Goal: Task Accomplishment & Management: Complete application form

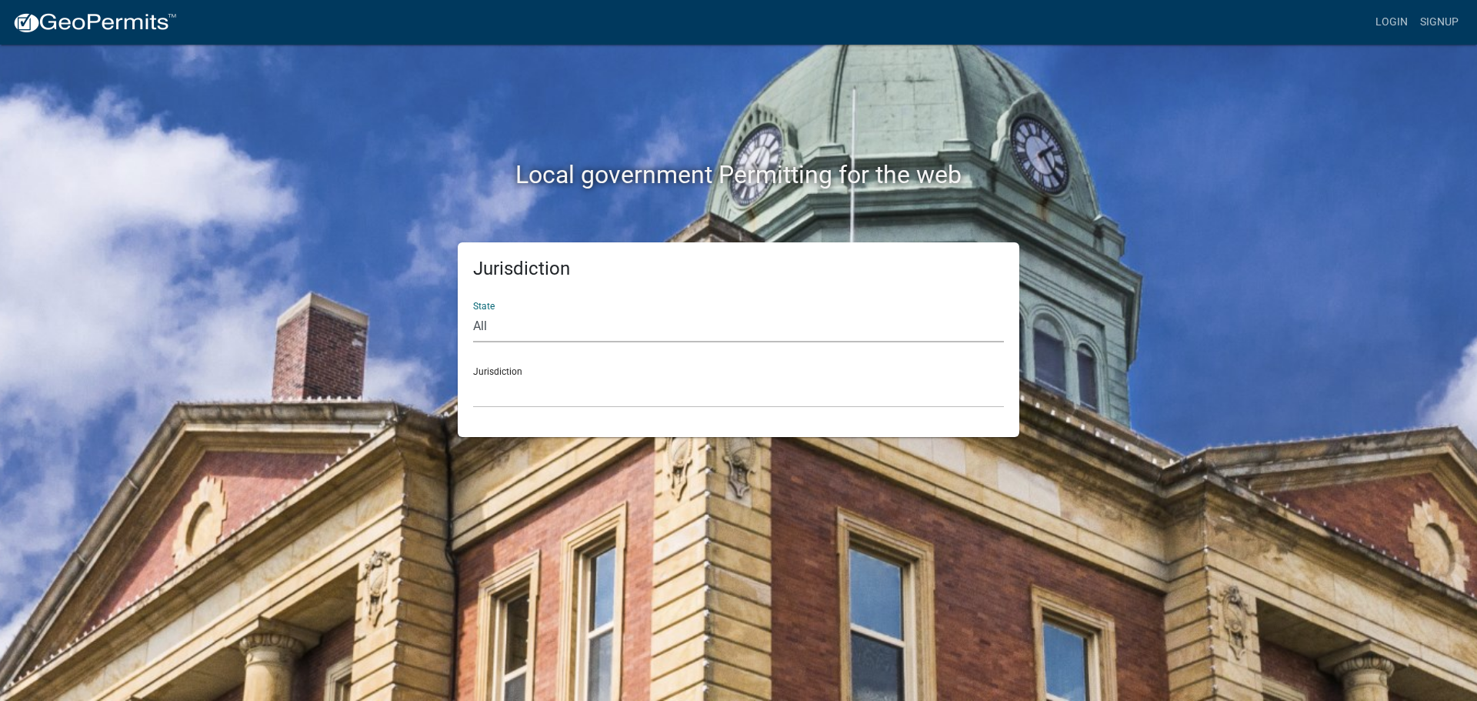
click at [490, 337] on select "All [US_STATE] [US_STATE] [US_STATE] [US_STATE] [US_STATE] [US_STATE] [US_STATE…" at bounding box center [738, 327] width 531 height 32
select select "[US_STATE]"
click at [473, 311] on select "All [US_STATE] [US_STATE] [US_STATE] [US_STATE] [US_STATE] [US_STATE] [US_STATE…" at bounding box center [738, 327] width 531 height 32
click at [506, 385] on select "[GEOGRAPHIC_DATA], [US_STATE][PERSON_NAME][GEOGRAPHIC_DATA], [US_STATE][PERSON_…" at bounding box center [738, 392] width 531 height 32
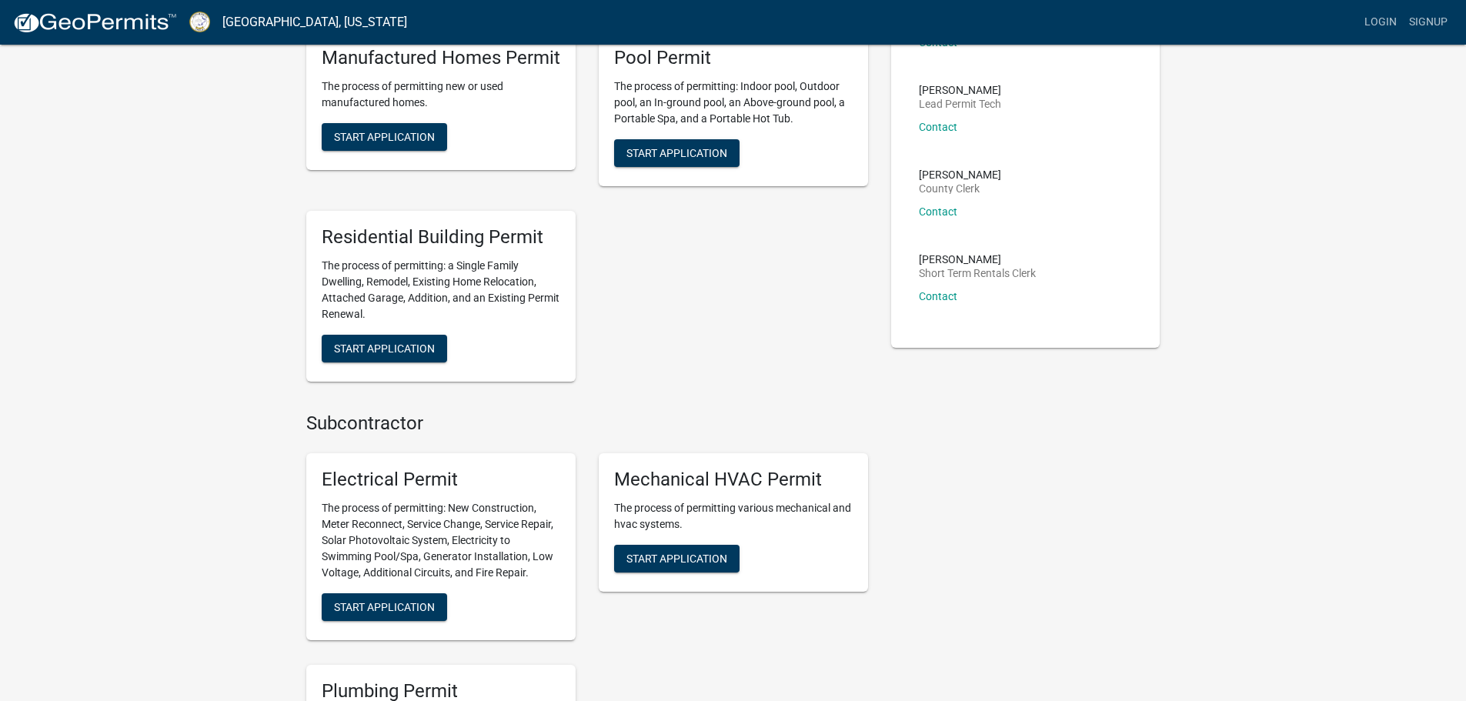
scroll to position [308, 0]
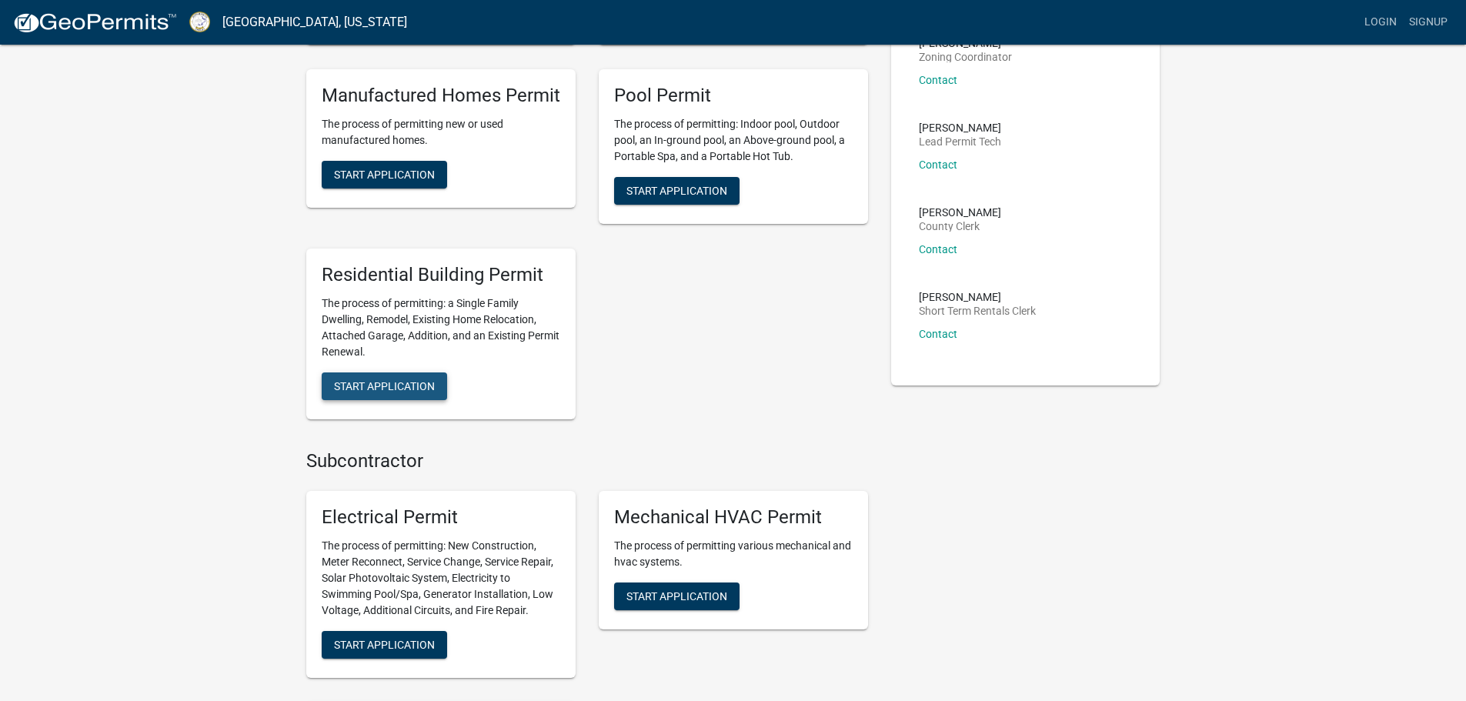
click at [370, 389] on span "Start Application" at bounding box center [384, 385] width 101 height 12
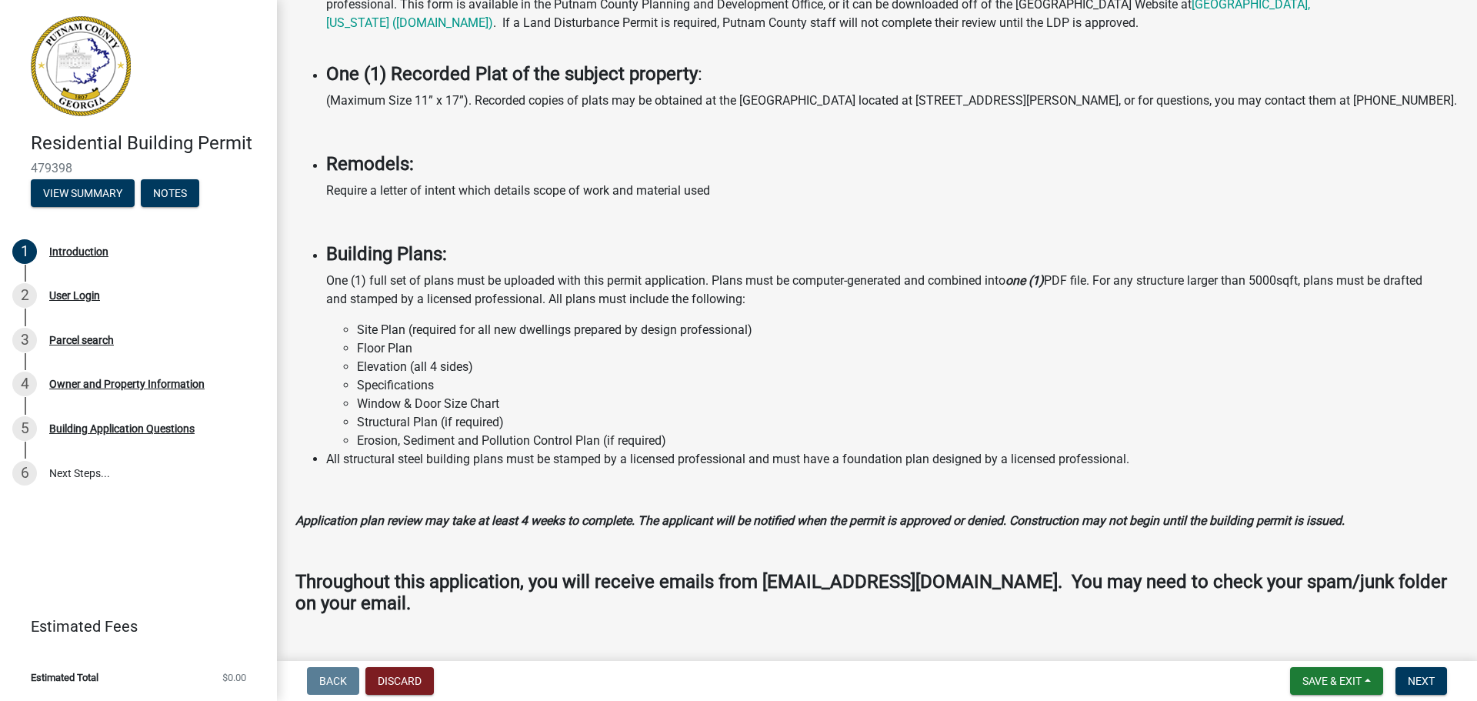
scroll to position [1069, 0]
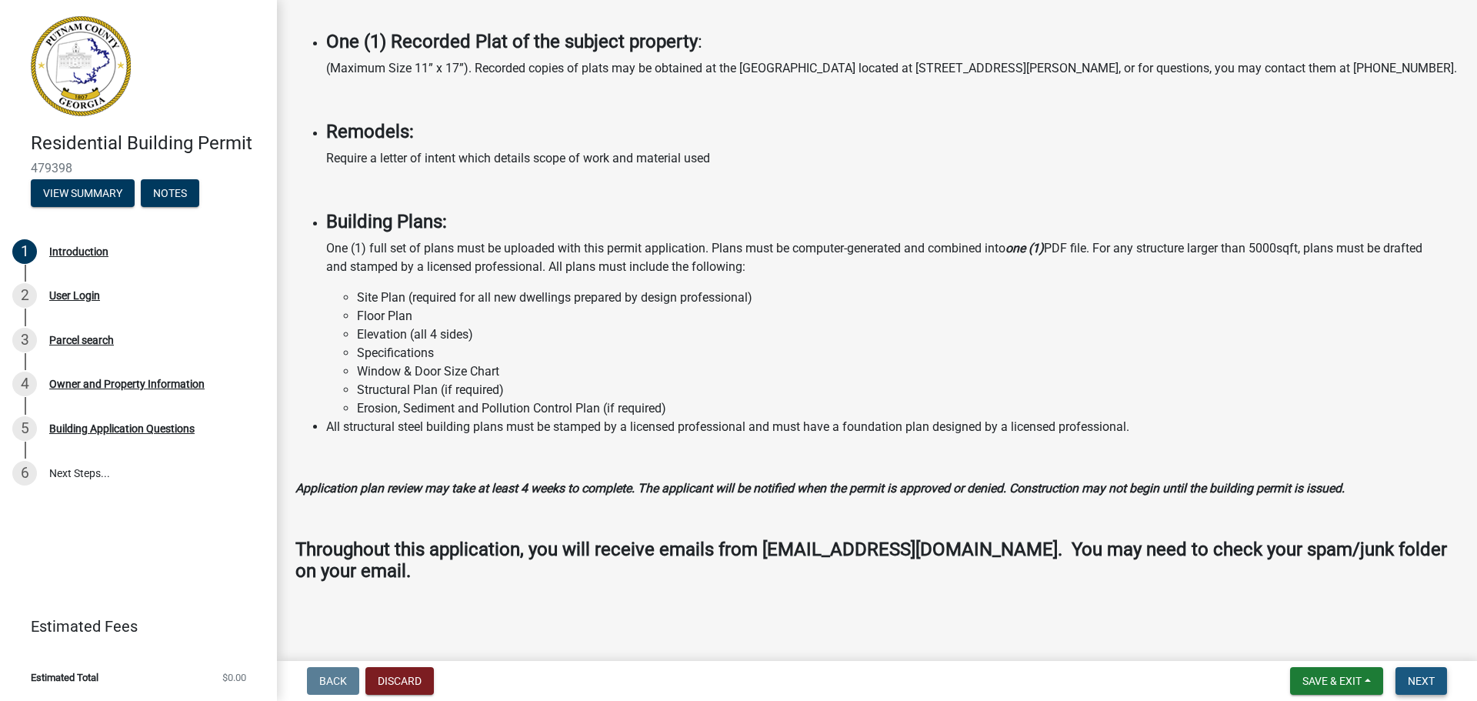
click at [1427, 683] on span "Next" at bounding box center [1421, 681] width 27 height 12
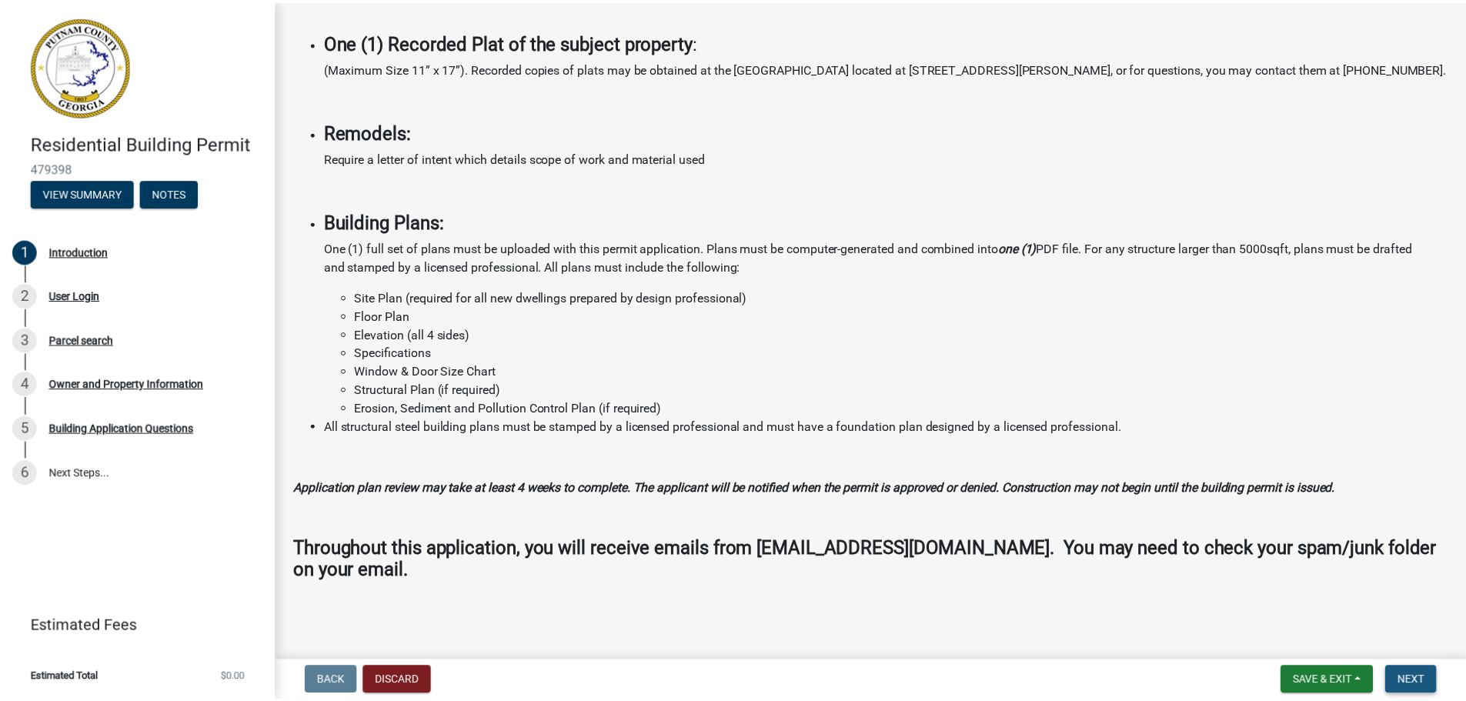
scroll to position [0, 0]
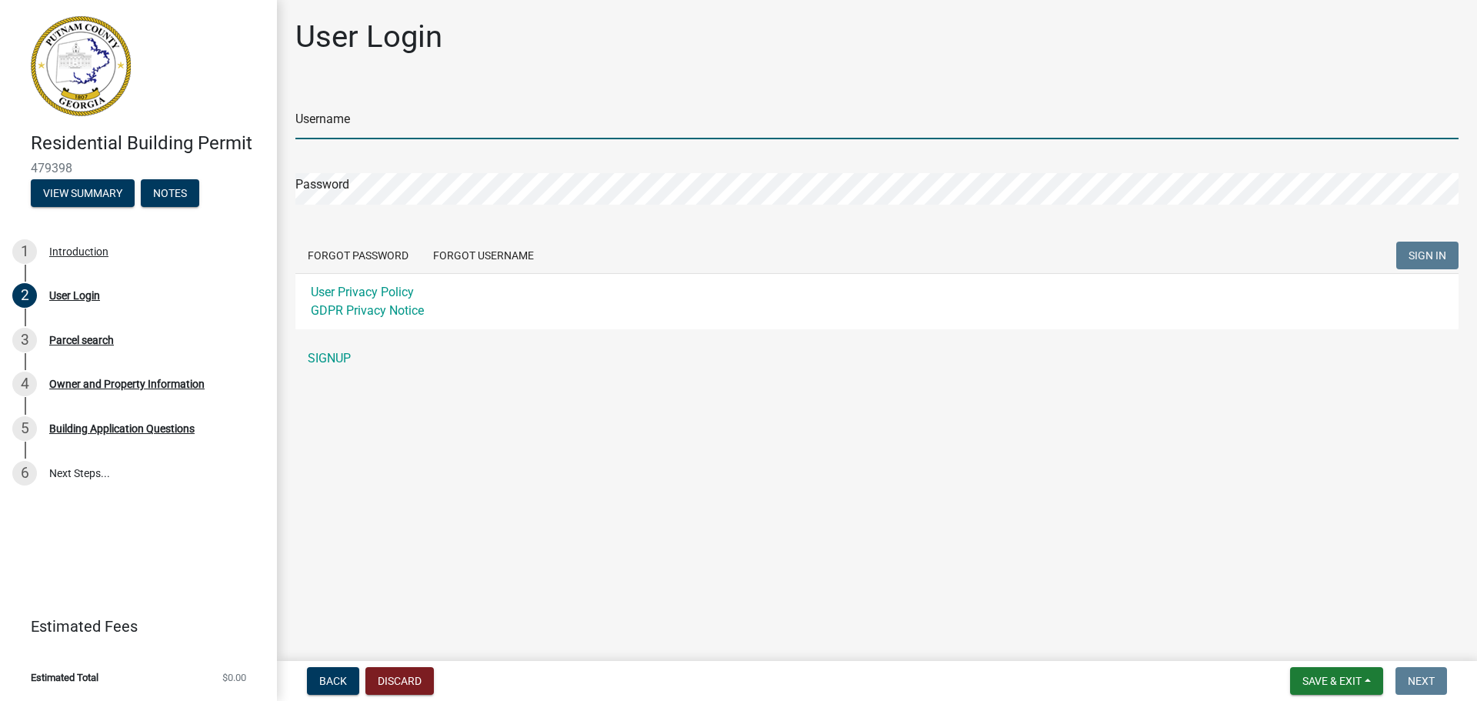
click at [304, 124] on input "Username" at bounding box center [876, 124] width 1163 height 32
type input "l"
type input "AltonLundin"
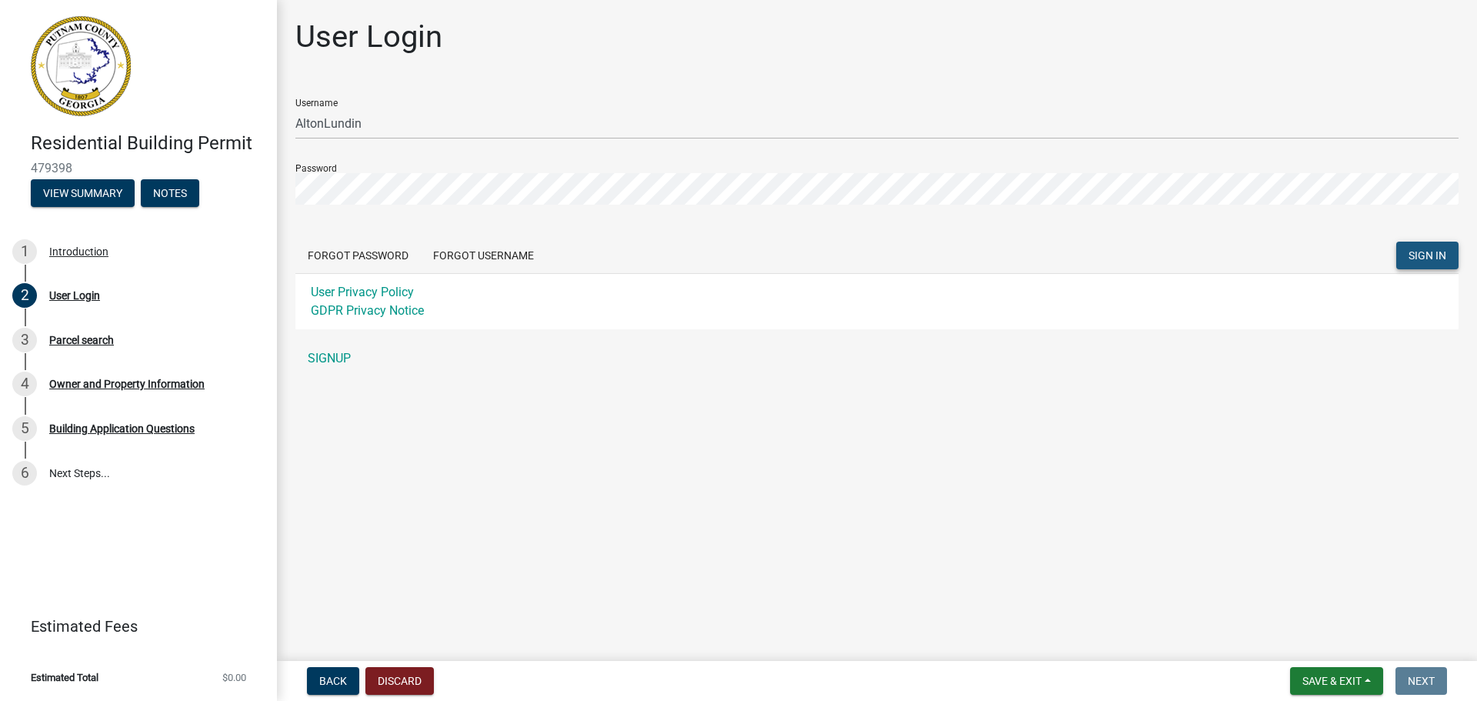
click at [1421, 258] on span "SIGN IN" at bounding box center [1428, 255] width 38 height 12
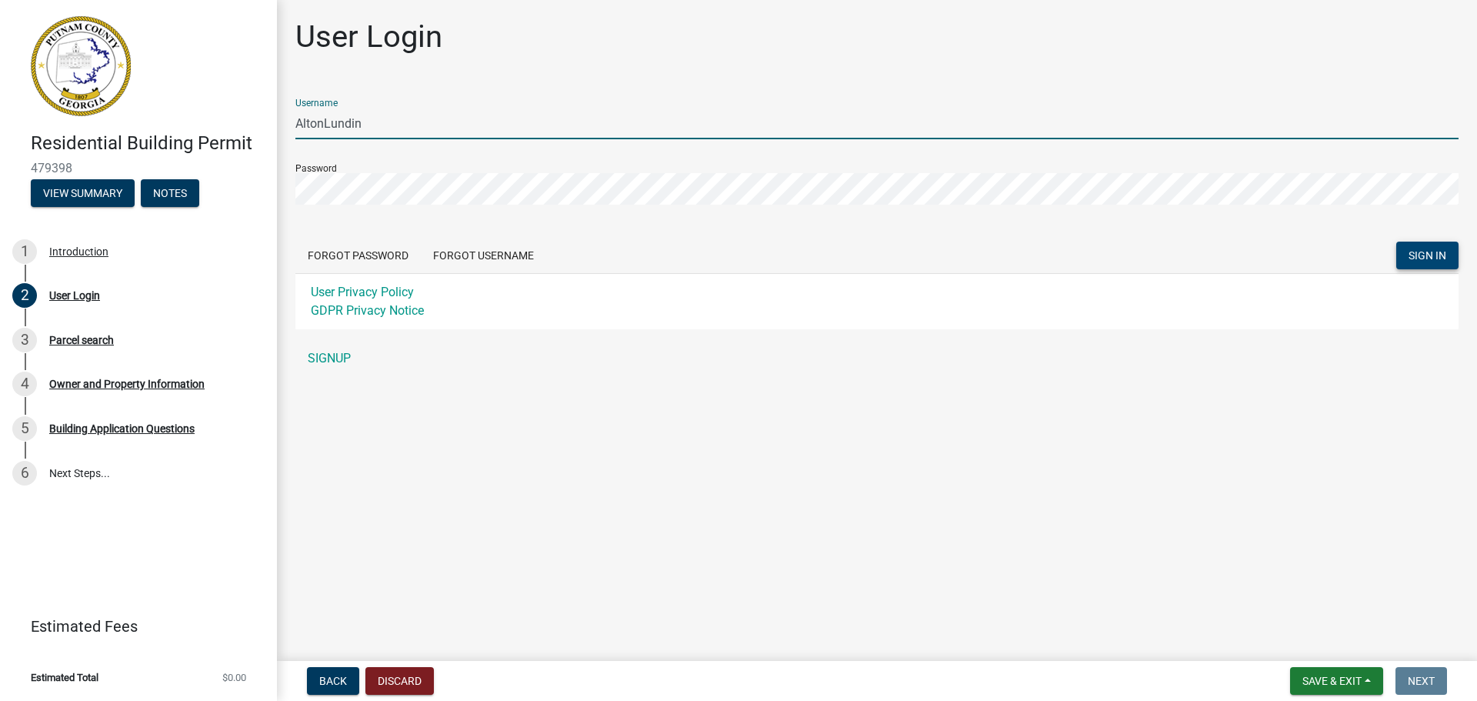
drag, startPoint x: 380, startPoint y: 124, endPoint x: 283, endPoint y: 127, distance: 97.0
click at [283, 127] on div "User Login Username AltonLundin Password Forgot Password Forgot Username SIGN I…" at bounding box center [877, 202] width 1200 height 369
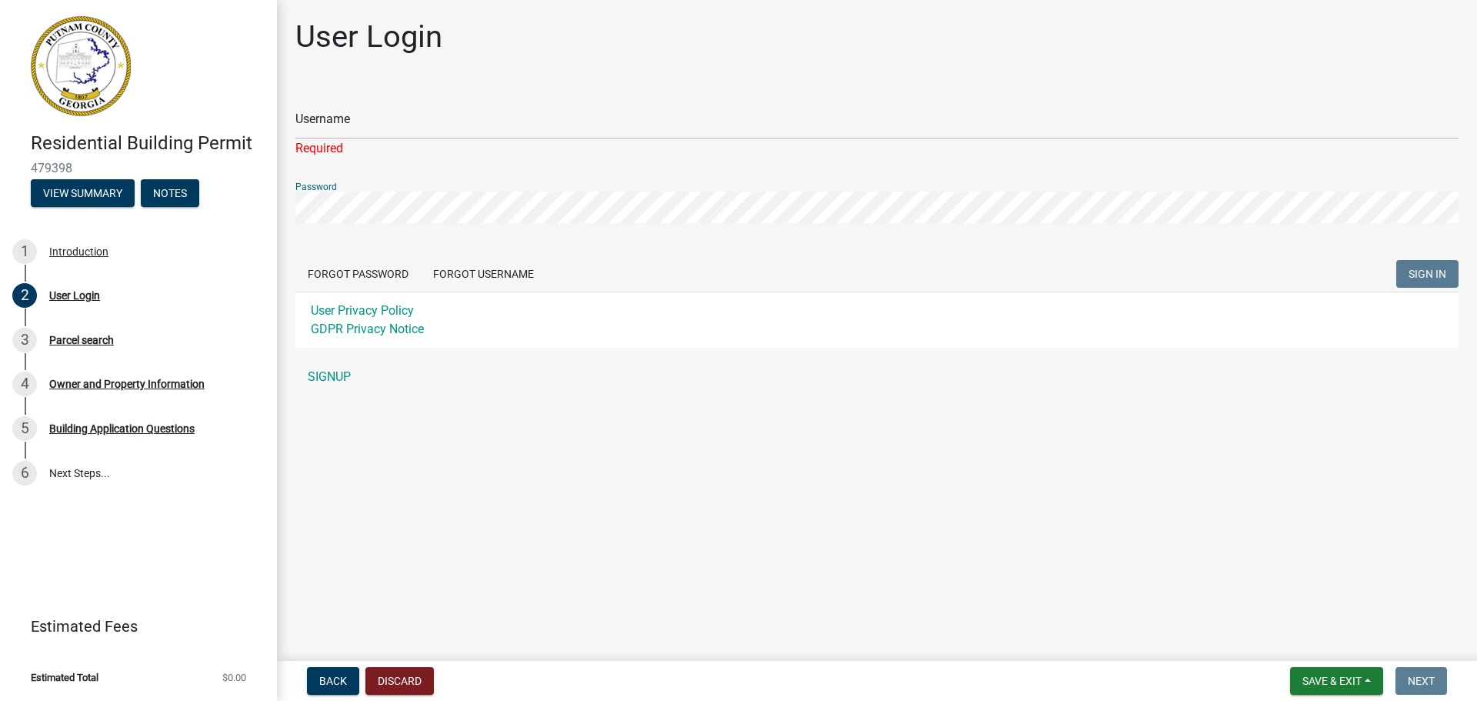
click at [220, 199] on div "Residential Building Permit 479398 View Summary Notes 1 Introduction 2 User Log…" at bounding box center [738, 350] width 1477 height 701
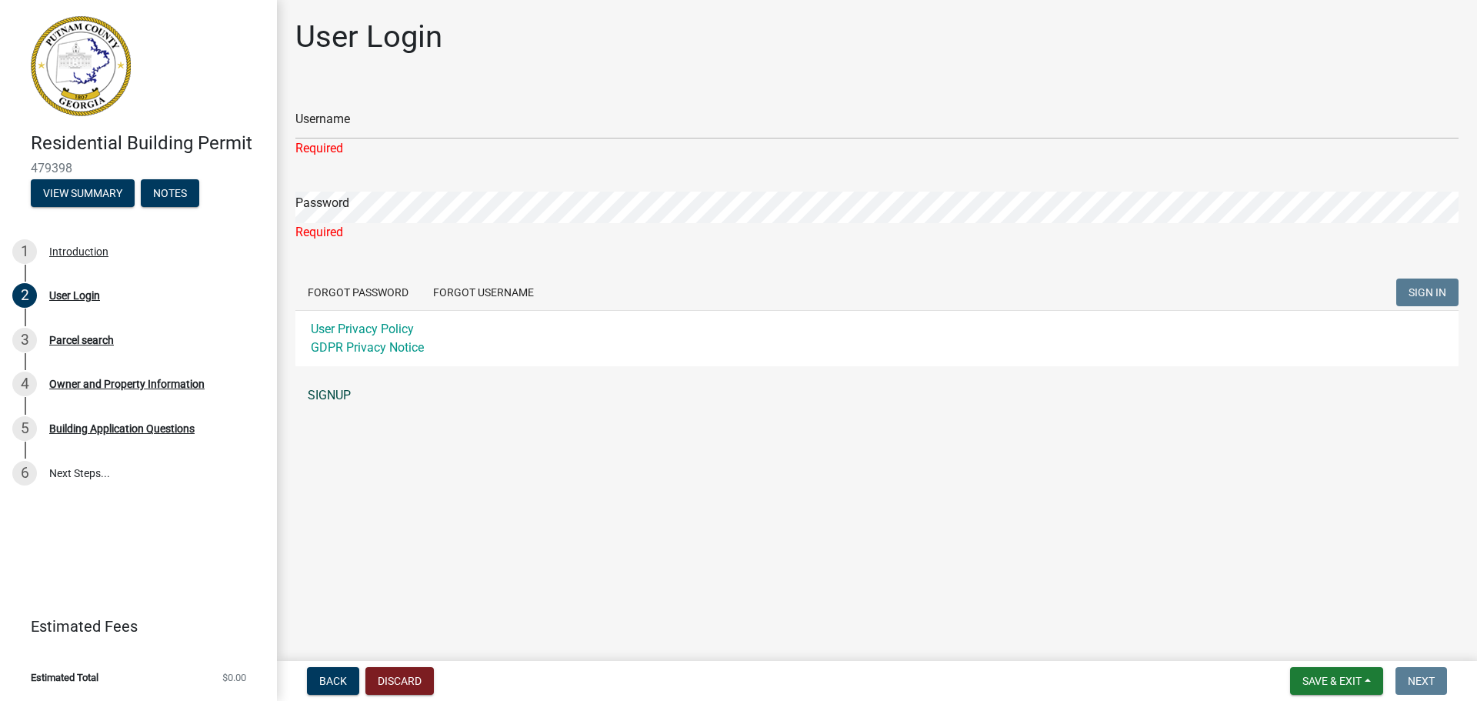
click at [328, 395] on link "SIGNUP" at bounding box center [876, 395] width 1163 height 31
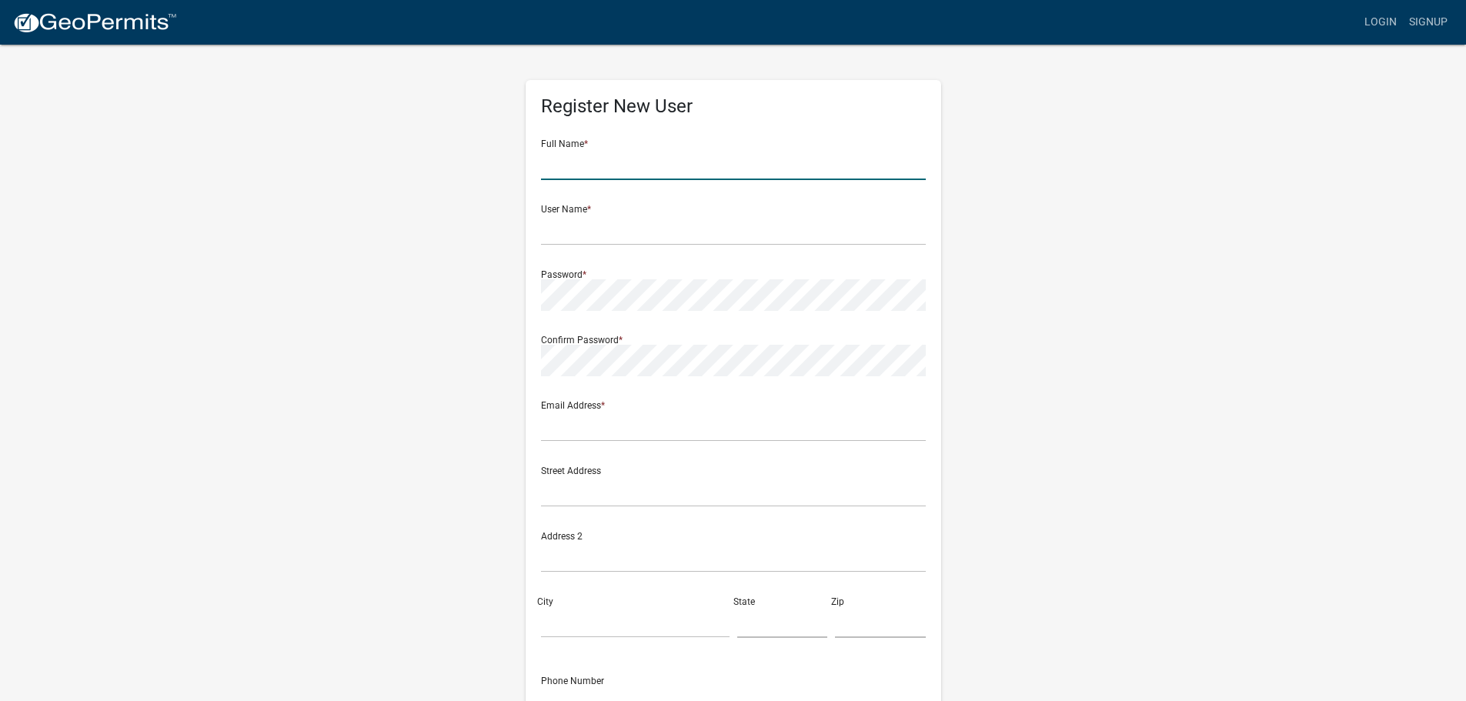
click at [579, 159] on input "text" at bounding box center [733, 164] width 385 height 32
type input "[PERSON_NAME]"
type input "alundin@princeservice.com"
type input "6600 Hawkinsville Road"
type input "Macon"
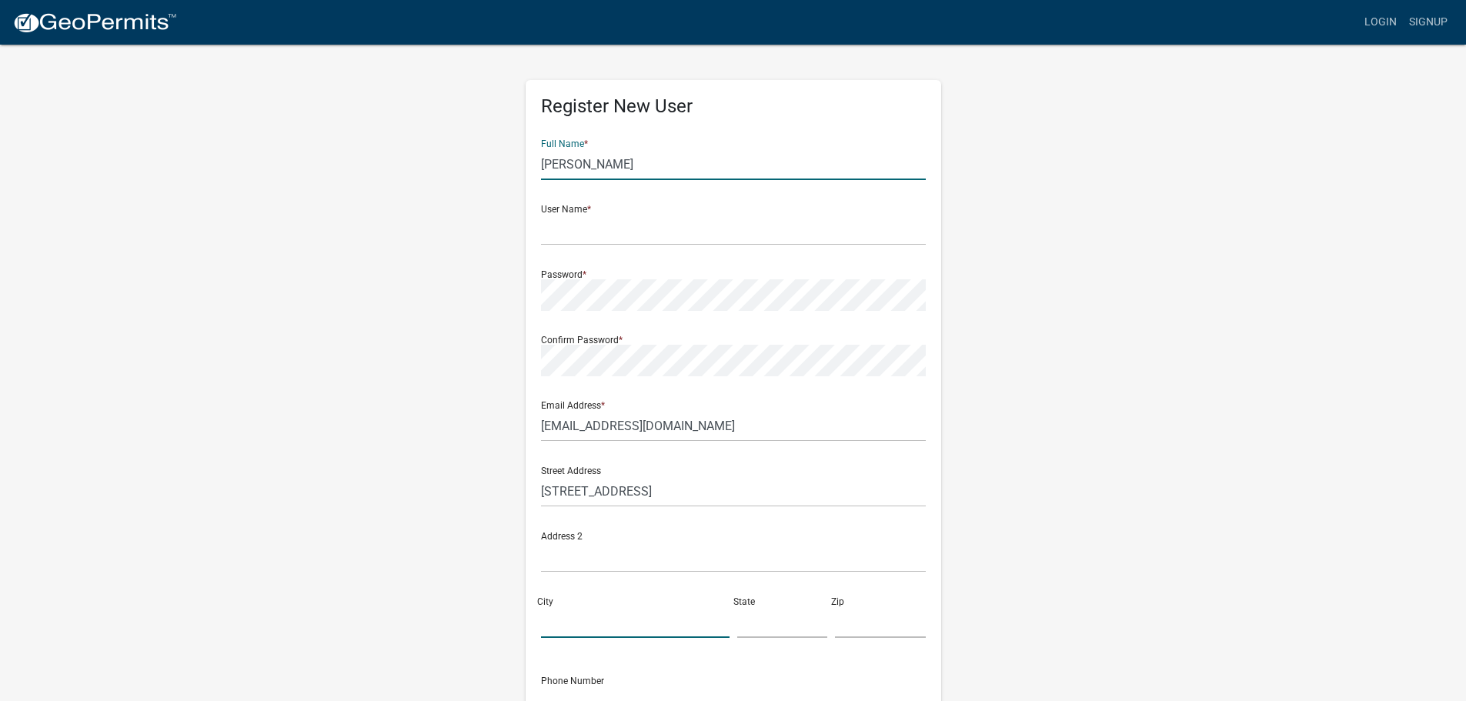
type input "[US_STATE]"
type input "31216"
type input "4787885240"
click at [552, 231] on input "text" at bounding box center [733, 230] width 385 height 32
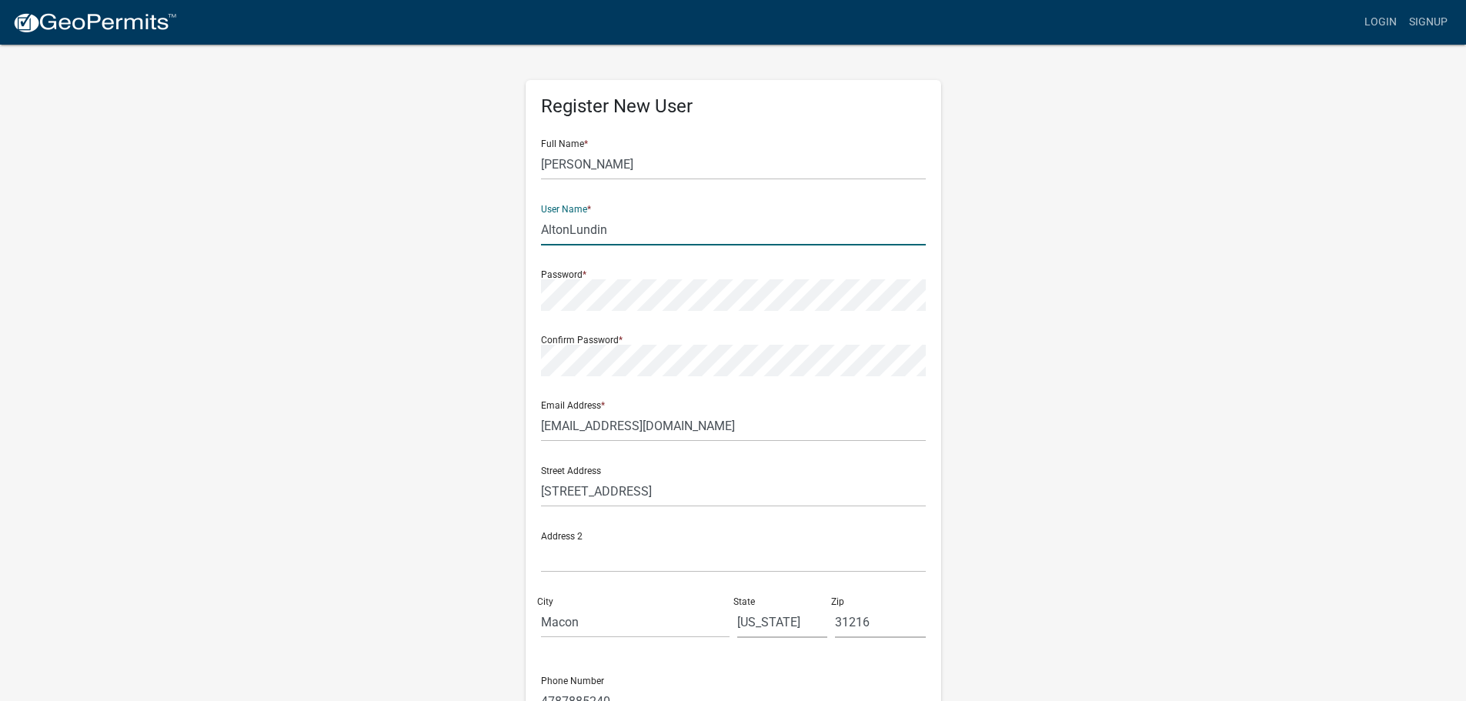
type input "AltonLundin"
click at [603, 422] on input "alundin@princeservice.com" at bounding box center [733, 426] width 385 height 32
drag, startPoint x: 713, startPoint y: 428, endPoint x: 525, endPoint y: 434, distance: 188.6
click at [526, 434] on div "Register New User Full Name * Alton Lundin User Name * AltonLundin Password * C…" at bounding box center [733, 447] width 415 height 735
type input "[PERSON_NAME][EMAIL_ADDRESS][PERSON_NAME][DOMAIN_NAME]"
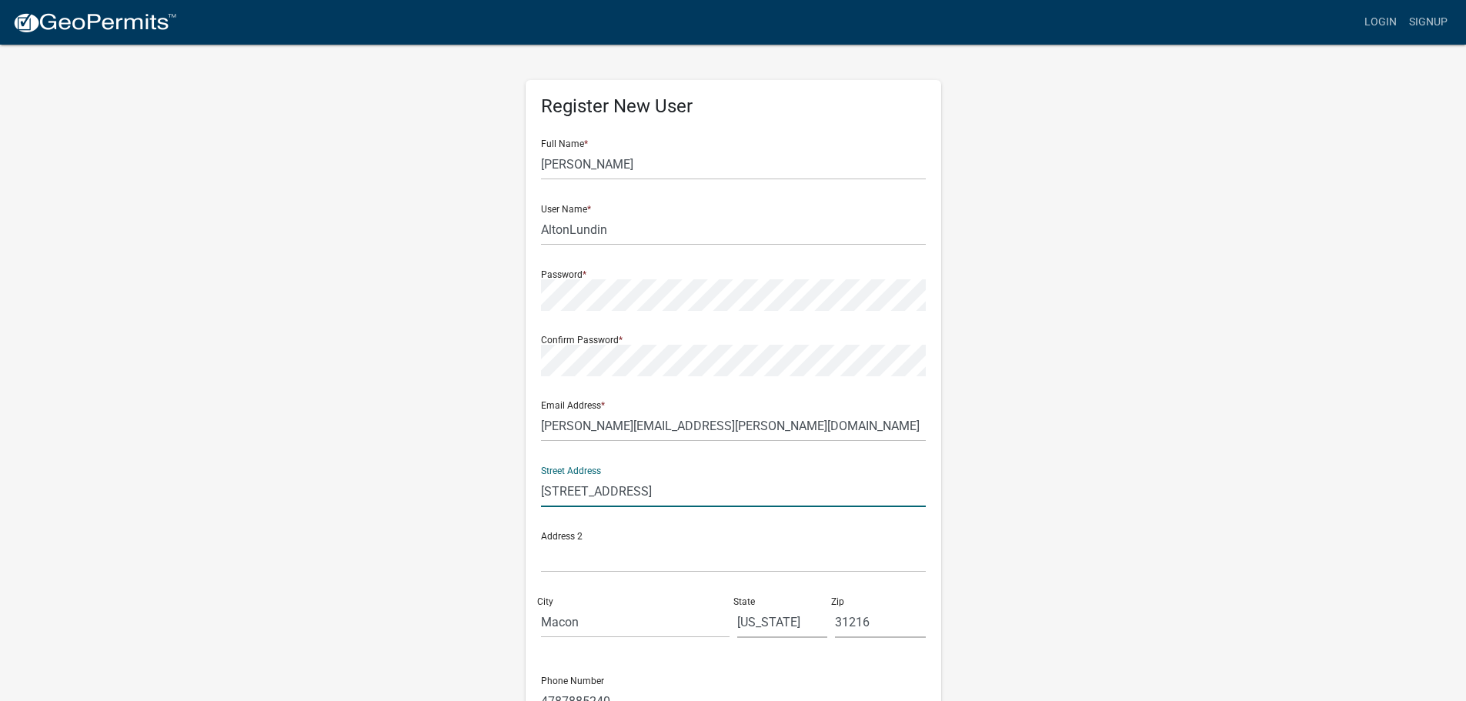
click at [682, 498] on input "6600 Hawkinsville Road" at bounding box center [733, 492] width 385 height 32
drag, startPoint x: 689, startPoint y: 496, endPoint x: 467, endPoint y: 494, distance: 222.4
click at [467, 494] on div "Register New User Full Name * Alton Lundin User Name * AltonLundin Password * C…" at bounding box center [733, 454] width 877 height 823
type input "[STREET_ADDRESS][PERSON_NAME][PERSON_NAME]"
drag, startPoint x: 594, startPoint y: 626, endPoint x: 500, endPoint y: 616, distance: 94.5
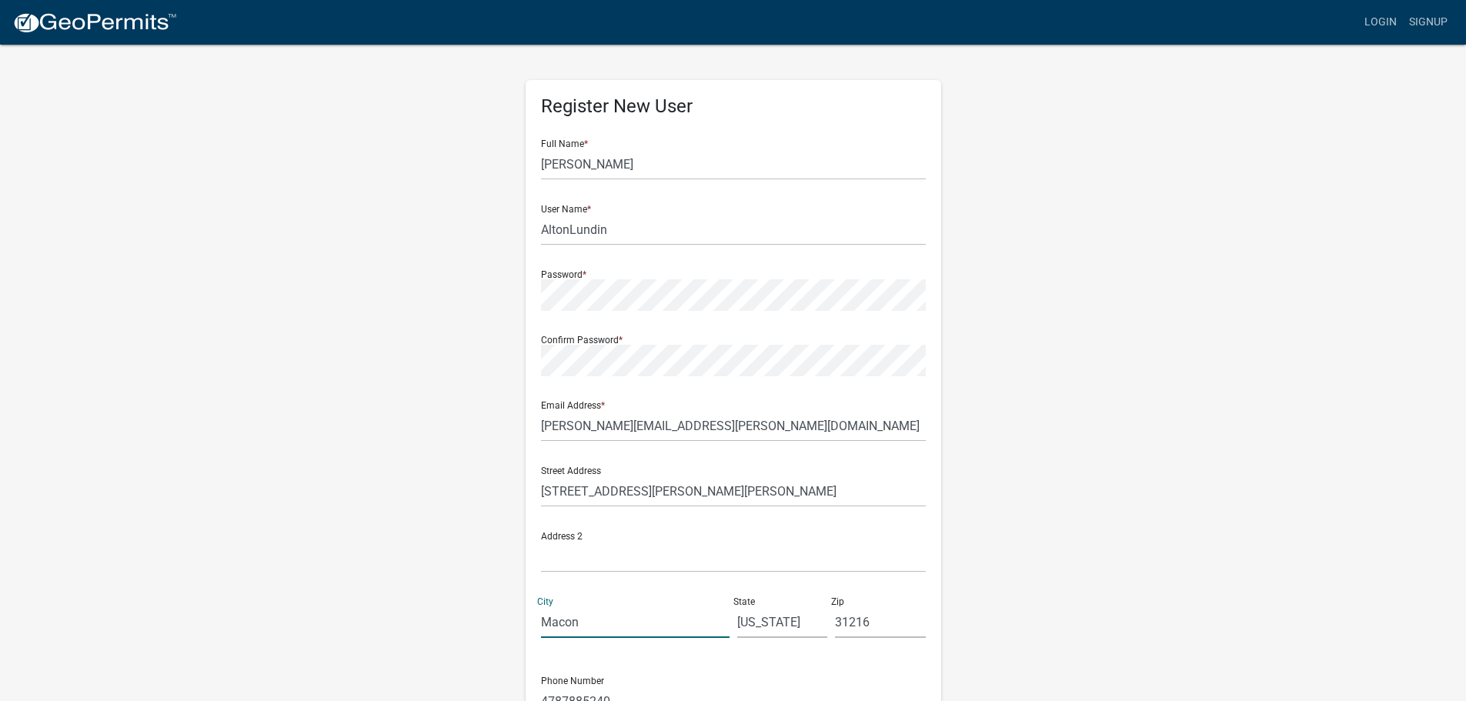
click at [500, 616] on div "Register New User Full Name * Alton Lundin User Name * AltonLundin Password * C…" at bounding box center [733, 454] width 877 height 823
type input "Eatonton"
drag, startPoint x: 883, startPoint y: 627, endPoint x: 827, endPoint y: 626, distance: 55.4
click at [827, 626] on div "Street Address 105 Lisa Woods Lane Address 2 City Eatonton State Georgia Zip 31…" at bounding box center [733, 552] width 392 height 196
type input "31024"
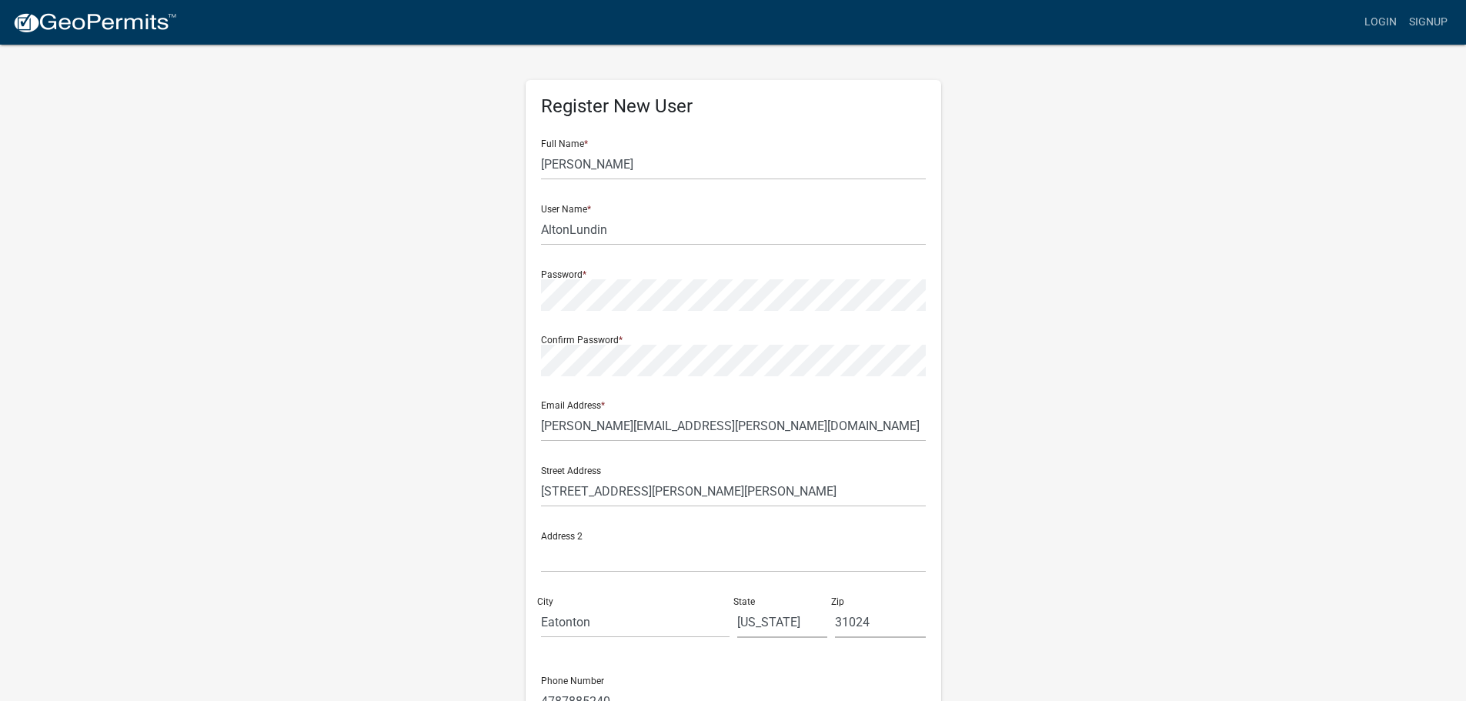
click at [370, 491] on div "Register New User Full Name * Alton Lundin User Name * AltonLundin Password * C…" at bounding box center [733, 454] width 877 height 823
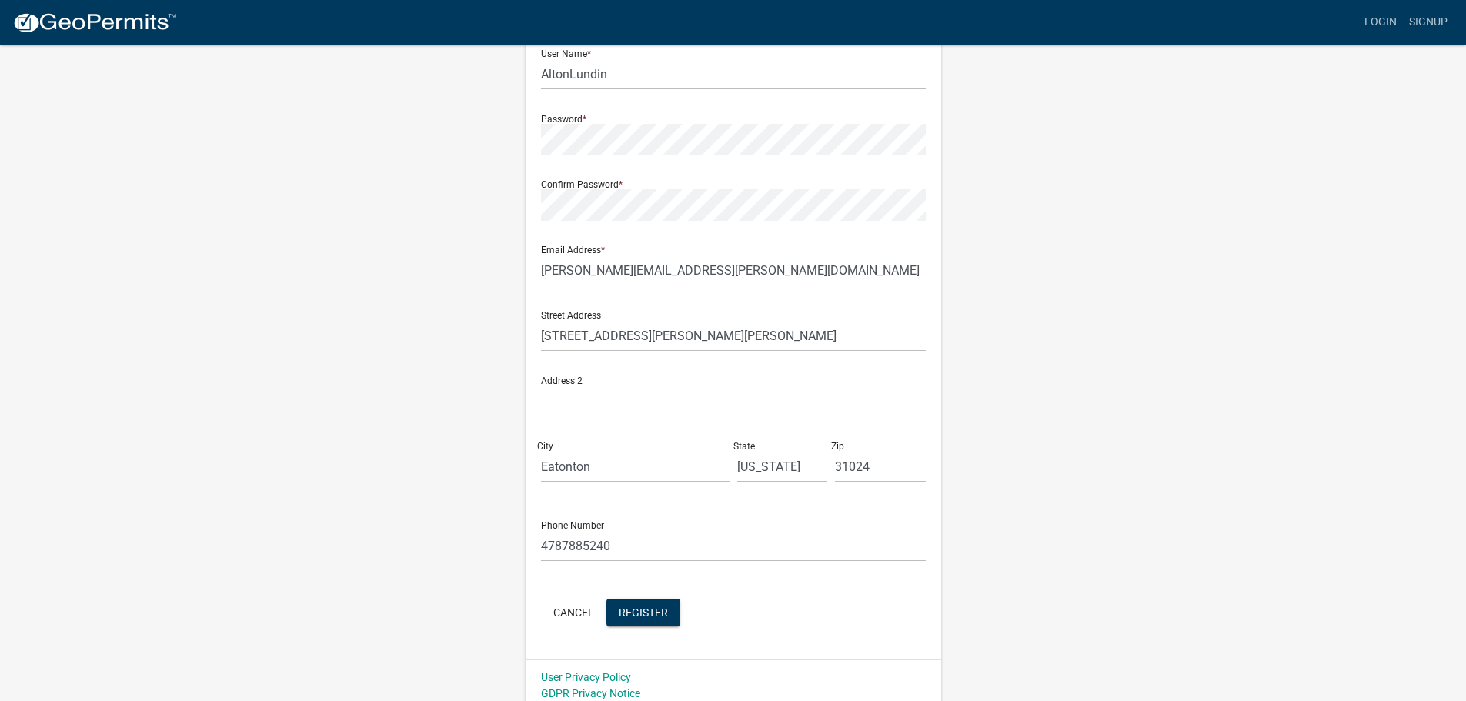
scroll to position [165, 0]
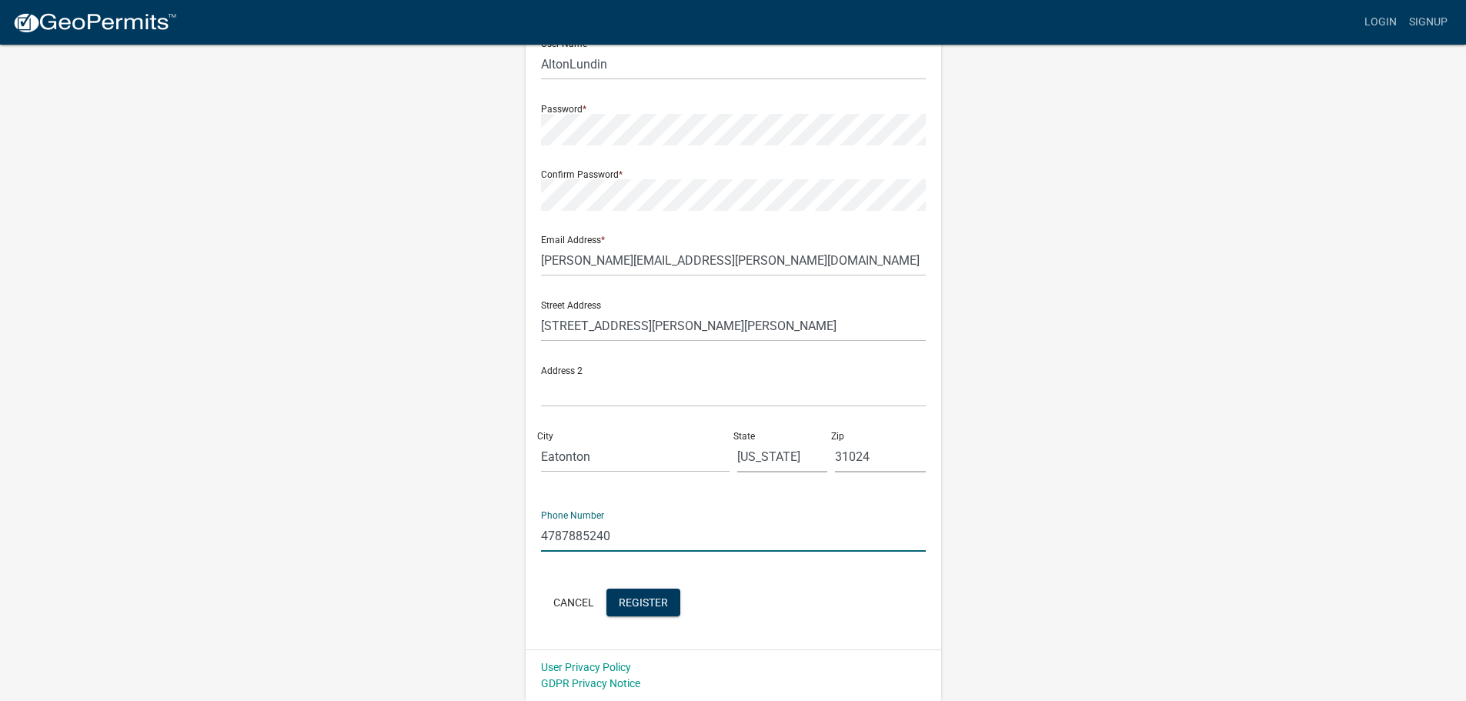
drag, startPoint x: 622, startPoint y: 536, endPoint x: 429, endPoint y: 538, distance: 193.1
click at [429, 538] on div "Register New User Full Name * Alton Lundin User Name * AltonLundin Password * C…" at bounding box center [733, 289] width 877 height 823
type input "6184205217"
click at [646, 602] on span "Register" at bounding box center [643, 602] width 49 height 12
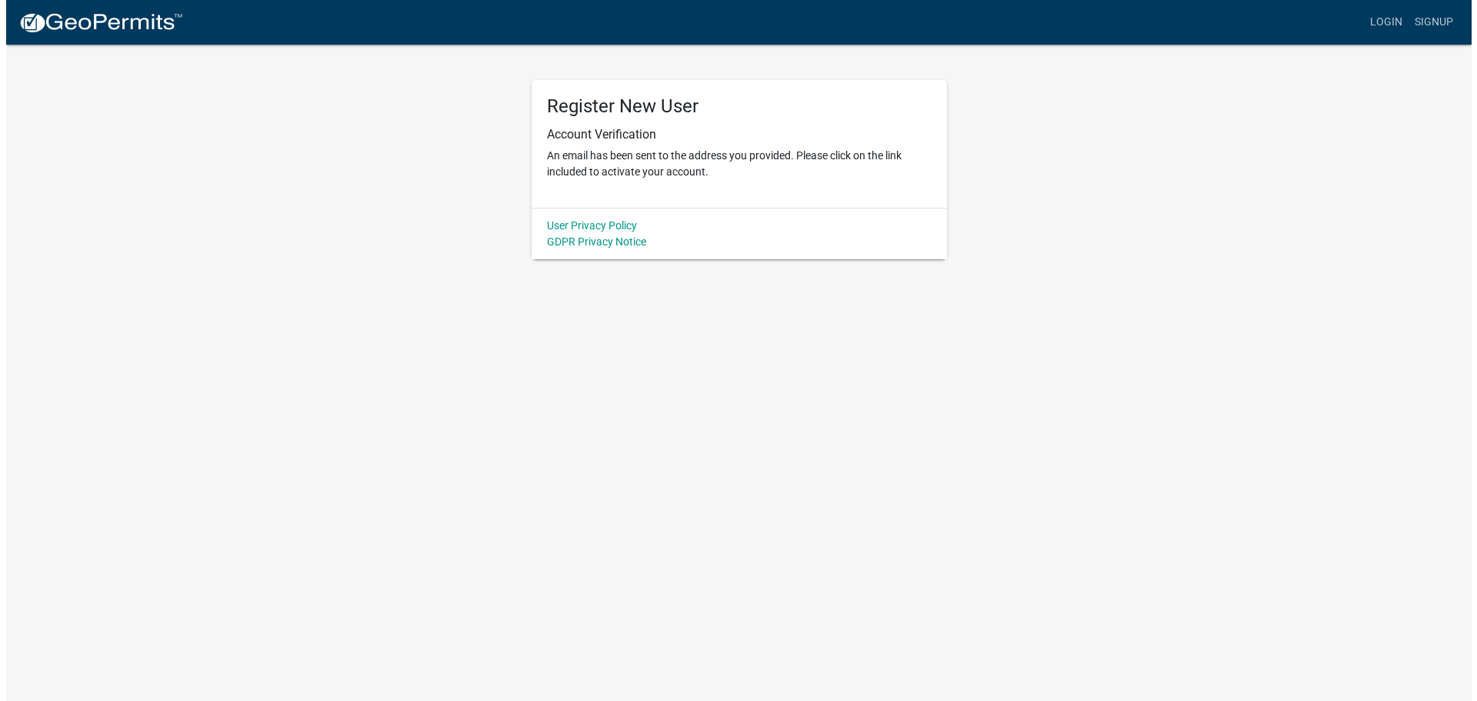
scroll to position [0, 0]
click at [1393, 23] on link "Login" at bounding box center [1392, 22] width 45 height 29
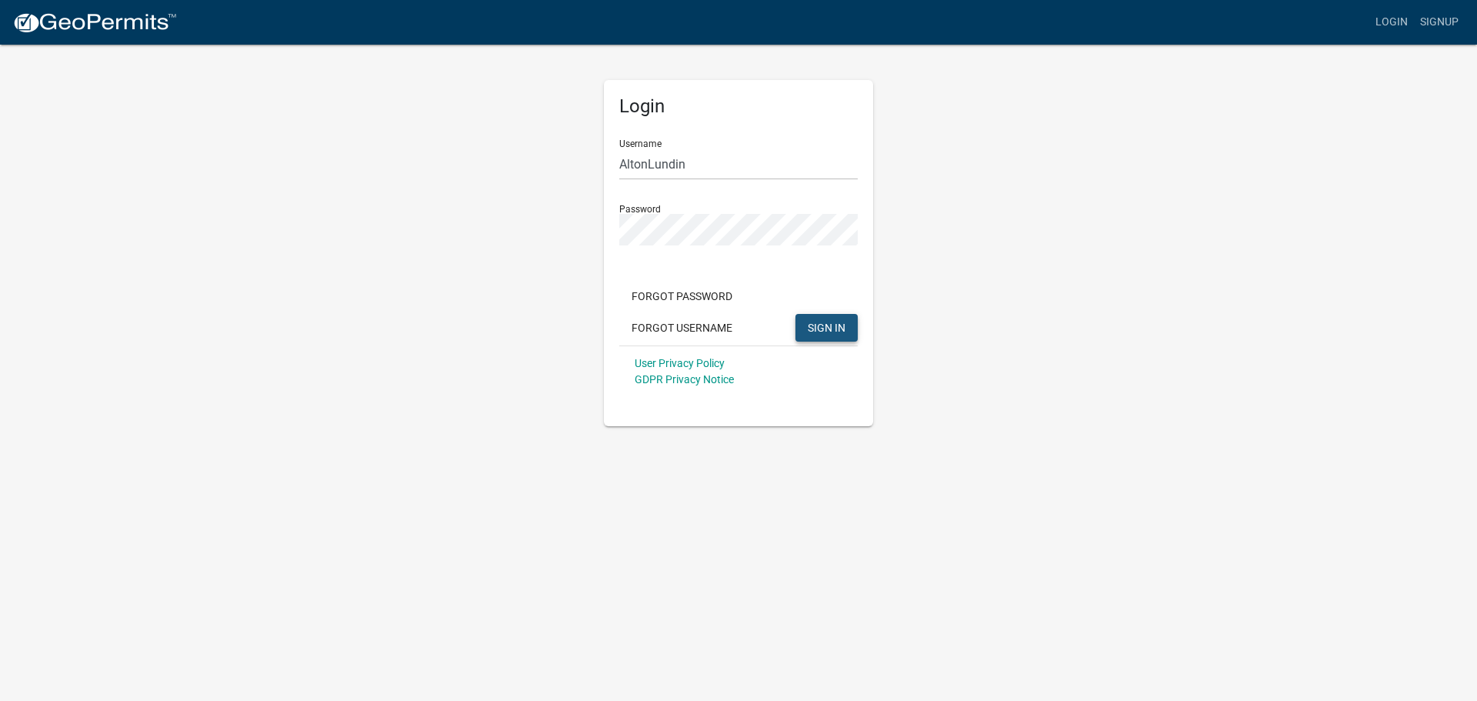
click at [814, 328] on span "SIGN IN" at bounding box center [827, 327] width 38 height 12
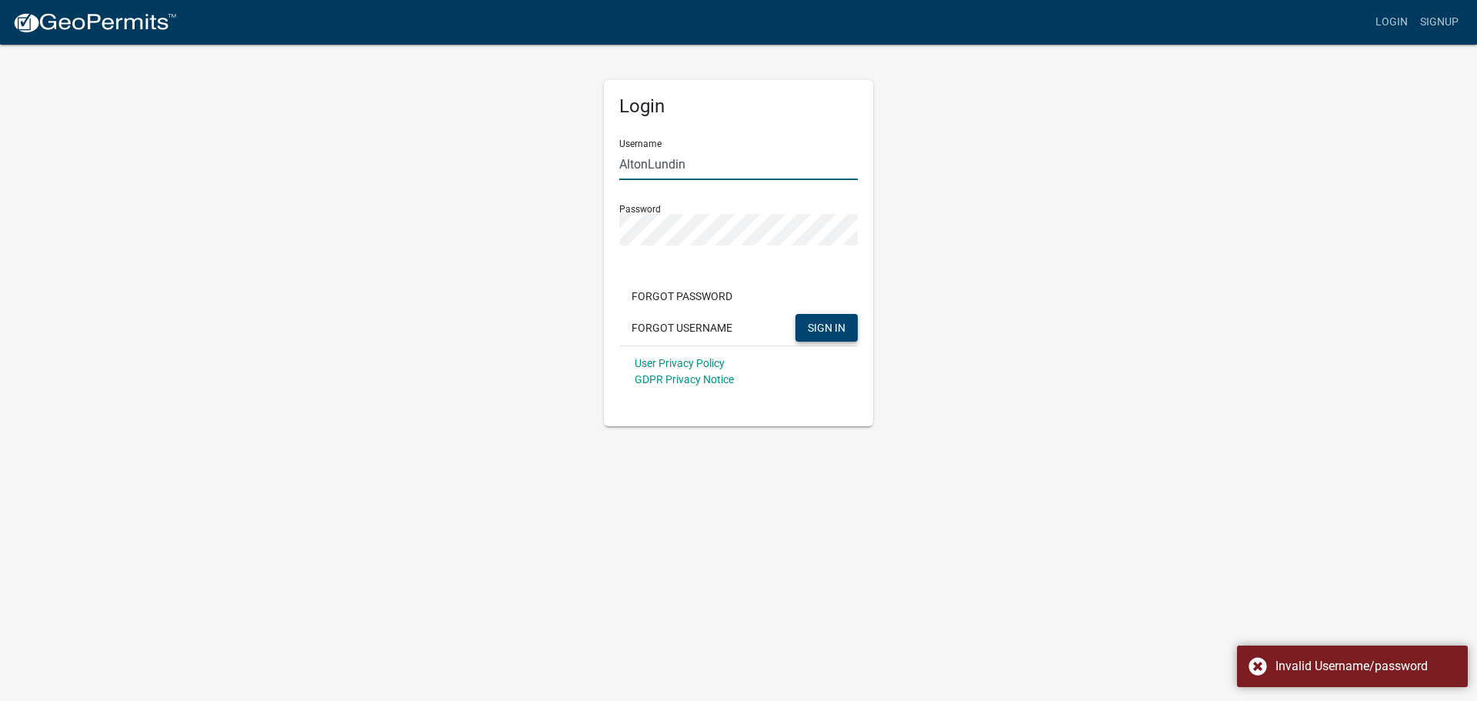
click at [698, 168] on input "AltonLundin" at bounding box center [738, 164] width 239 height 32
click at [544, 222] on div "Login Username AltonLundin Password Forgot Password Forgot Username SIGN IN Use…" at bounding box center [738, 234] width 877 height 383
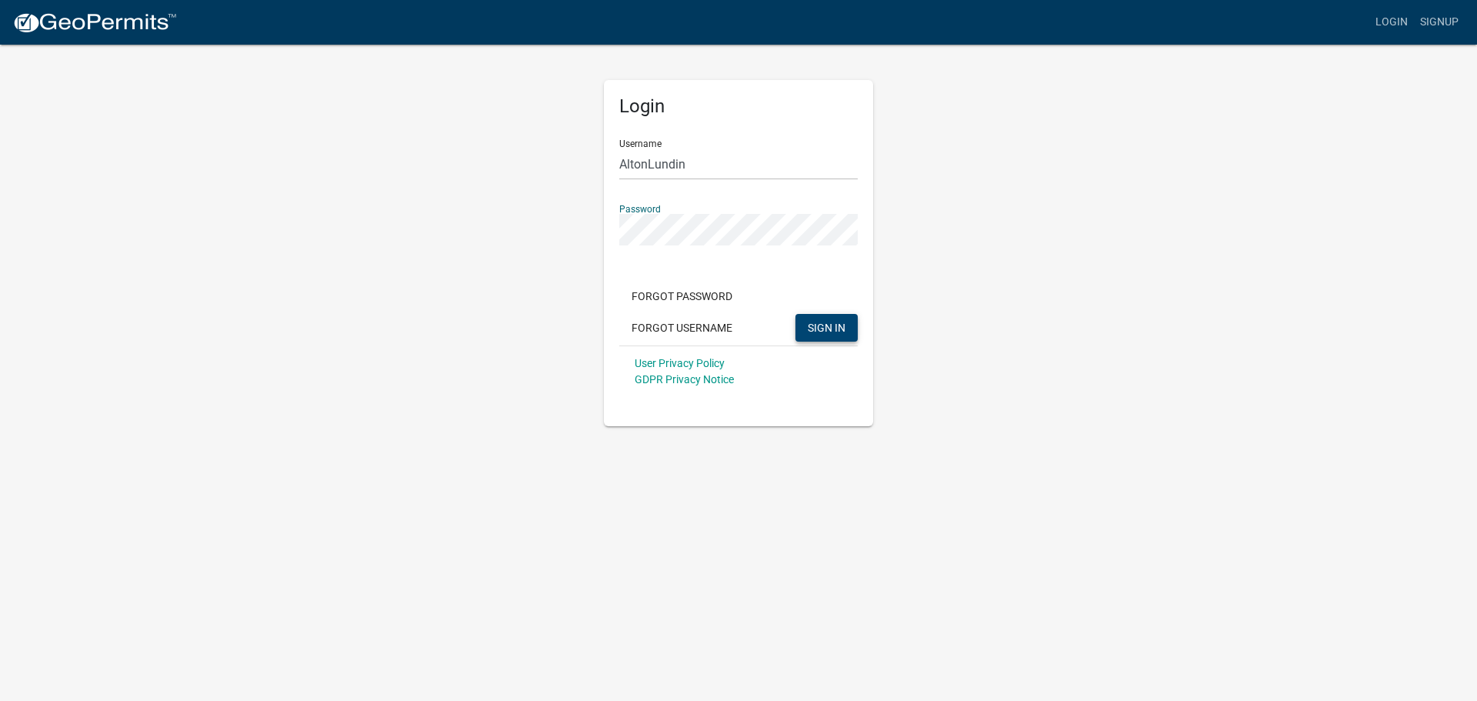
click at [556, 227] on div "Login Username AltonLundin Password Forgot Password Forgot Username SIGN IN Use…" at bounding box center [738, 234] width 877 height 383
click at [564, 369] on div "Login Username AltonLundin Password Forgot Password Forgot Username SIGN IN Use…" at bounding box center [738, 234] width 877 height 383
click at [832, 325] on span "SIGN IN" at bounding box center [827, 327] width 38 height 12
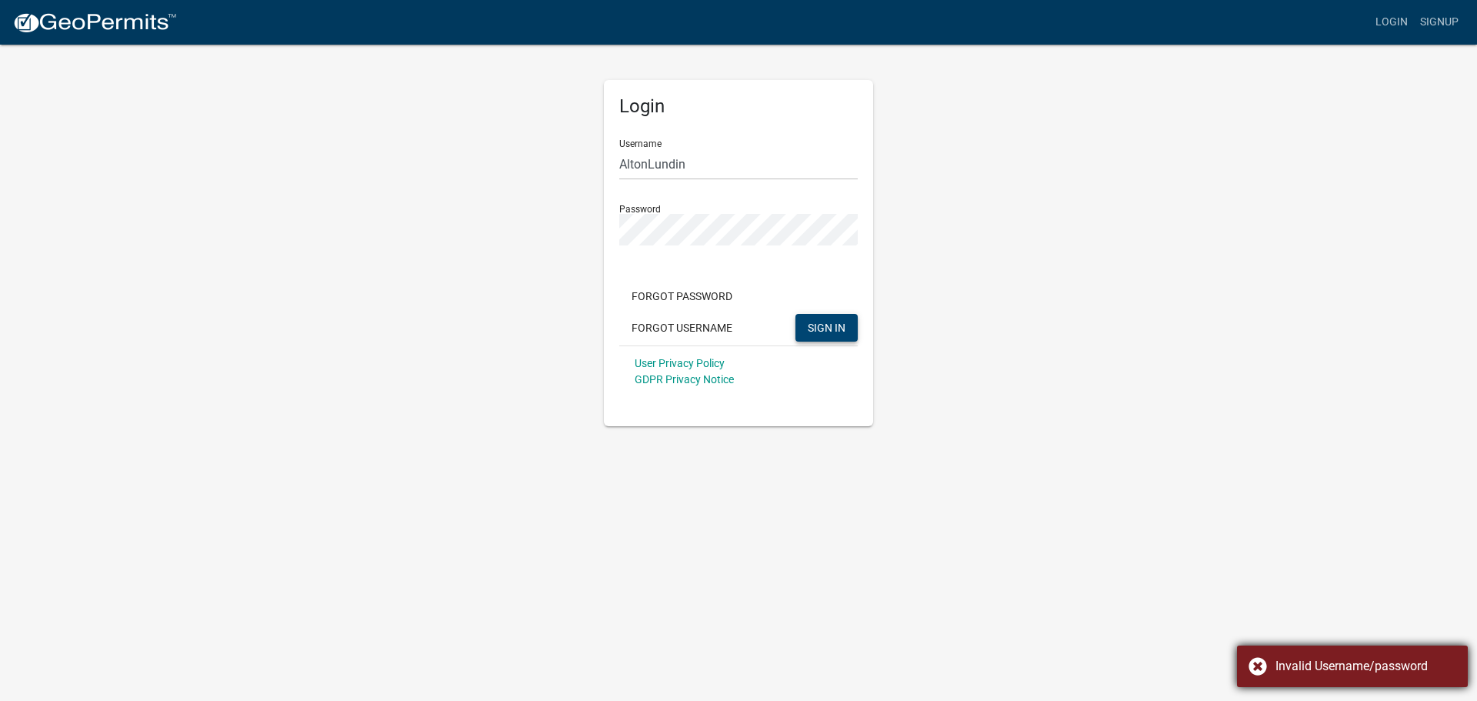
click at [1258, 664] on div "Invalid Username/password" at bounding box center [1352, 667] width 231 height 42
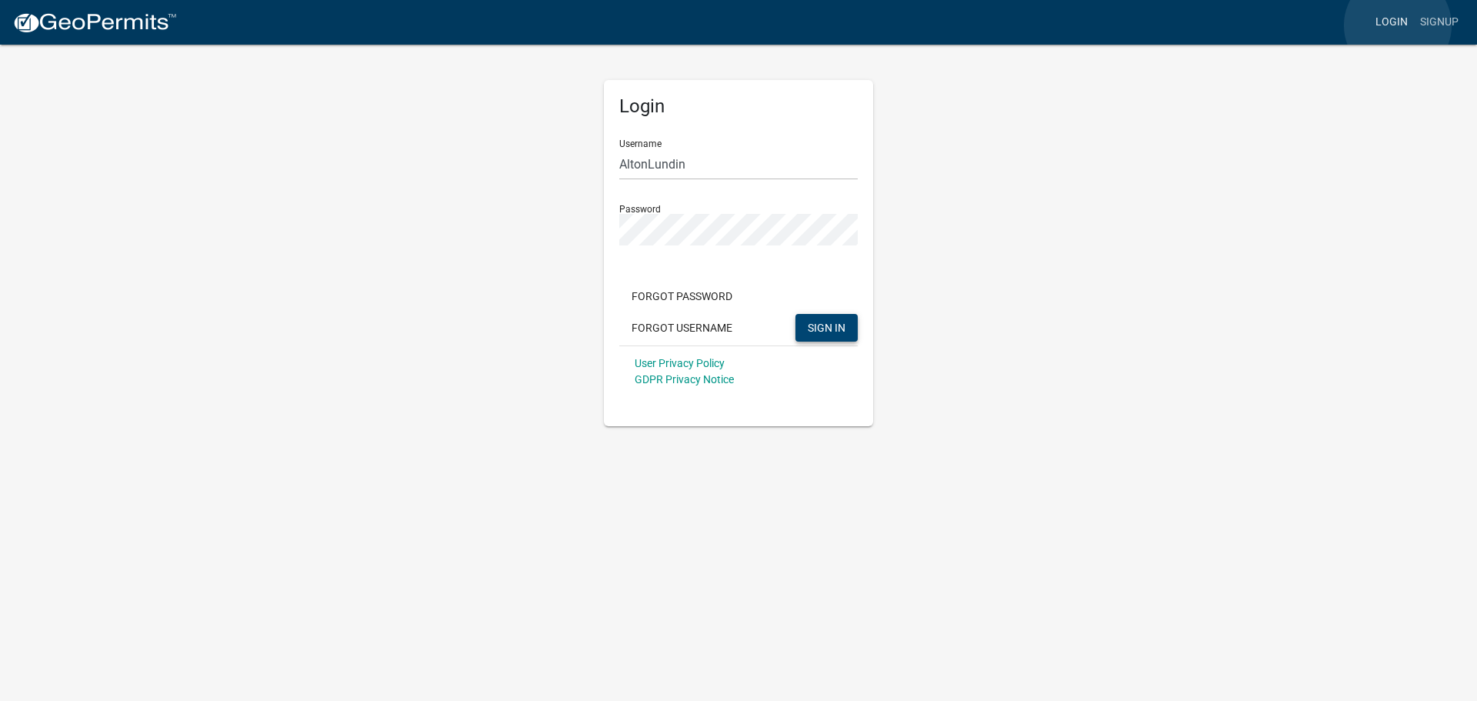
click at [1398, 25] on link "Login" at bounding box center [1392, 22] width 45 height 29
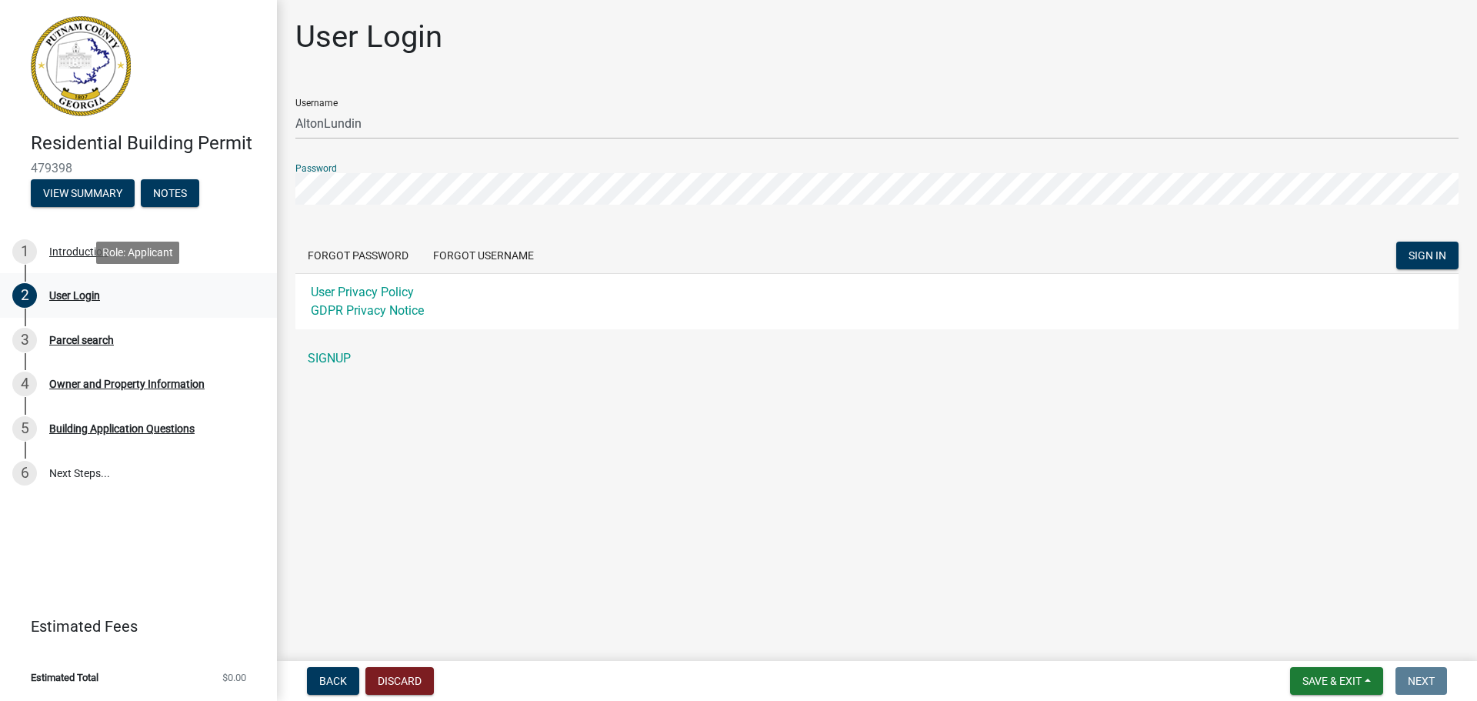
click at [65, 293] on div "User Login" at bounding box center [74, 295] width 51 height 11
click at [69, 296] on div "User Login" at bounding box center [74, 295] width 51 height 11
click at [1425, 256] on span "SIGN IN" at bounding box center [1428, 255] width 38 height 12
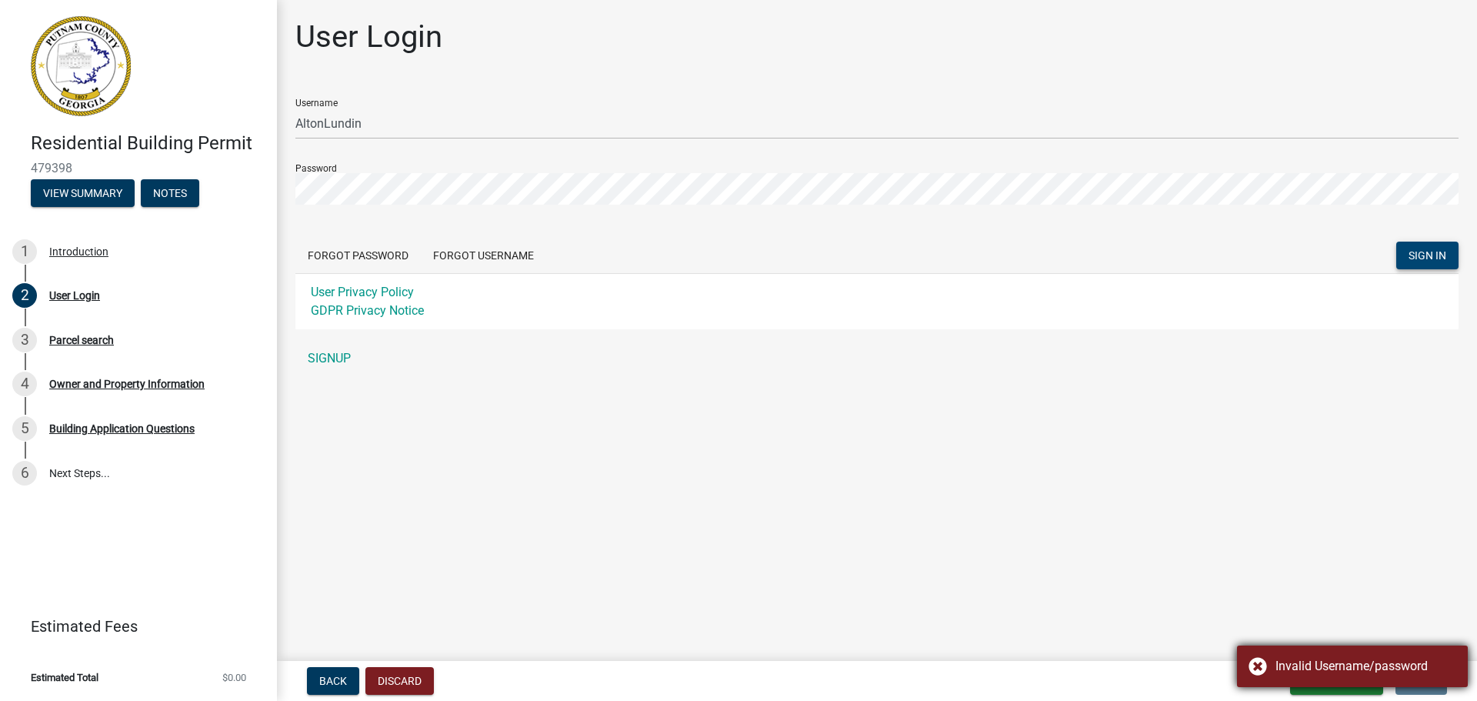
click at [1254, 663] on div "Invalid Username/password" at bounding box center [1352, 667] width 231 height 42
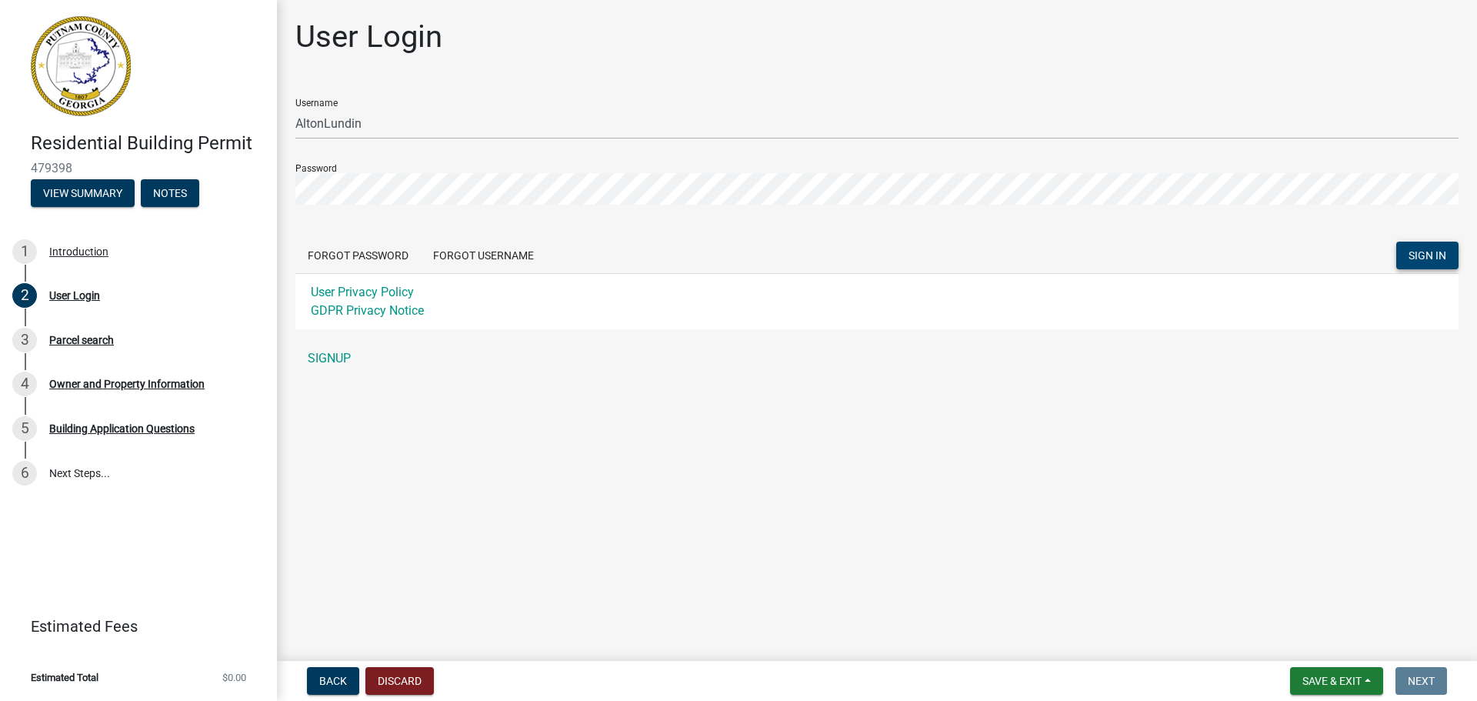
click at [398, 544] on main "User Login Username AltonLundin Password Forgot Password Forgot Username SIGN I…" at bounding box center [877, 327] width 1200 height 655
click at [1427, 256] on span "SIGN IN" at bounding box center [1428, 255] width 38 height 12
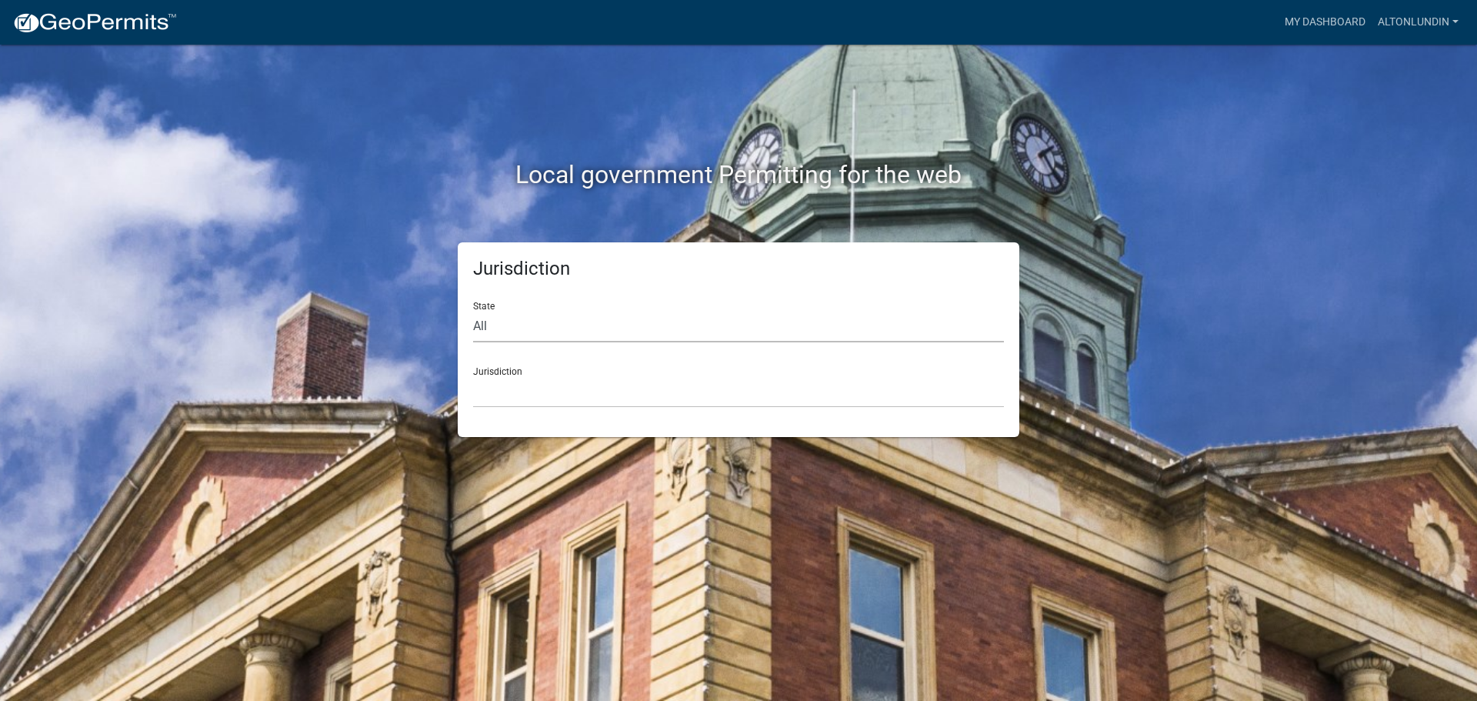
click at [508, 329] on select "All [US_STATE] [US_STATE] [US_STATE] [US_STATE] [US_STATE] [US_STATE] [US_STATE…" at bounding box center [738, 327] width 531 height 32
select select "[US_STATE]"
click at [473, 311] on select "All [US_STATE] [US_STATE] [US_STATE] [US_STATE] [US_STATE] [US_STATE] [US_STATE…" at bounding box center [738, 327] width 531 height 32
click at [496, 394] on select "[GEOGRAPHIC_DATA], [US_STATE][PERSON_NAME][GEOGRAPHIC_DATA], [US_STATE][PERSON_…" at bounding box center [738, 392] width 531 height 32
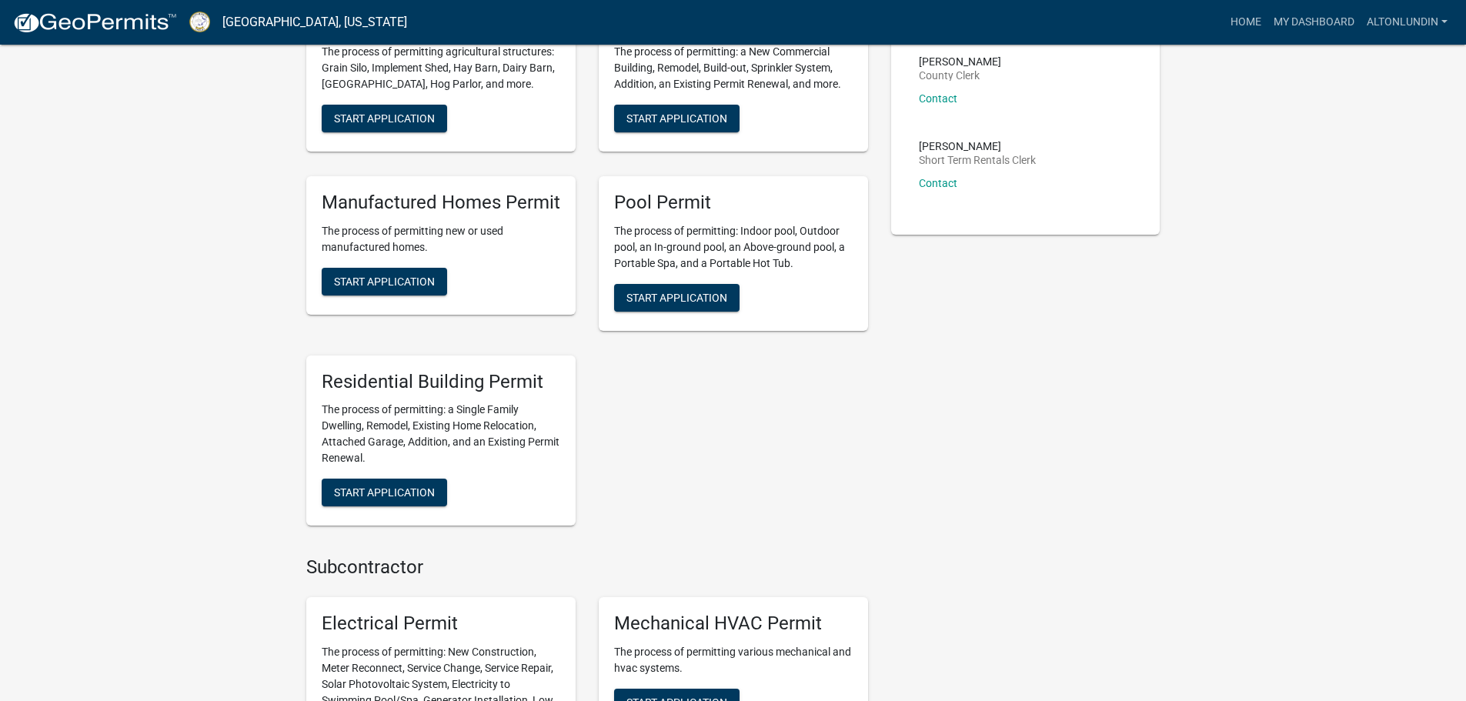
scroll to position [462, 0]
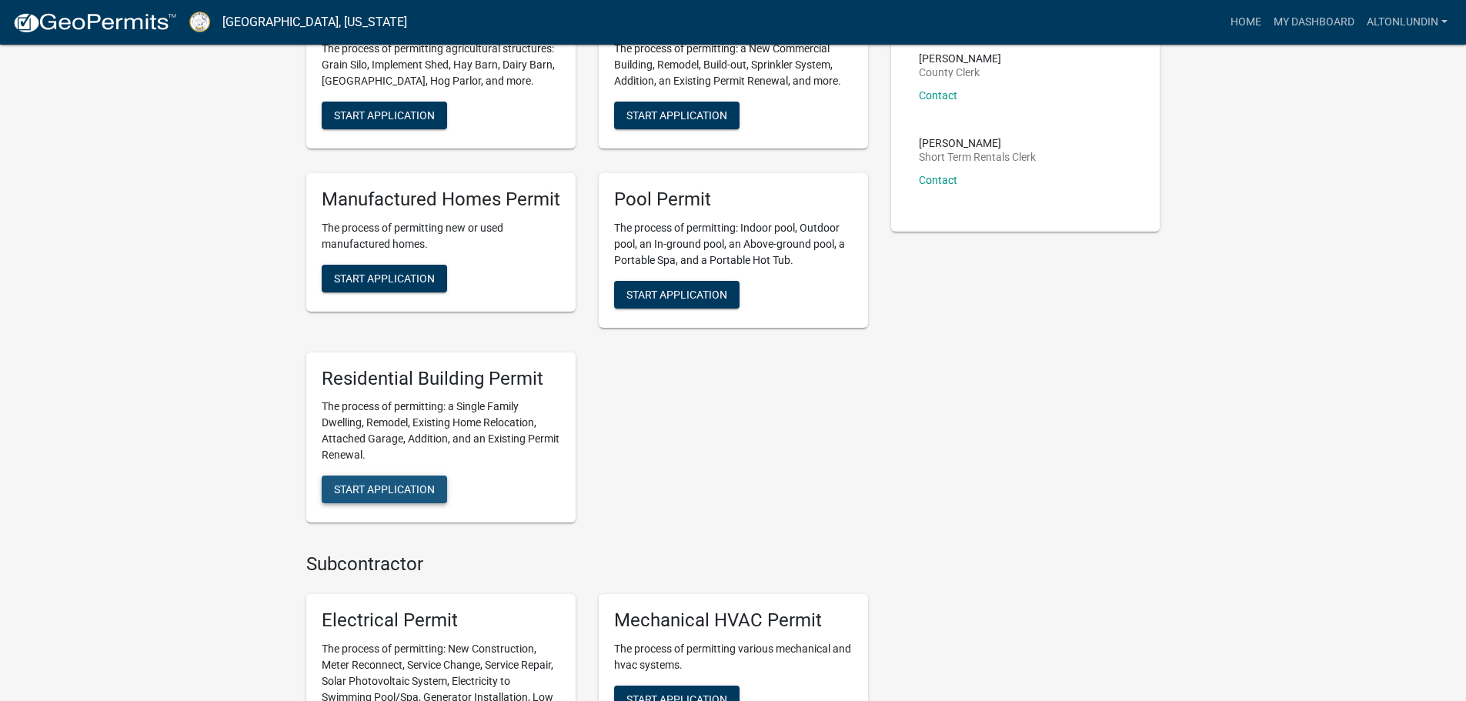
click at [370, 489] on span "Start Application" at bounding box center [384, 489] width 101 height 12
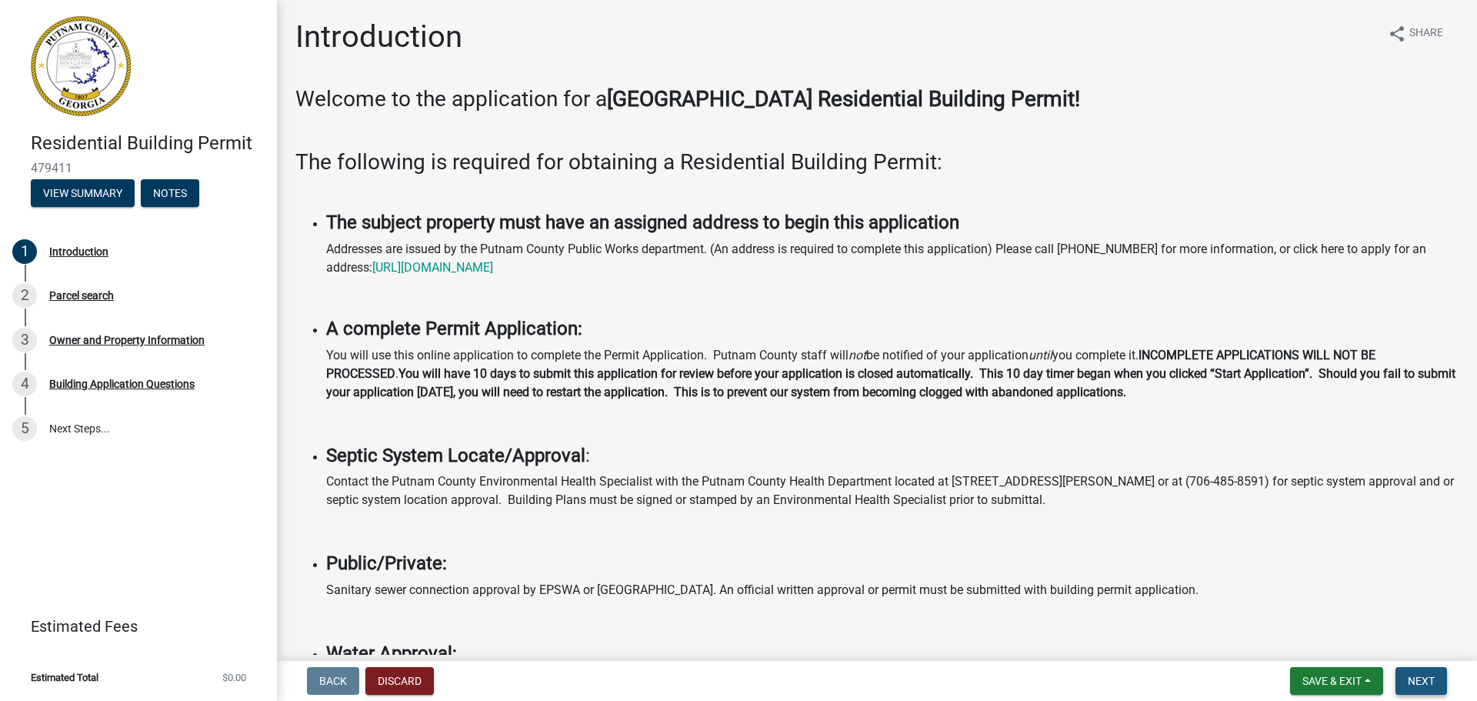
click at [1420, 683] on span "Next" at bounding box center [1421, 681] width 27 height 12
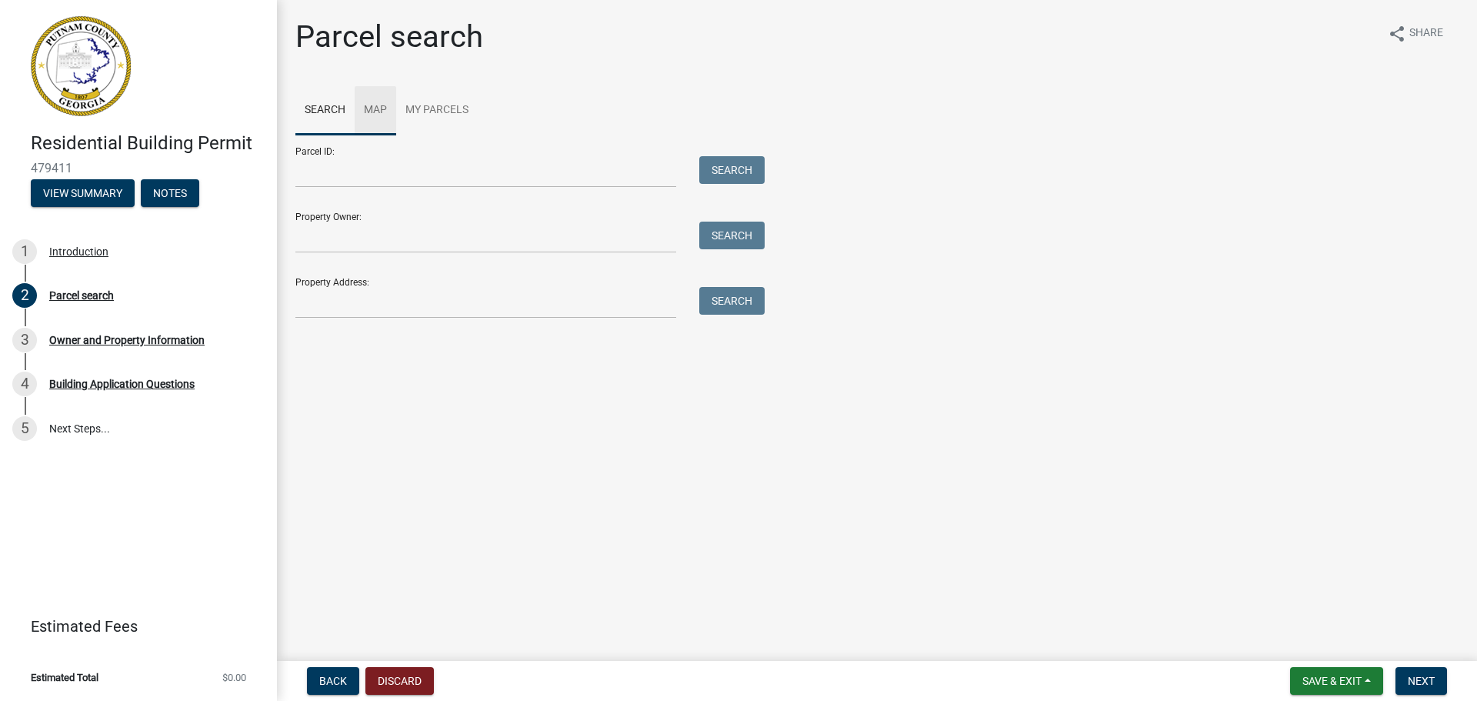
click at [376, 105] on link "Map" at bounding box center [376, 110] width 42 height 49
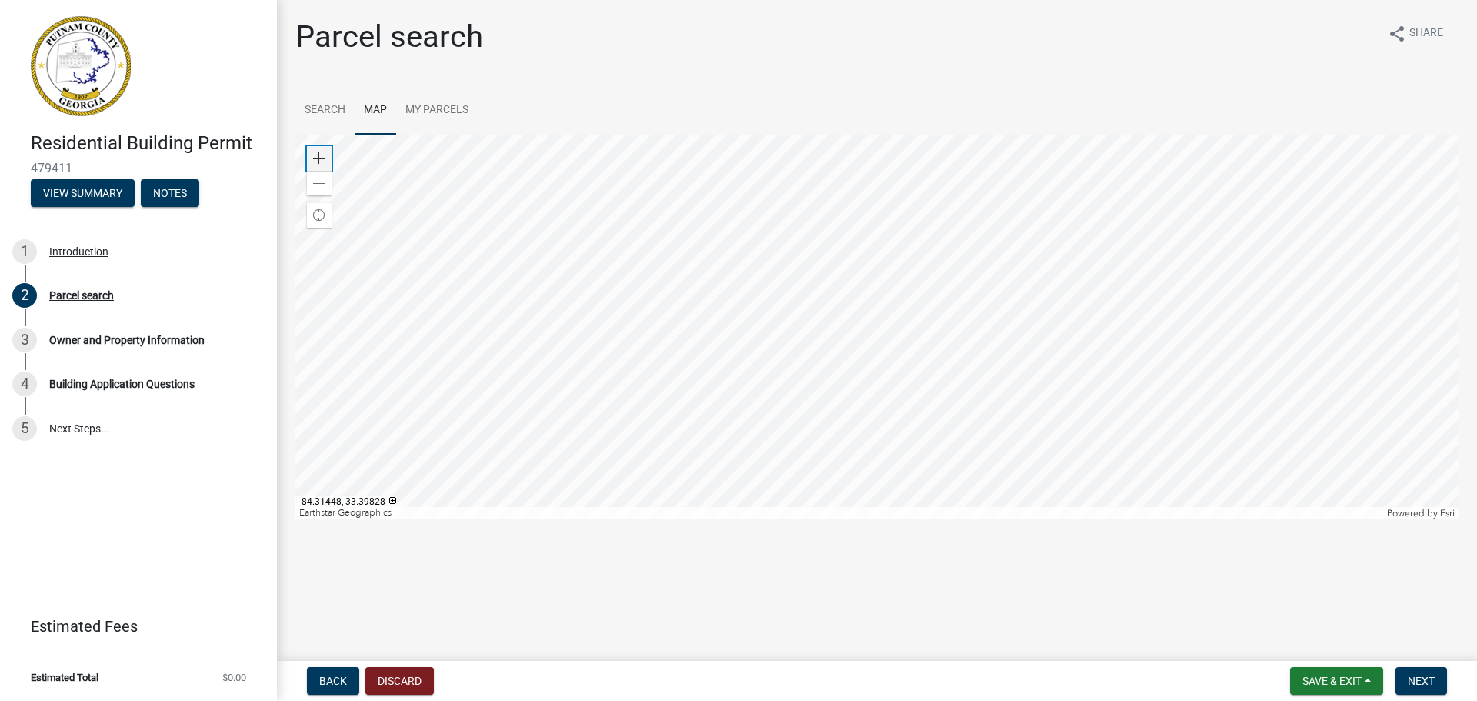
click at [322, 160] on span at bounding box center [319, 158] width 12 height 12
click at [587, 174] on div at bounding box center [876, 327] width 1163 height 385
click at [792, 156] on div at bounding box center [876, 327] width 1163 height 385
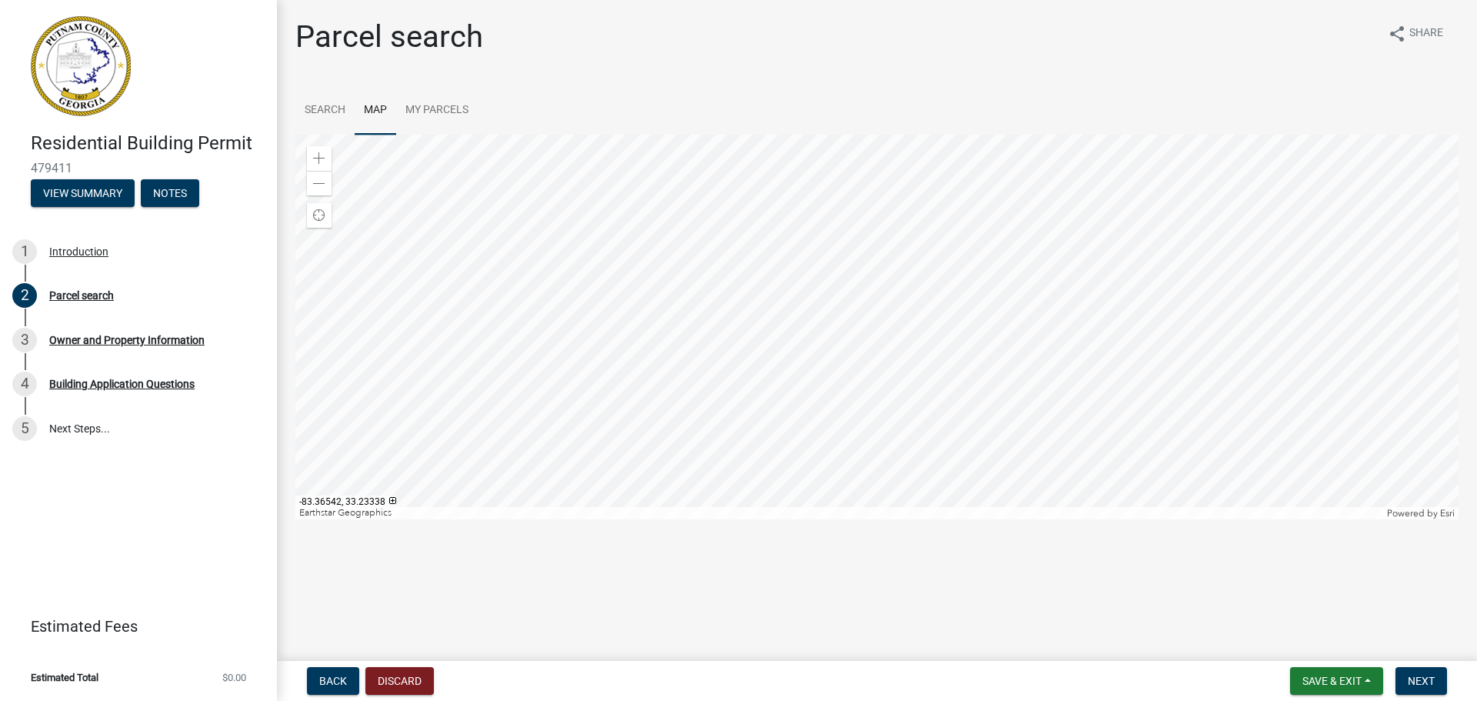
click at [827, 183] on div at bounding box center [876, 327] width 1163 height 385
click at [862, 199] on div at bounding box center [876, 327] width 1163 height 385
click at [770, 365] on div at bounding box center [876, 327] width 1163 height 385
click at [749, 435] on div at bounding box center [876, 327] width 1163 height 385
click at [790, 428] on div at bounding box center [876, 327] width 1163 height 385
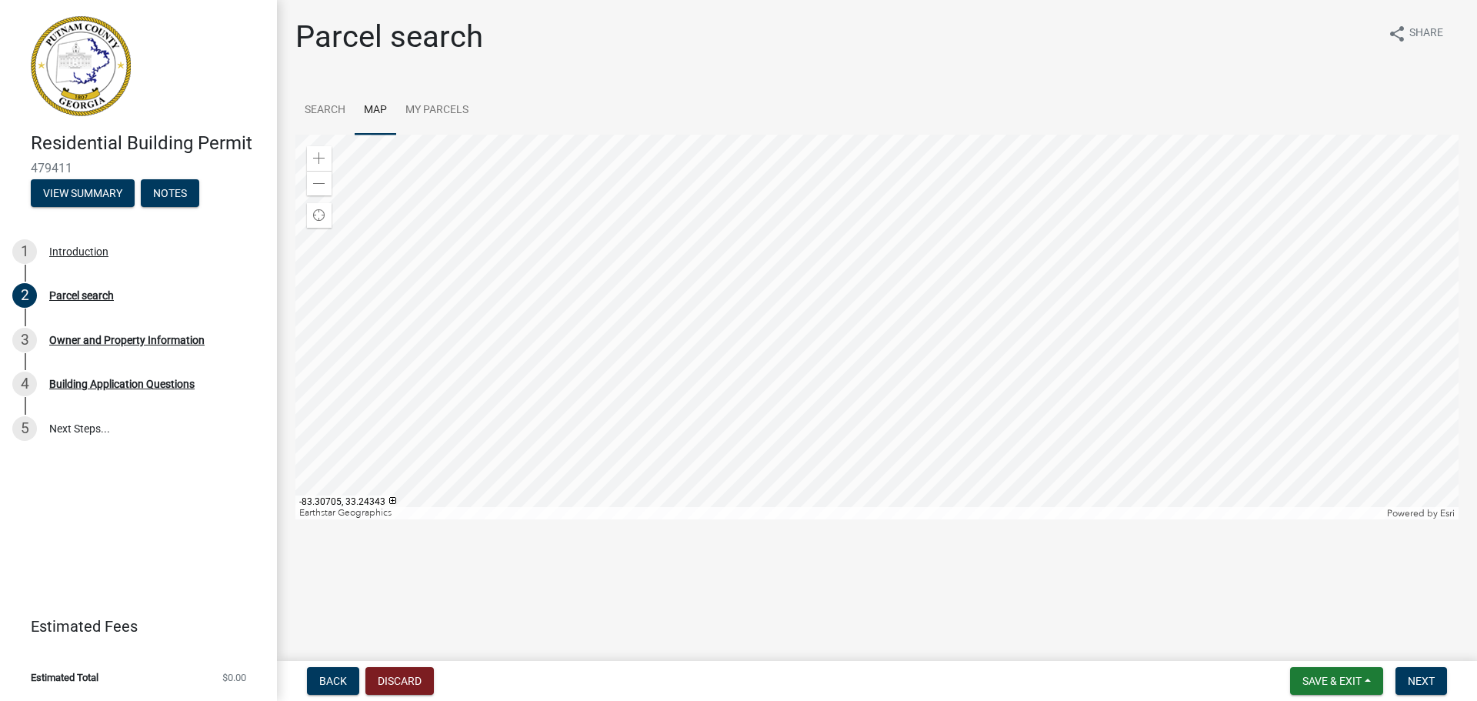
click at [760, 442] on div at bounding box center [876, 327] width 1163 height 385
click at [319, 156] on span at bounding box center [319, 158] width 12 height 12
click at [765, 281] on div at bounding box center [876, 327] width 1163 height 385
click at [322, 155] on span at bounding box center [319, 158] width 12 height 12
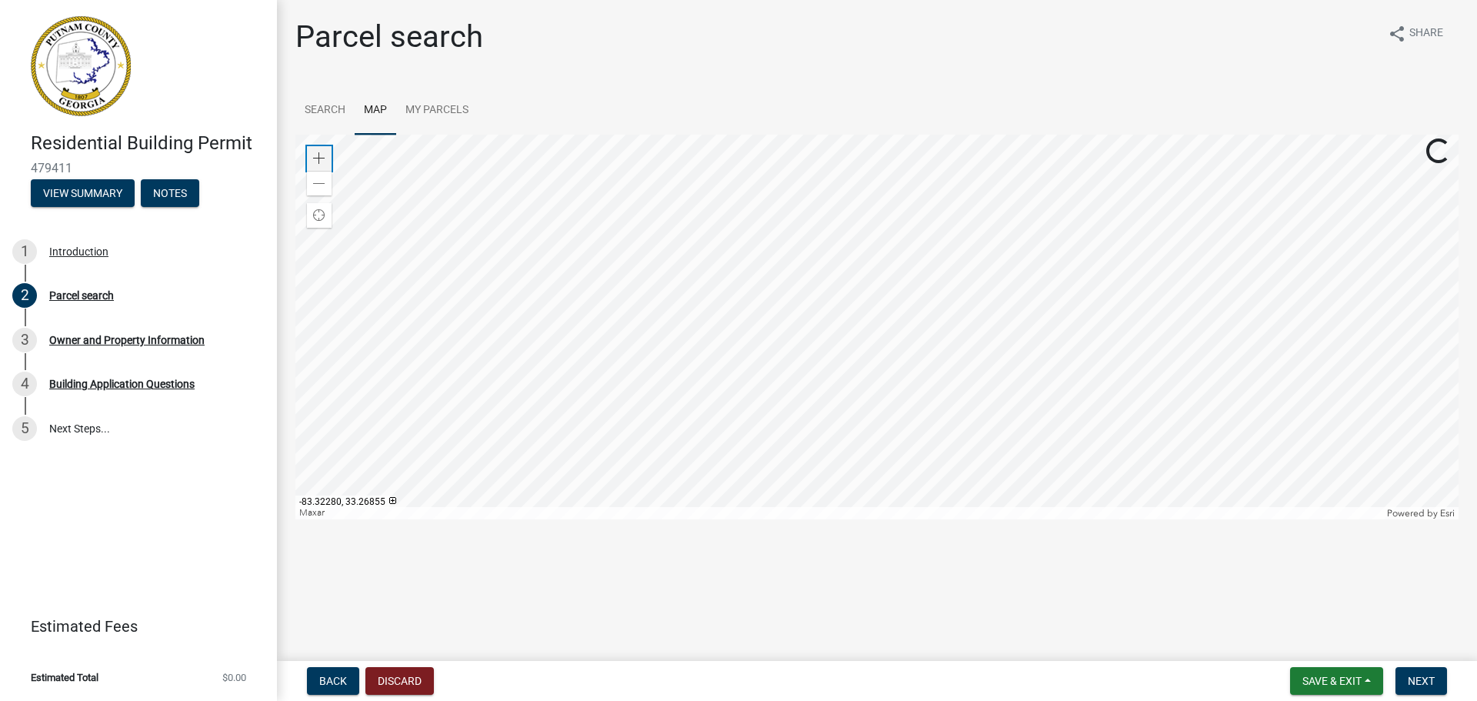
click at [322, 155] on span at bounding box center [319, 158] width 12 height 12
click at [1089, 254] on div at bounding box center [876, 327] width 1163 height 385
click at [637, 329] on div at bounding box center [876, 327] width 1163 height 385
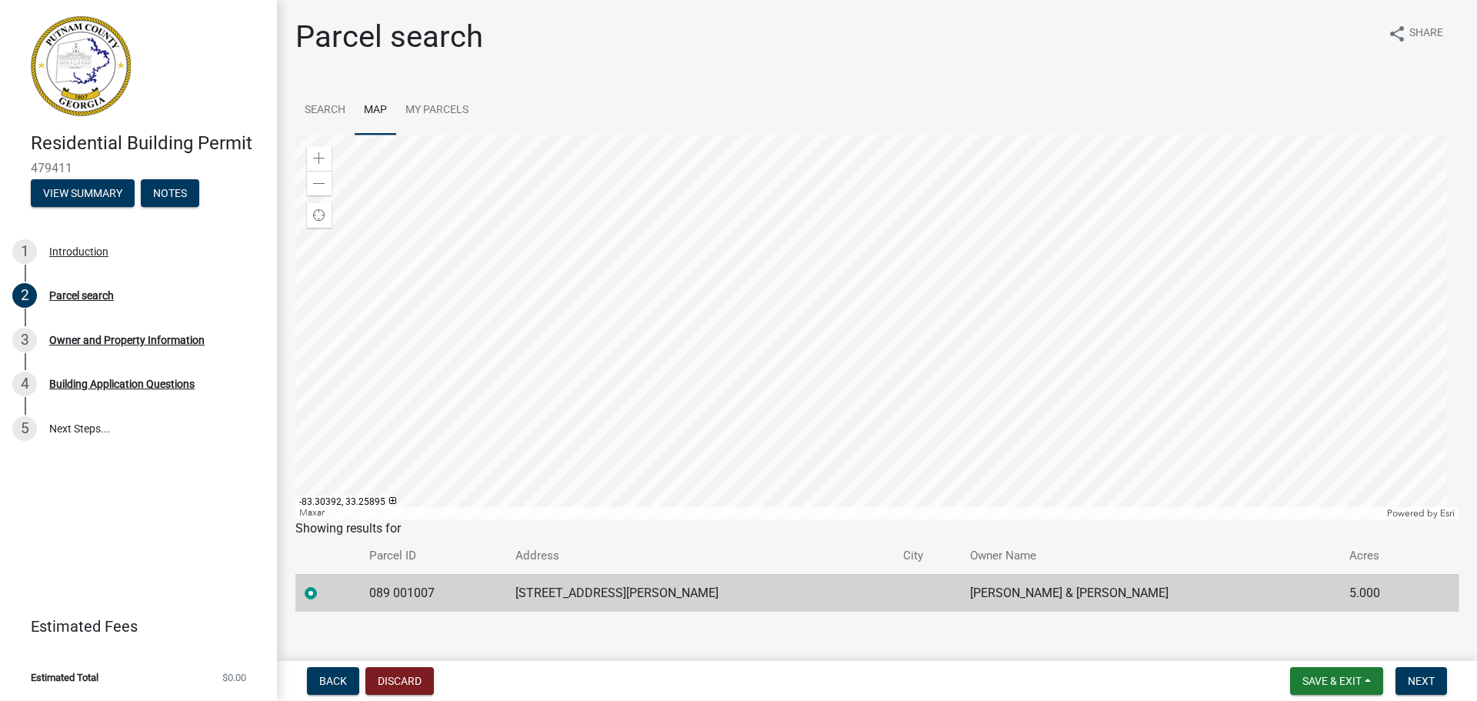
click at [482, 589] on td "089 001007" at bounding box center [433, 593] width 147 height 38
click at [632, 341] on div at bounding box center [876, 327] width 1163 height 385
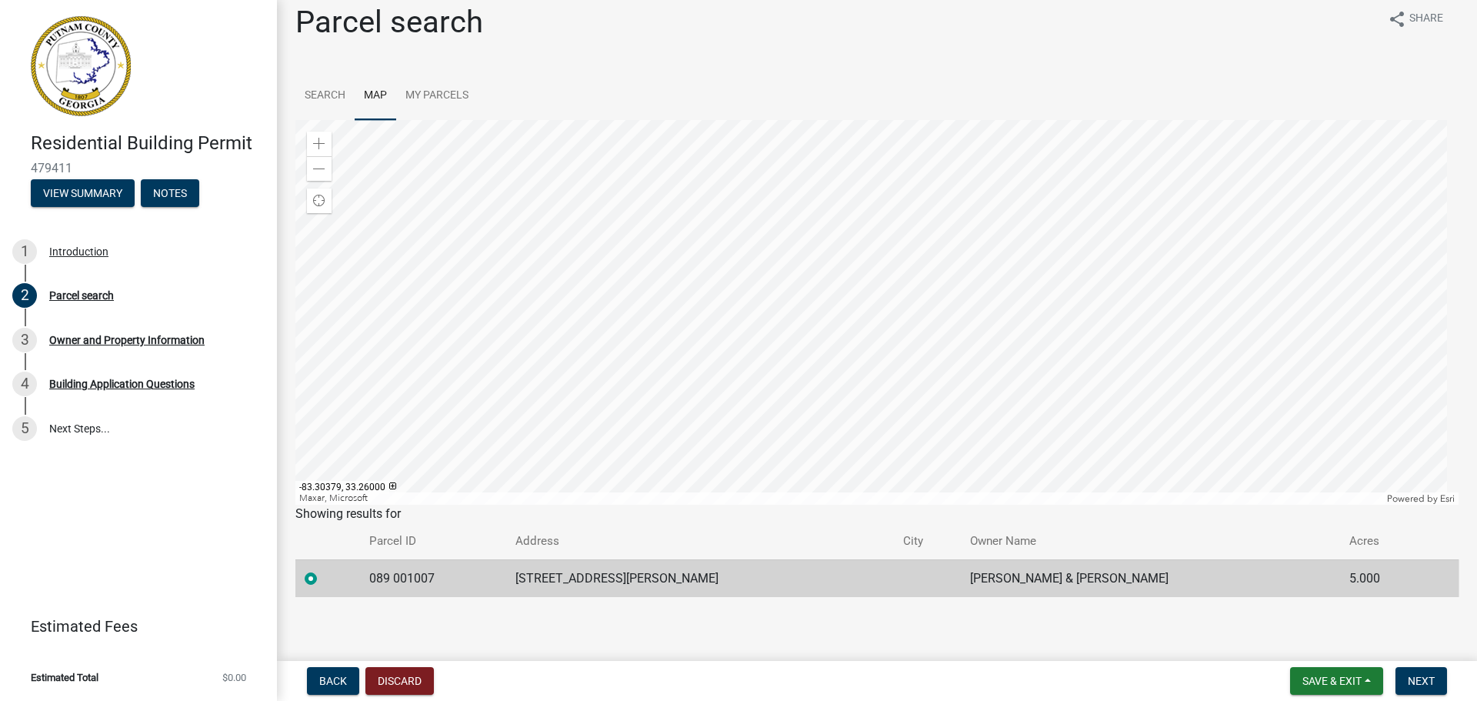
scroll to position [17, 0]
click at [722, 577] on td "[STREET_ADDRESS][PERSON_NAME]" at bounding box center [699, 576] width 387 height 38
click at [1416, 682] on span "Next" at bounding box center [1421, 681] width 27 height 12
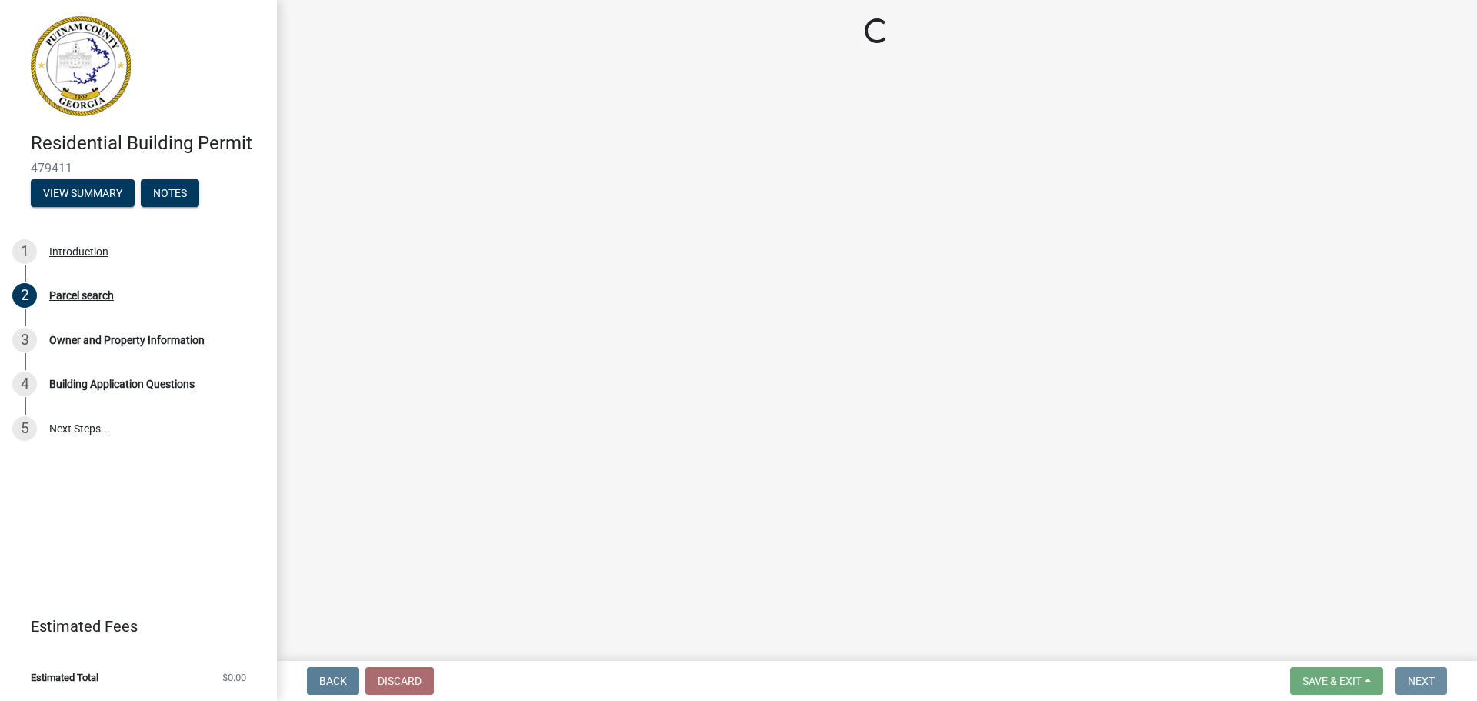
scroll to position [0, 0]
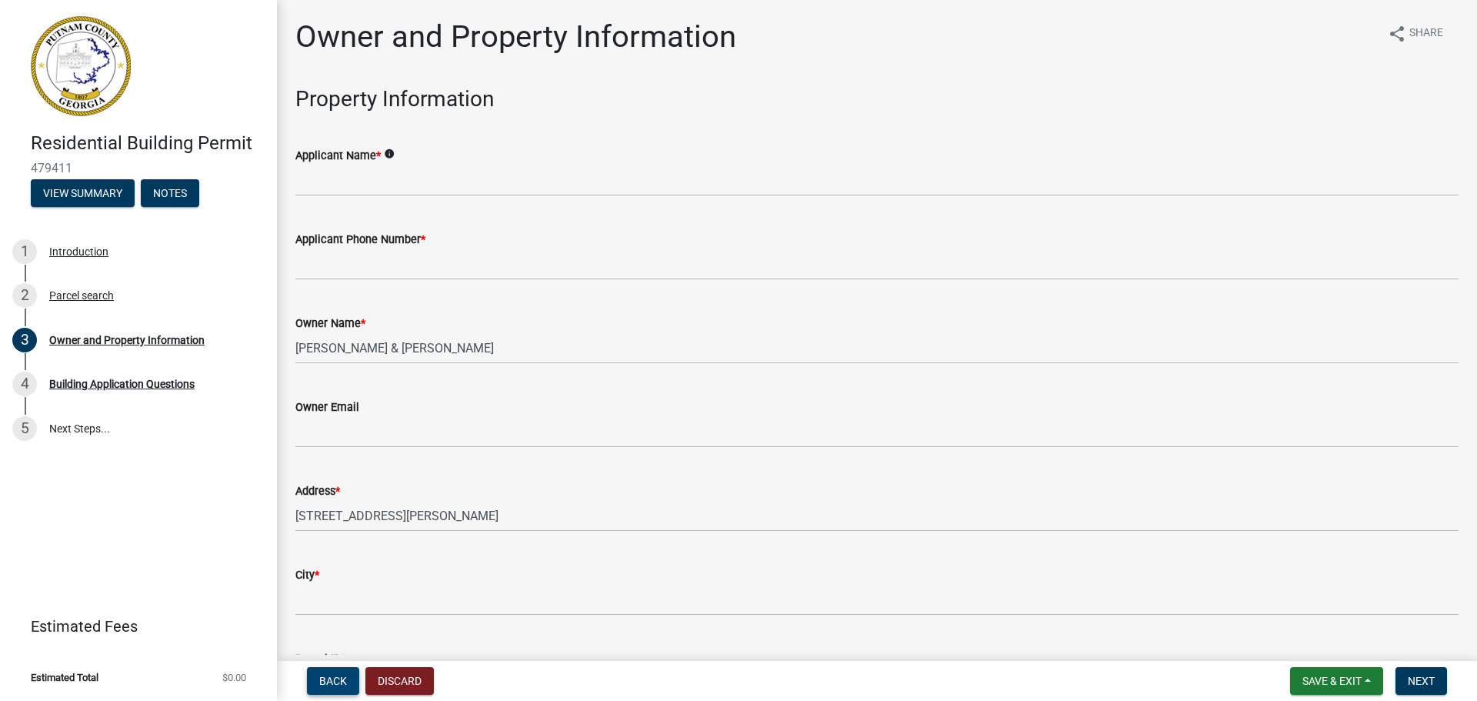
click at [345, 687] on span "Back" at bounding box center [333, 681] width 28 height 12
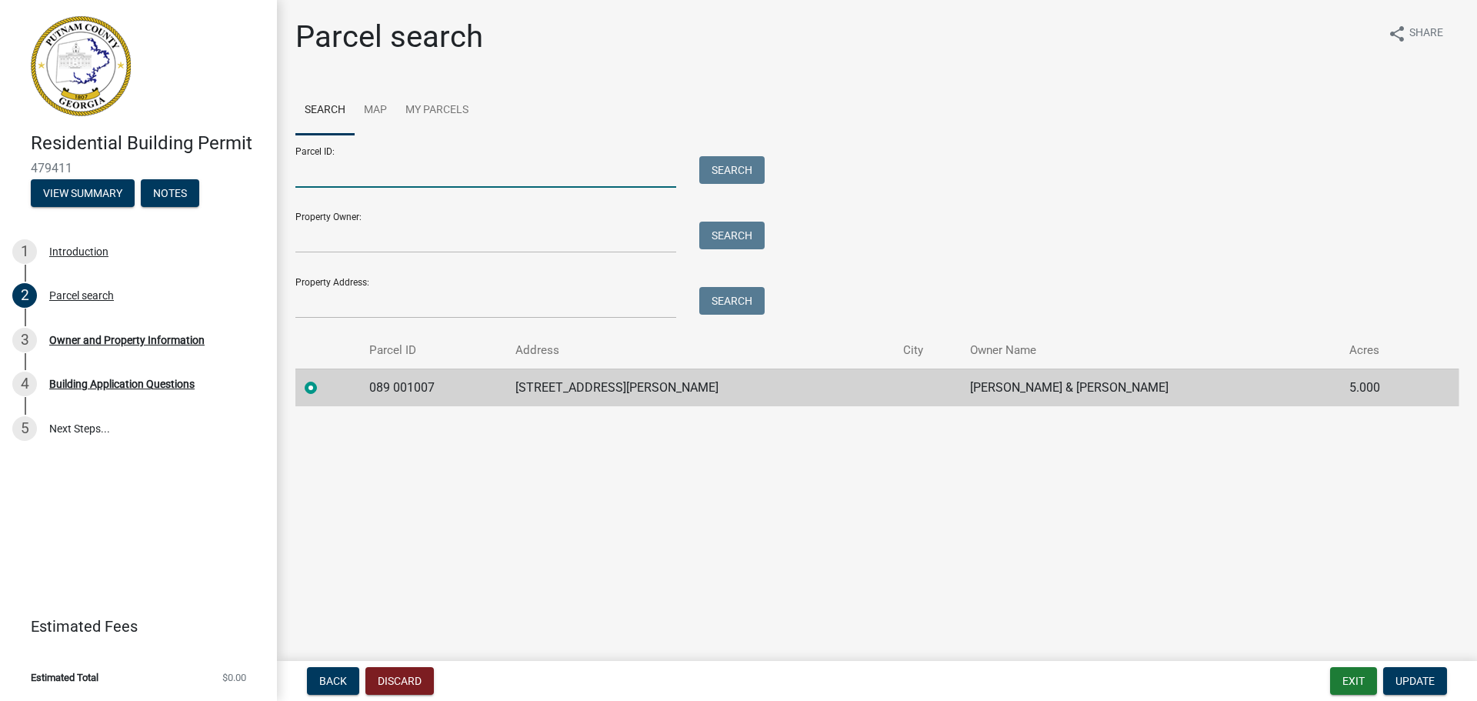
click at [320, 175] on input "Parcel ID:" at bounding box center [485, 172] width 381 height 32
click at [321, 179] on input "Parcel ID:" at bounding box center [485, 172] width 381 height 32
click at [374, 246] on input "Property Owner:" at bounding box center [485, 238] width 381 height 32
click at [382, 387] on td "089 001007" at bounding box center [433, 388] width 147 height 38
click at [1419, 683] on span "Update" at bounding box center [1415, 681] width 39 height 12
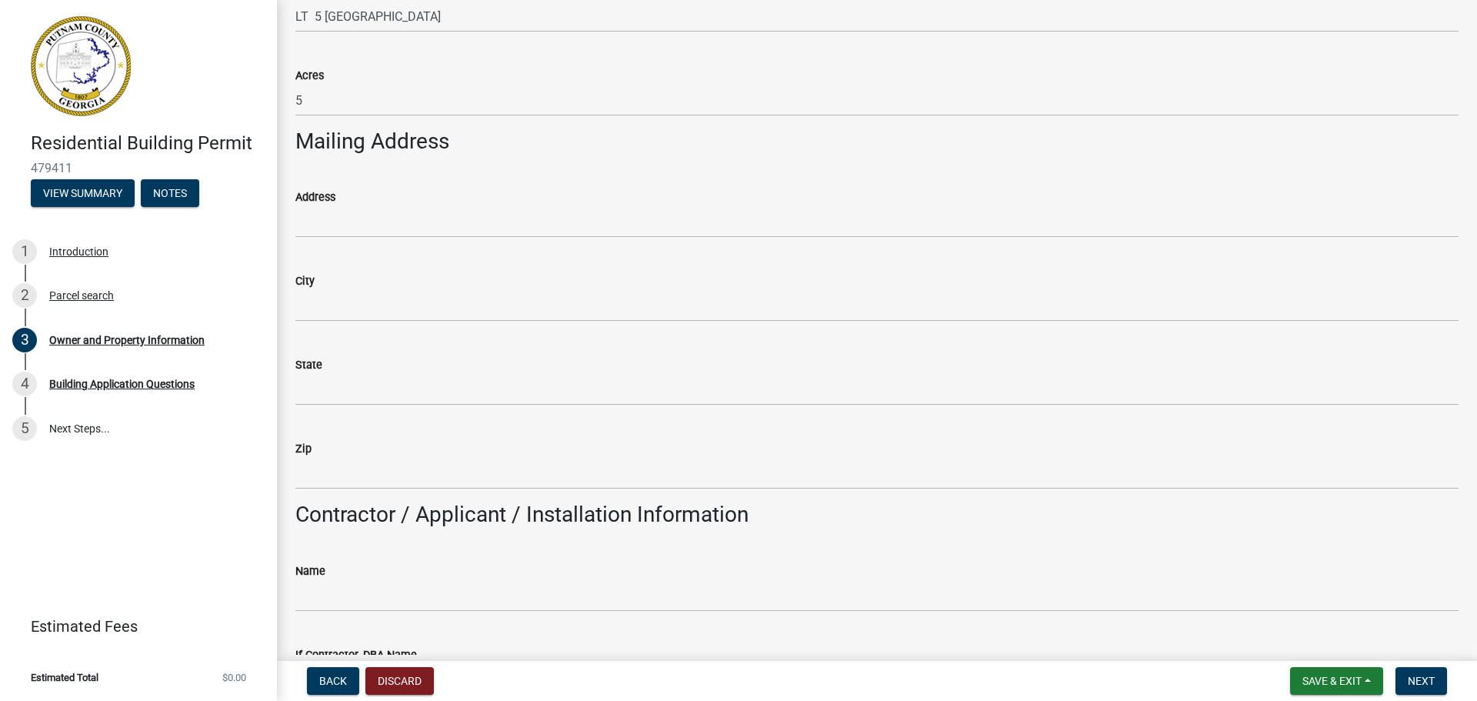
scroll to position [616, 0]
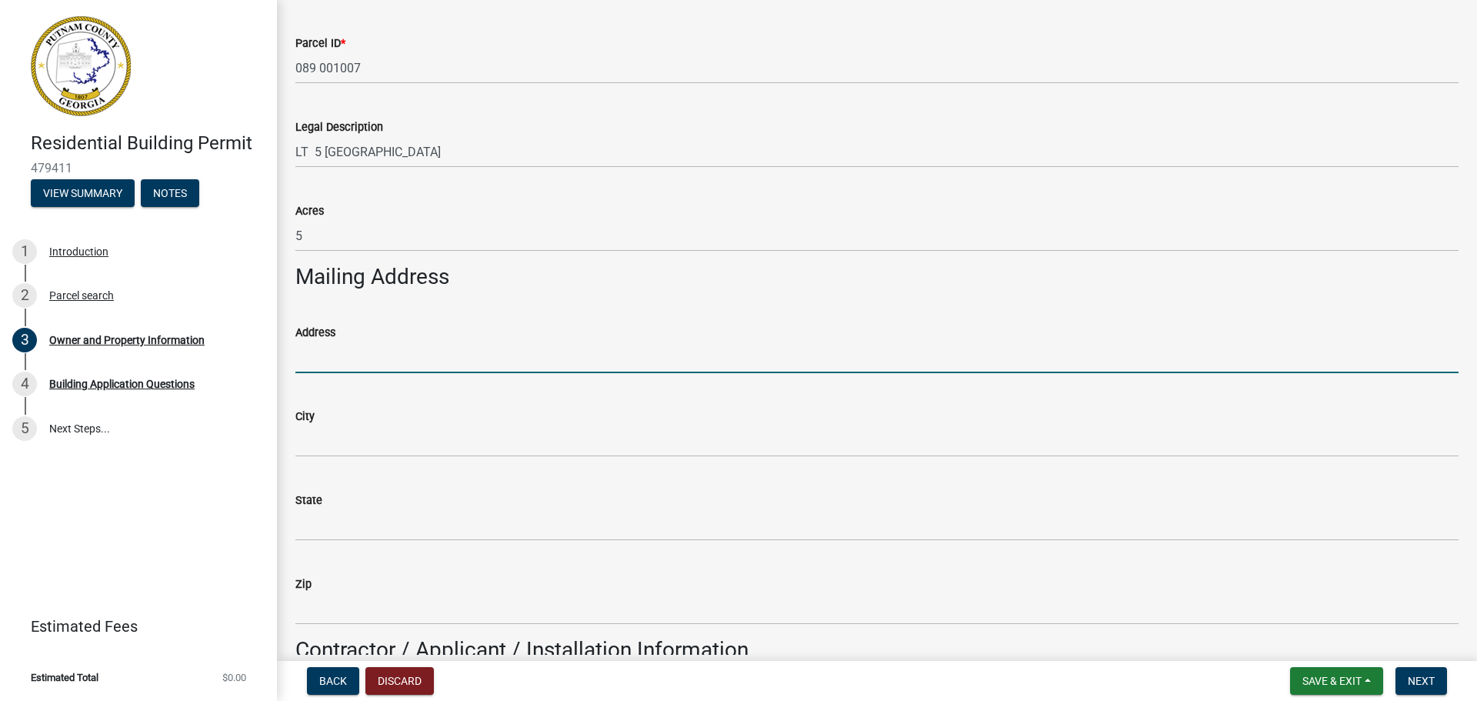
click at [304, 354] on input "Address" at bounding box center [876, 358] width 1163 height 32
type input "[STREET_ADDRESS][PERSON_NAME][PERSON_NAME]"
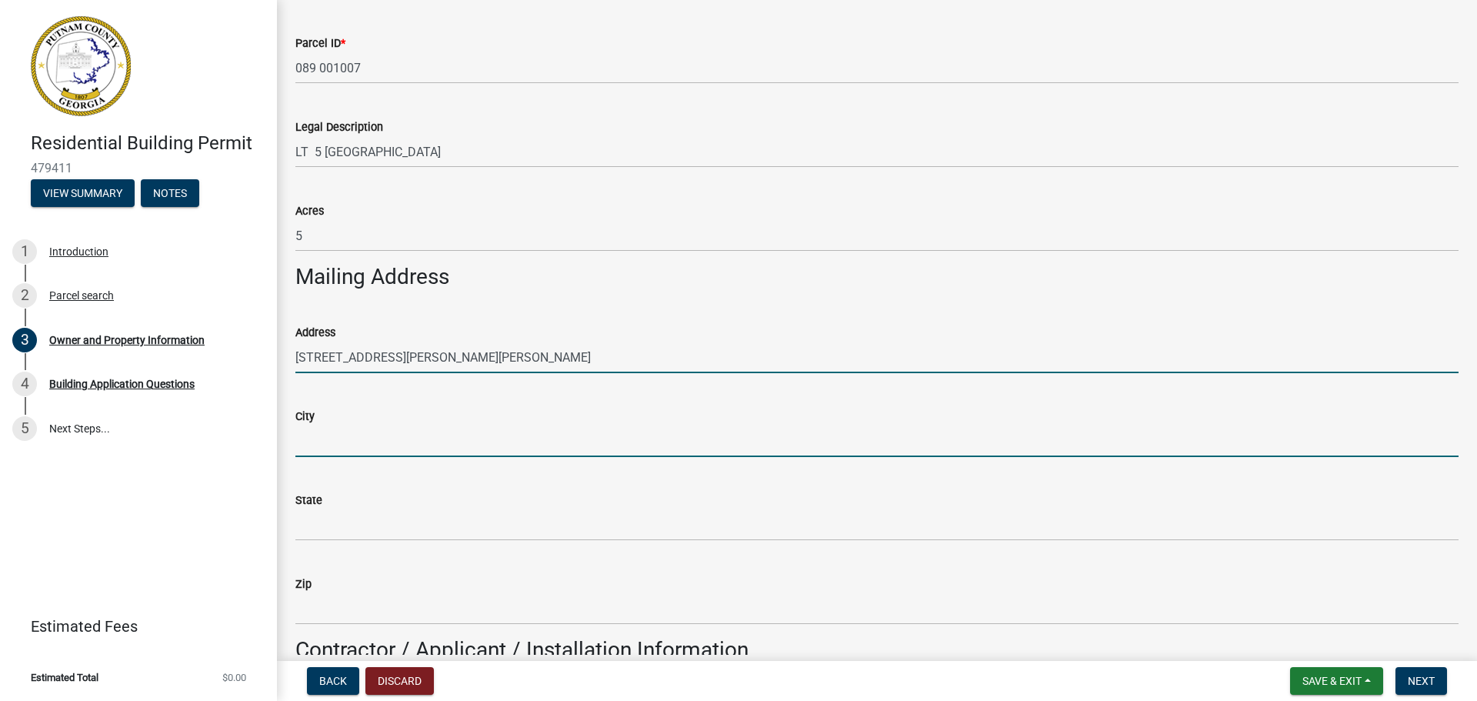
type input "Eatonton"
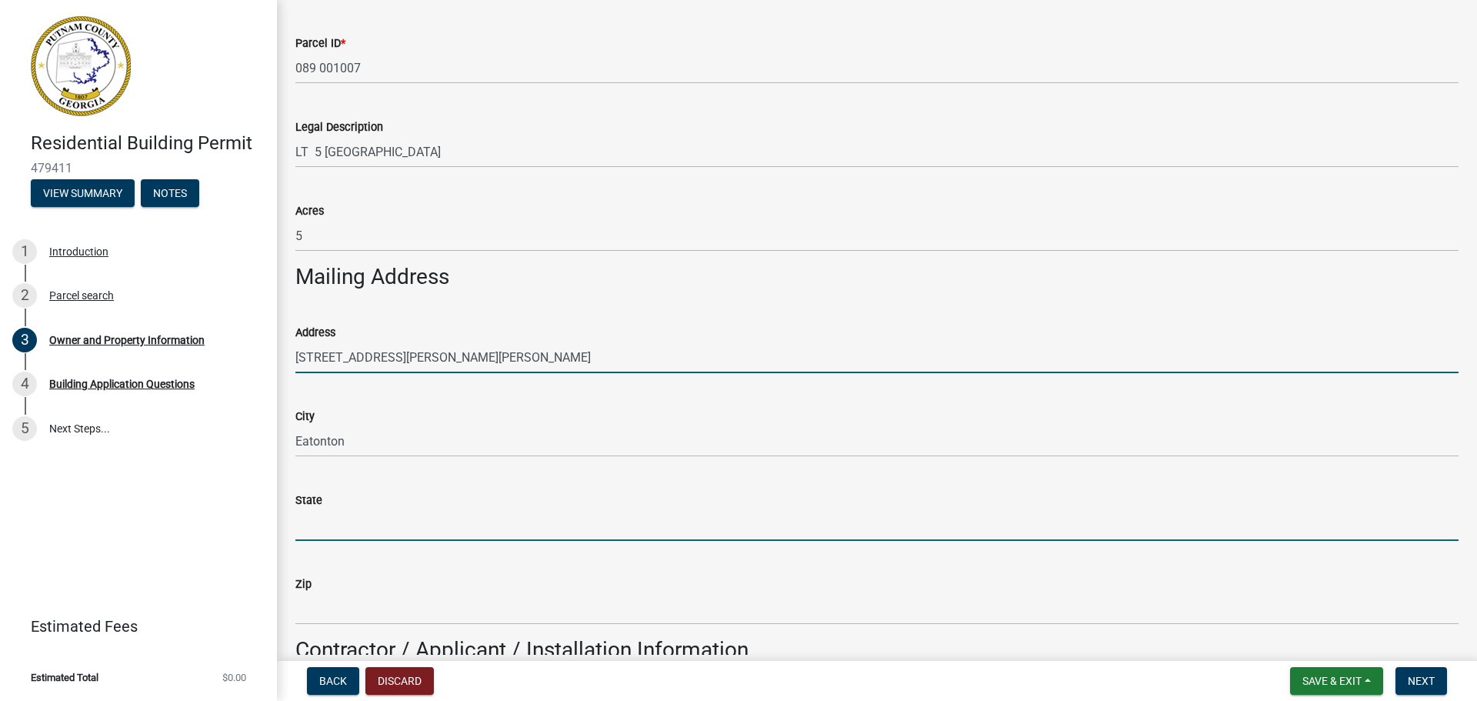
type input "[US_STATE]"
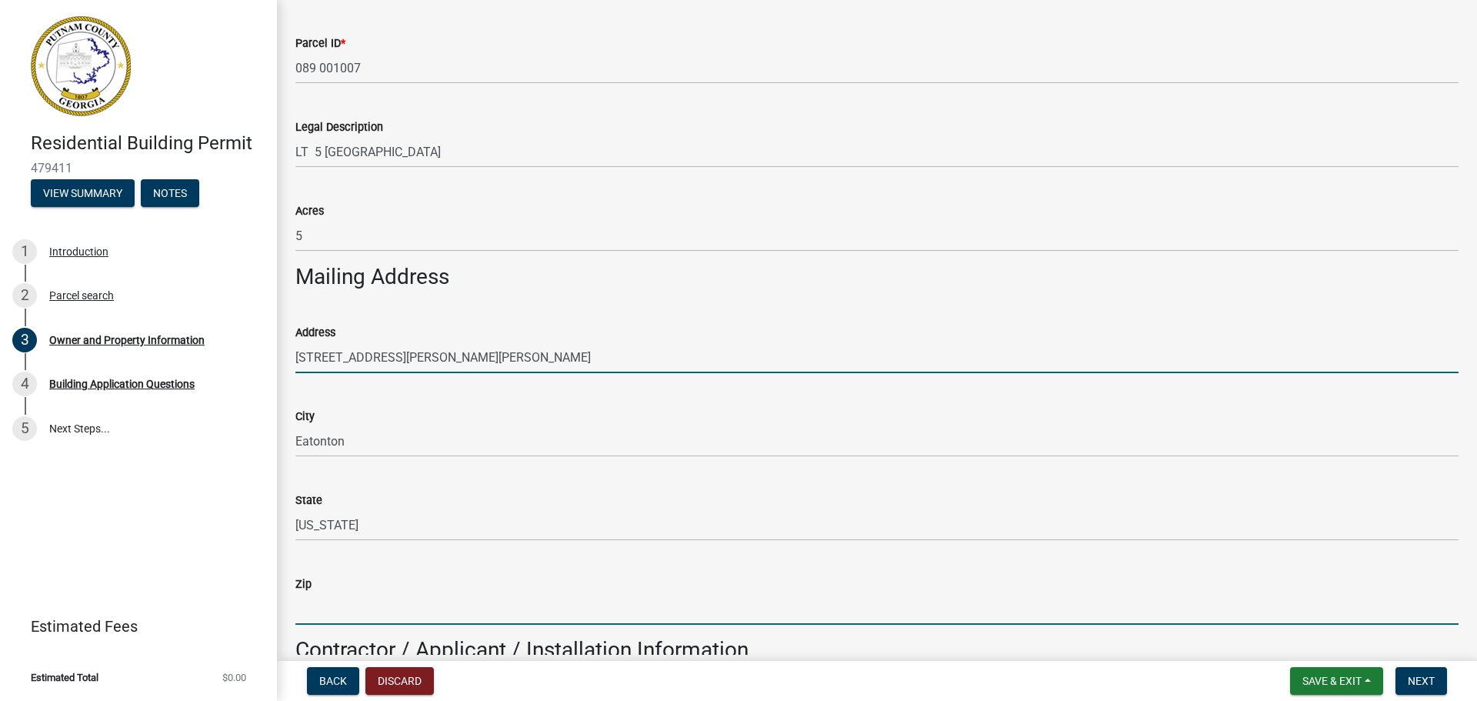
type input "31024"
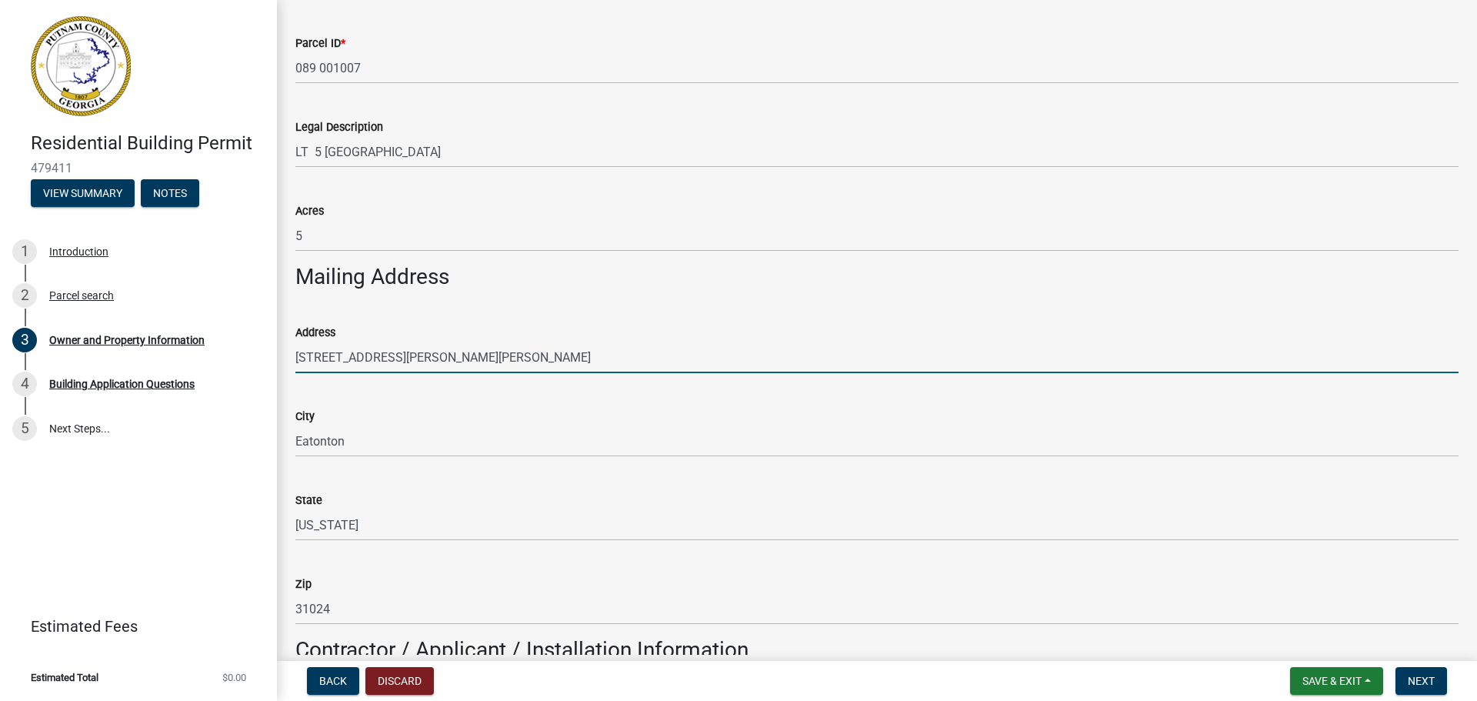
type input "[PERSON_NAME]"
type input "6184205217"
type input "[STREET_ADDRESS][PERSON_NAME][PERSON_NAME]"
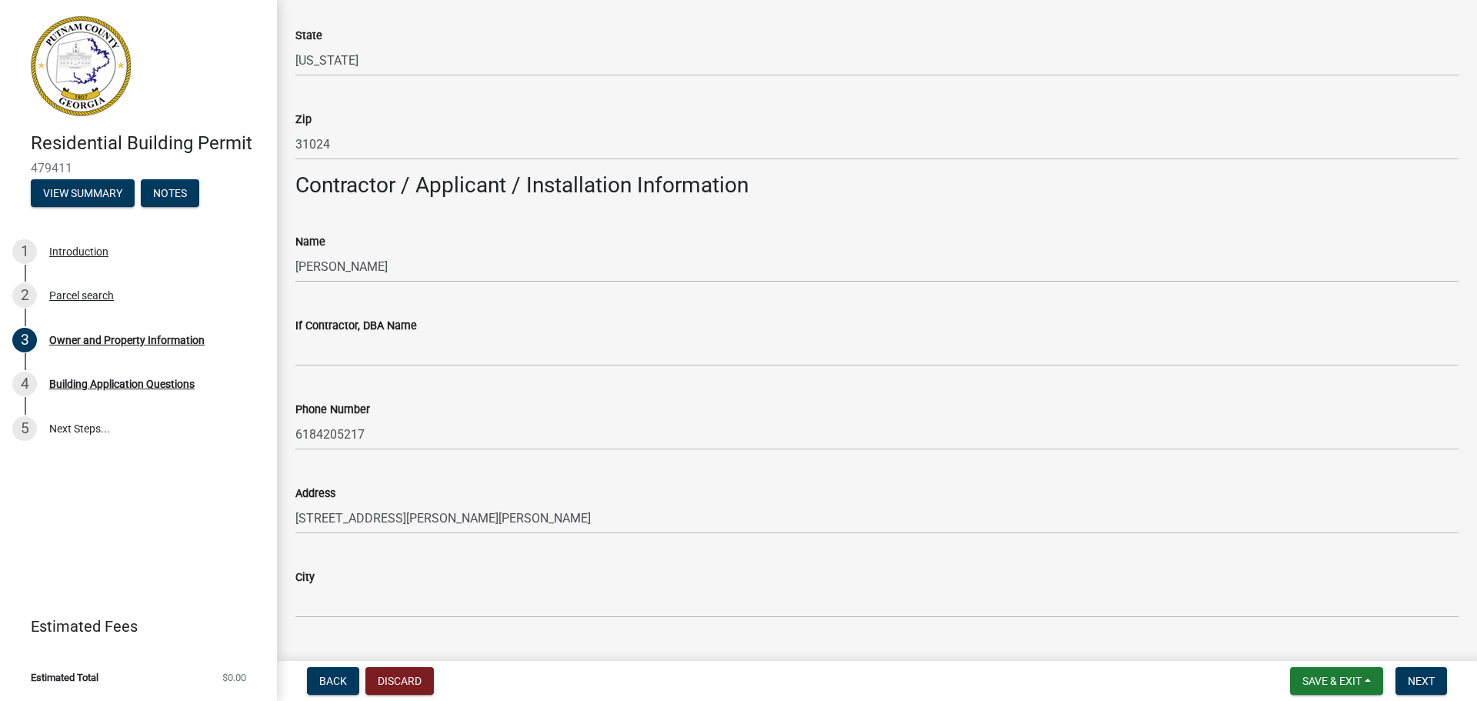
scroll to position [1231, 0]
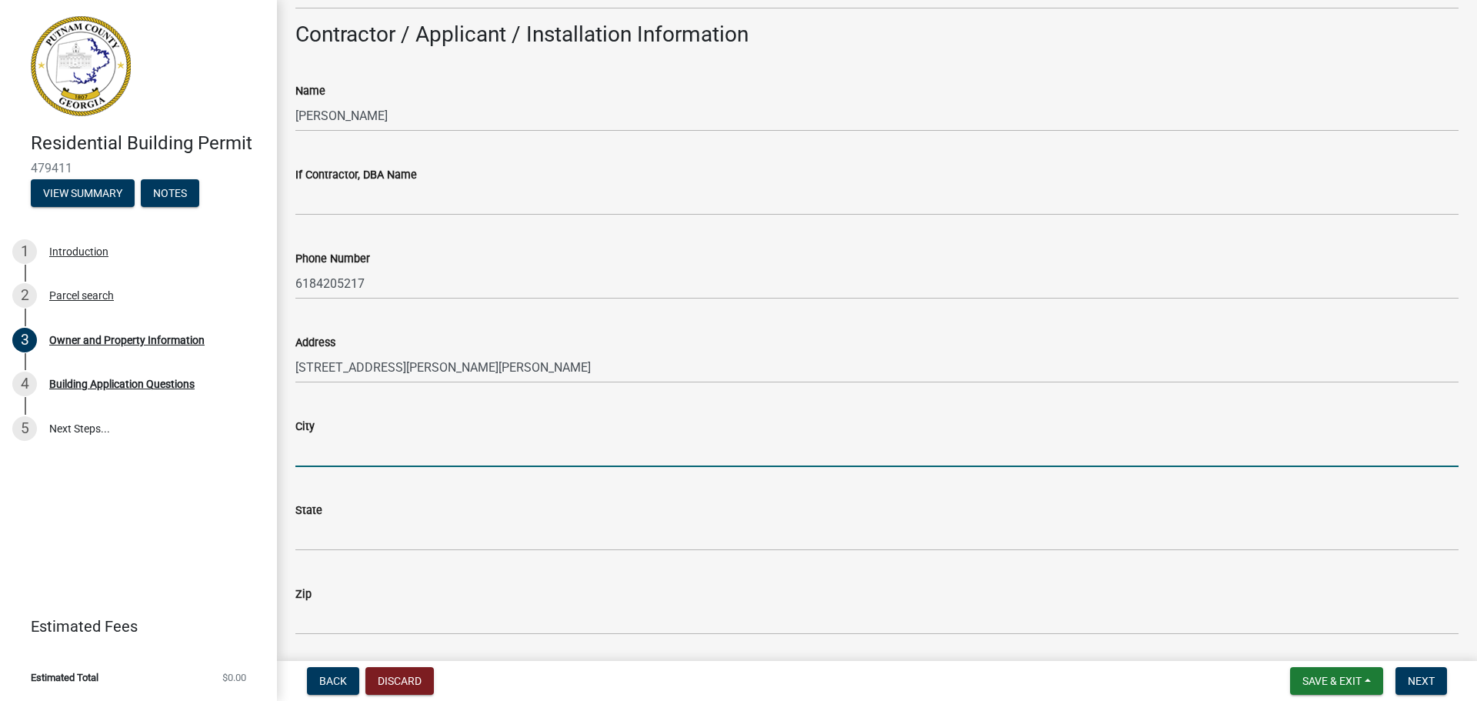
click at [311, 456] on input "City" at bounding box center [876, 451] width 1163 height 32
type input "Eatonton"
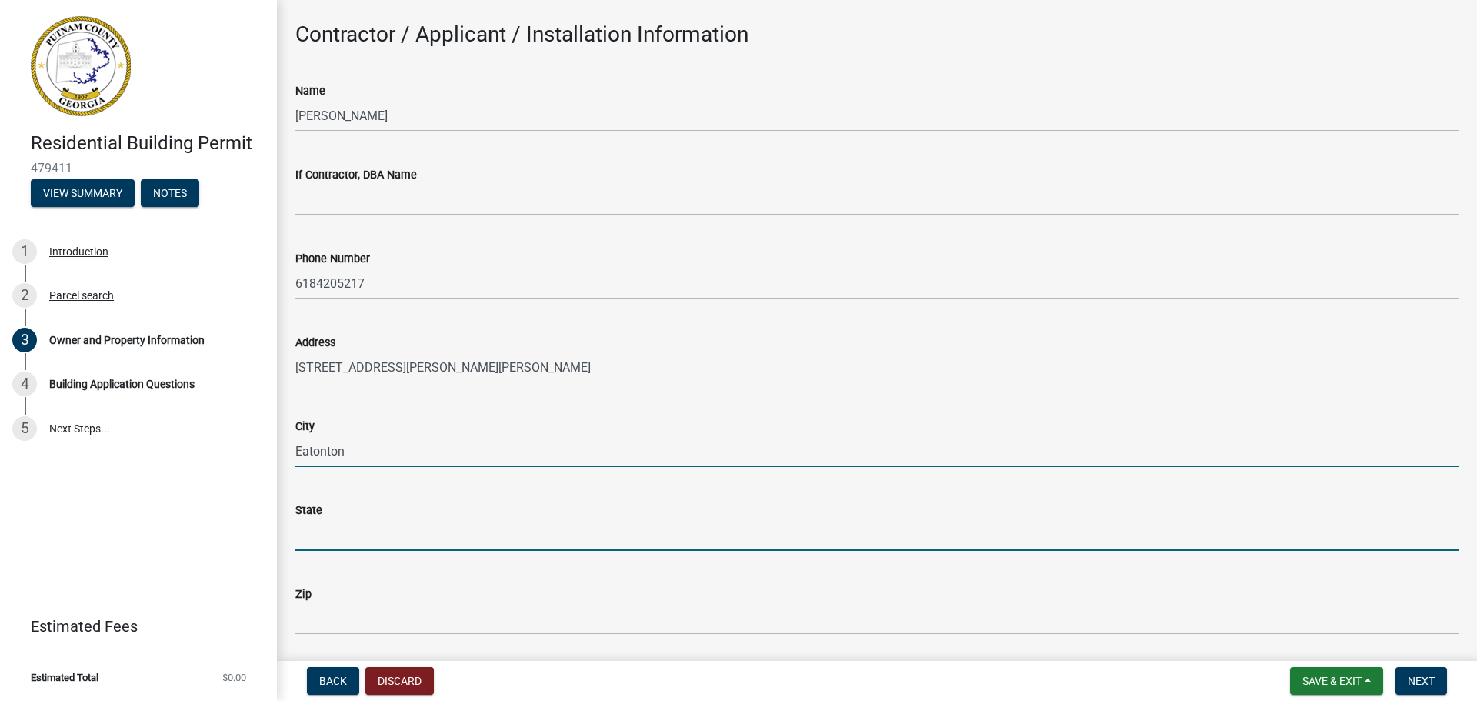
type input "[US_STATE]"
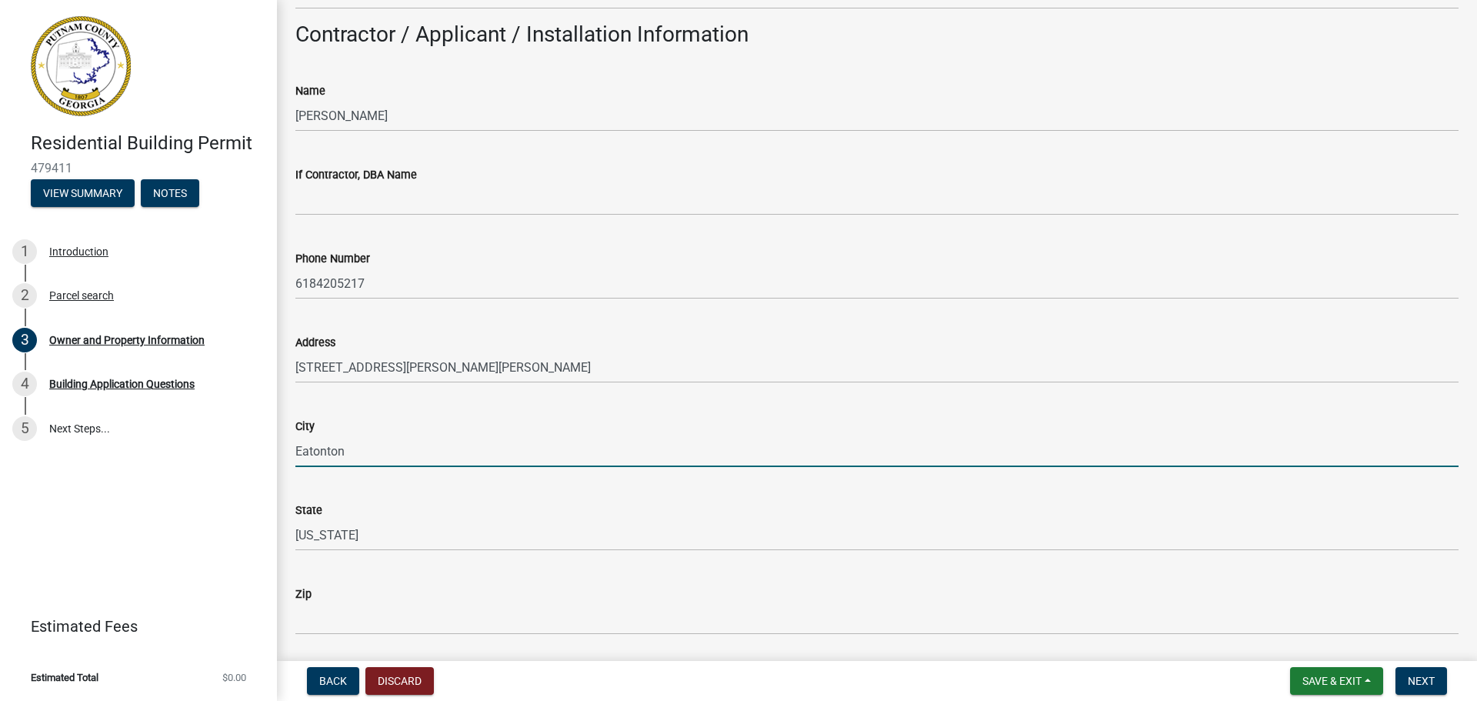
type input "31024"
type input "[PERSON_NAME][EMAIL_ADDRESS][PERSON_NAME][DOMAIN_NAME]"
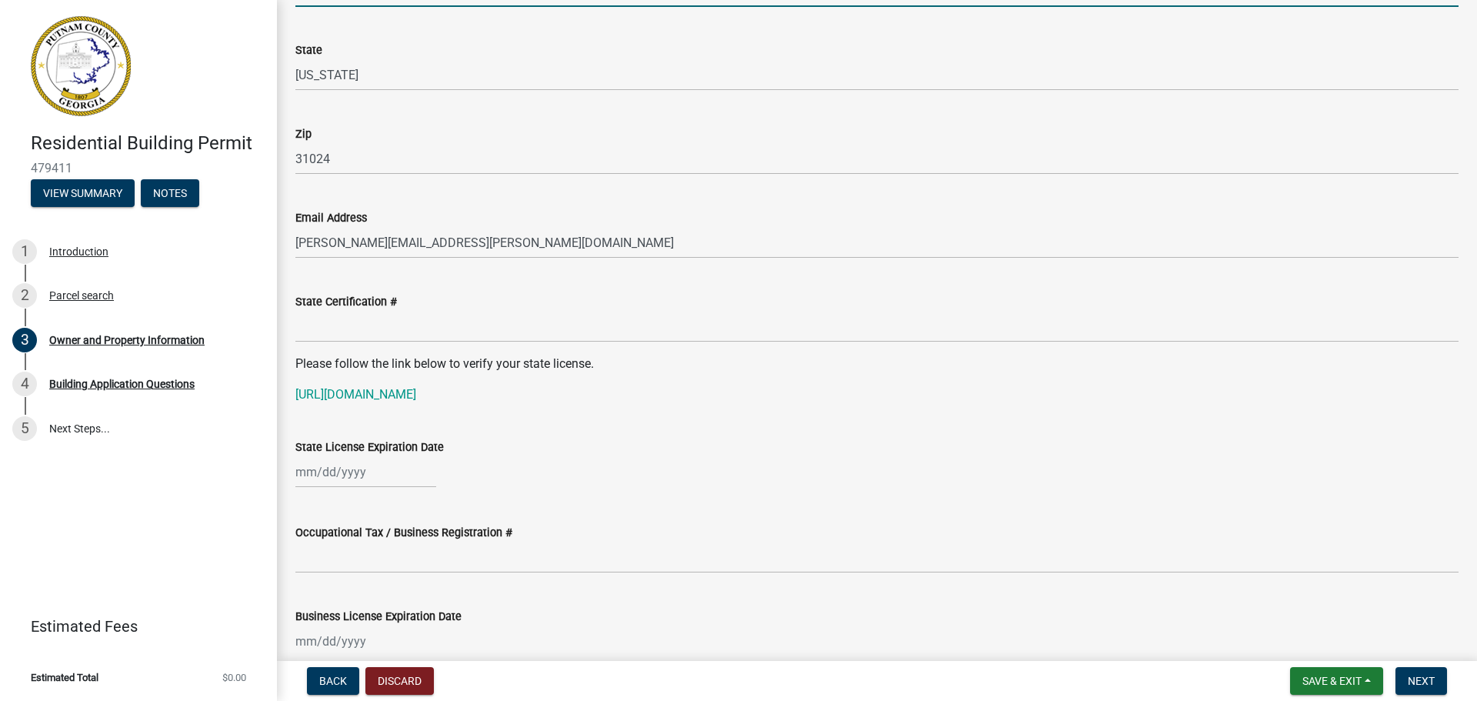
scroll to position [1693, 0]
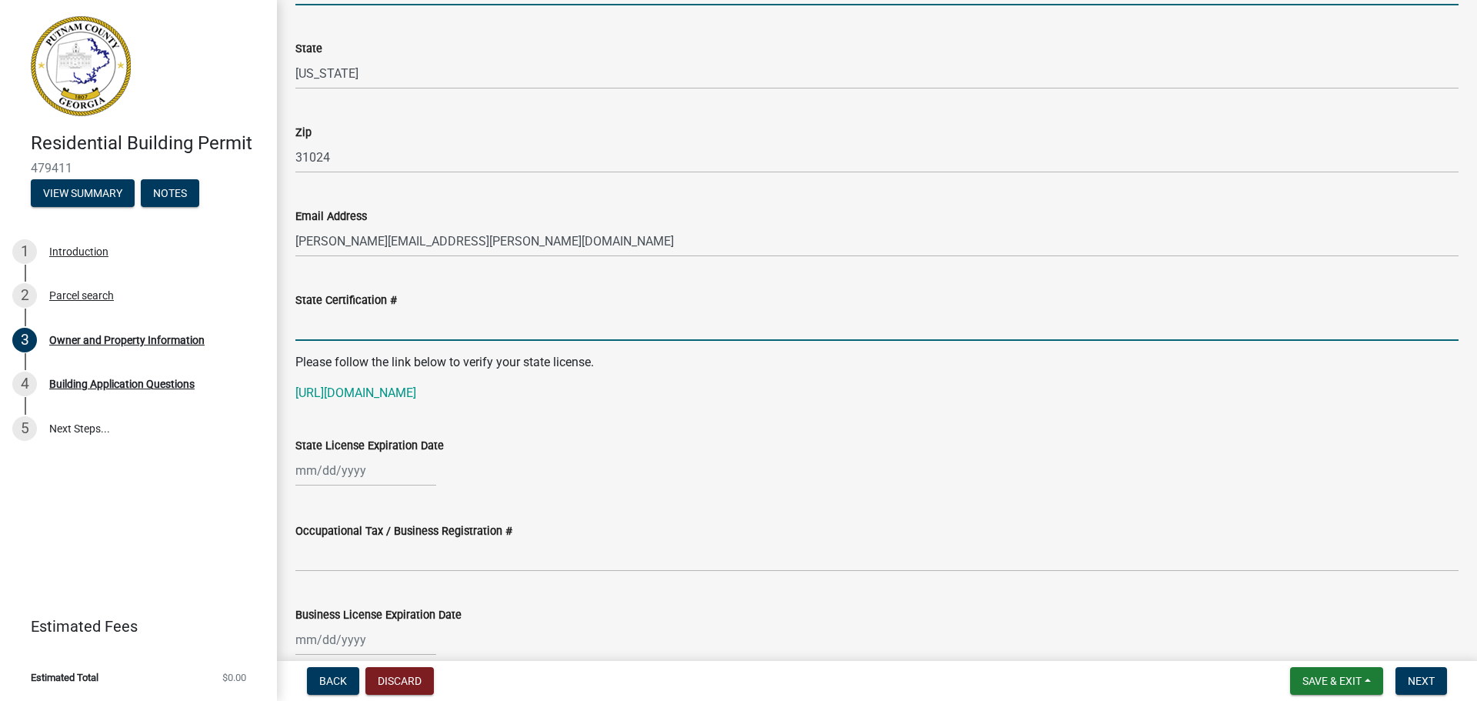
click at [316, 329] on input "State Certification #" at bounding box center [876, 325] width 1163 height 32
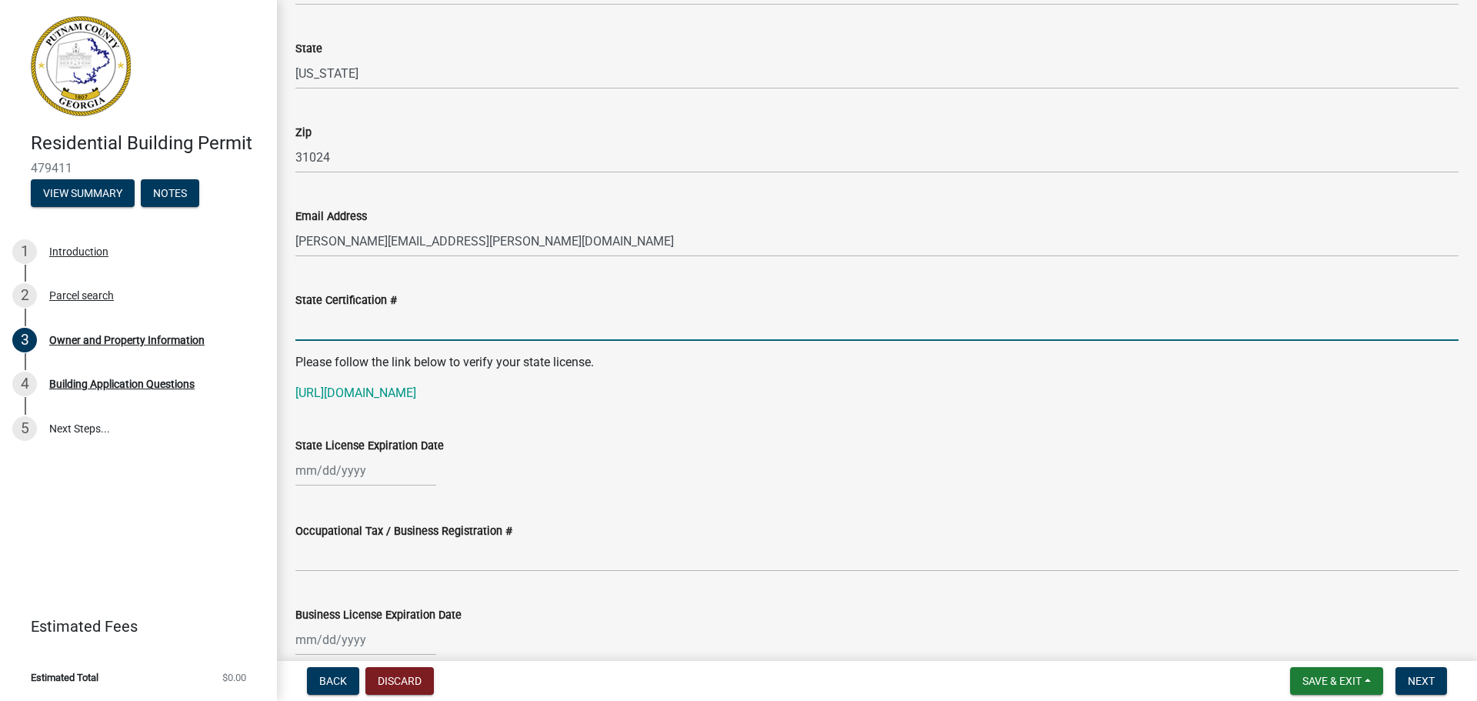
click at [361, 332] on input "State Certification #" at bounding box center [876, 325] width 1163 height 32
click at [692, 497] on wm-data-entity-input "State License Expiration Date" at bounding box center [876, 457] width 1163 height 85
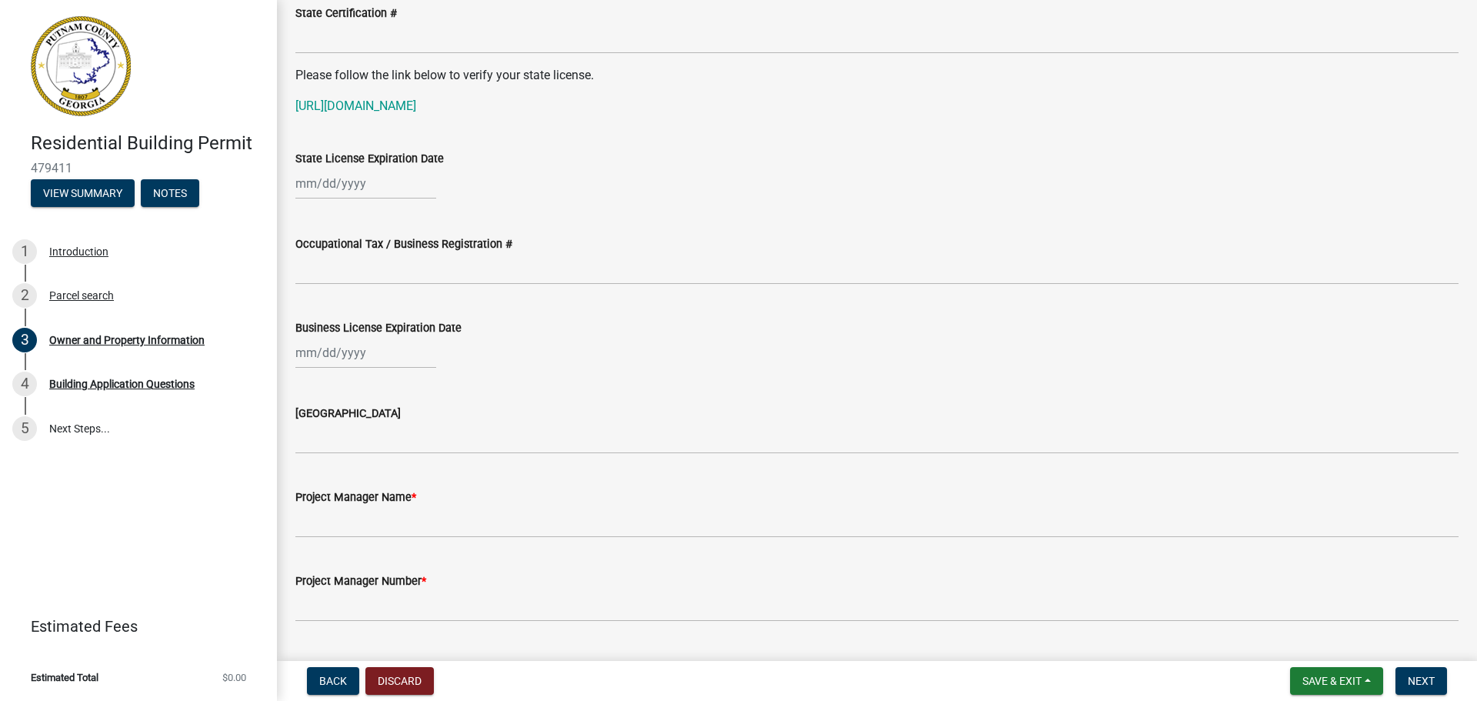
scroll to position [2154, 0]
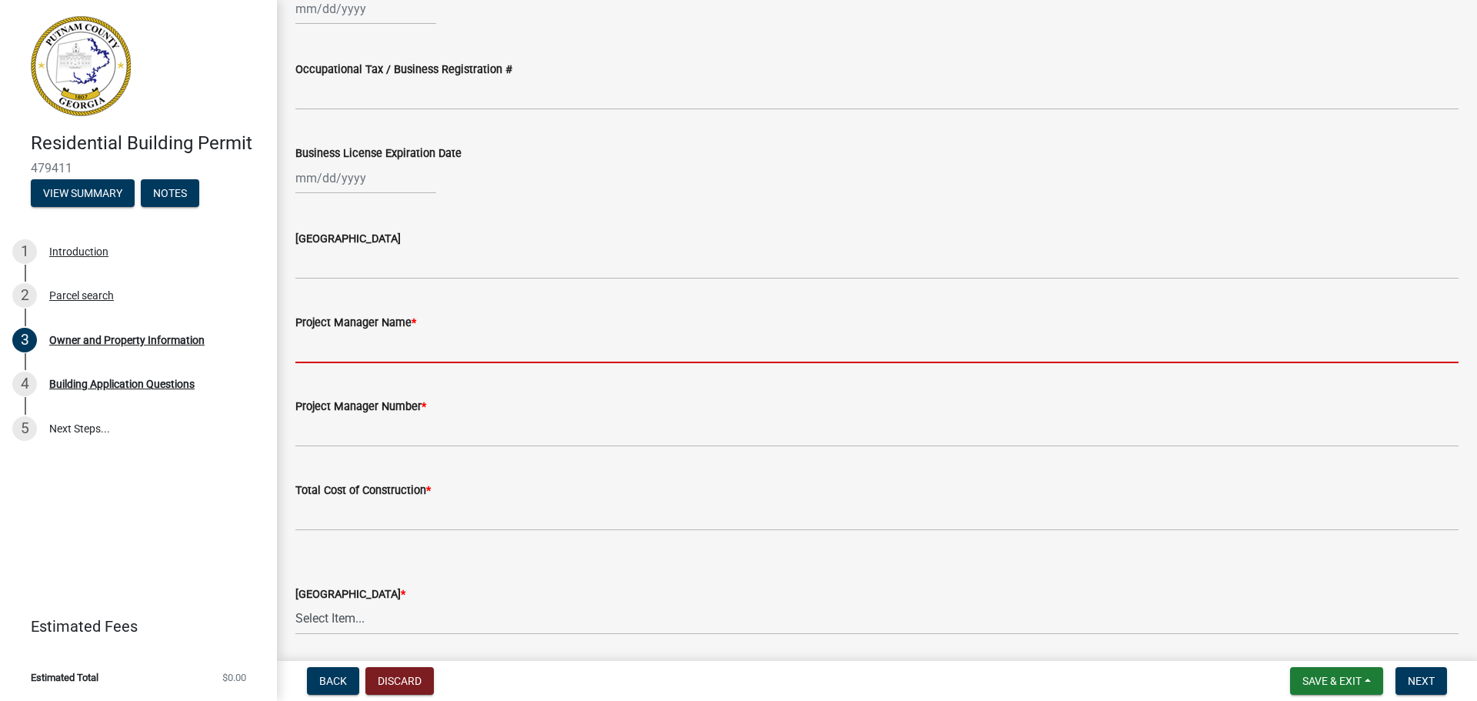
click at [309, 352] on input "Project Manager Name *" at bounding box center [876, 348] width 1163 height 32
type input "[PERSON_NAME]"
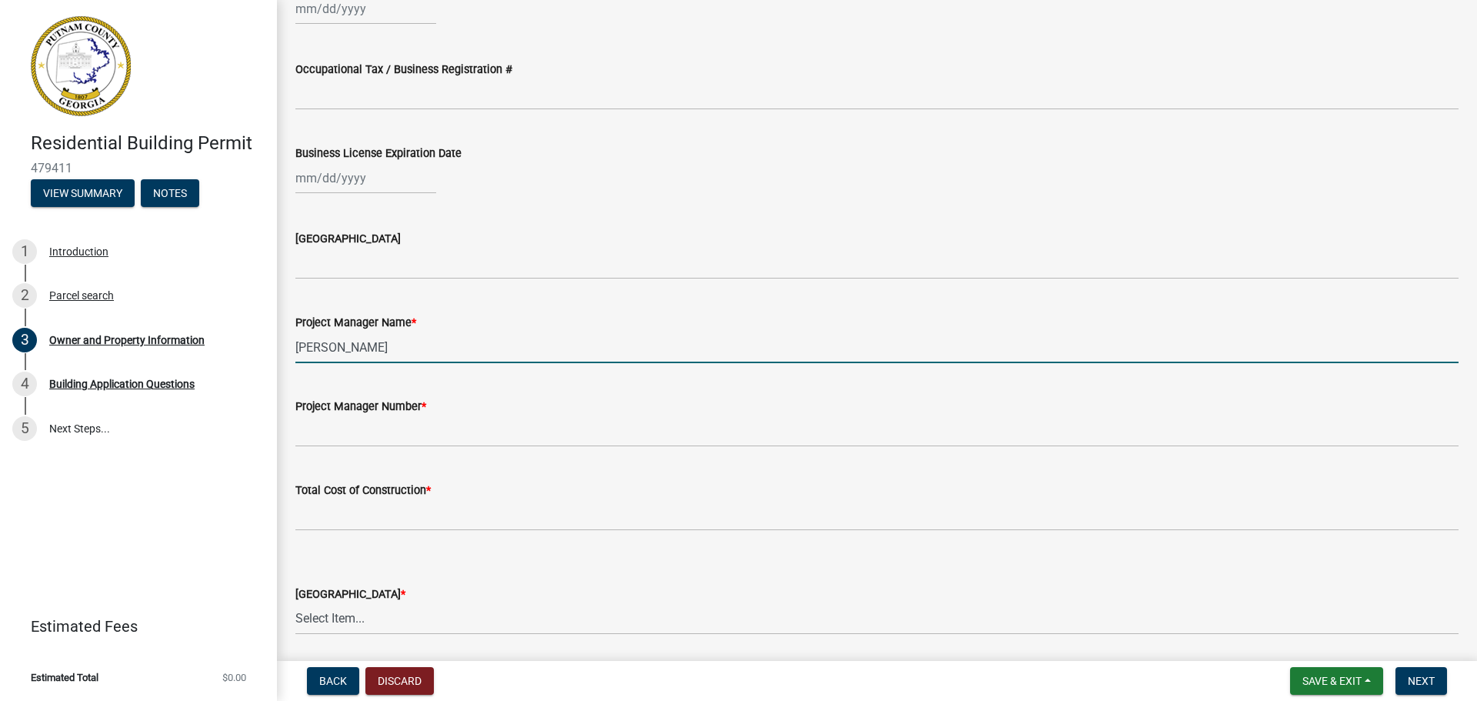
type input "[US_STATE]"
type input "6184205217"
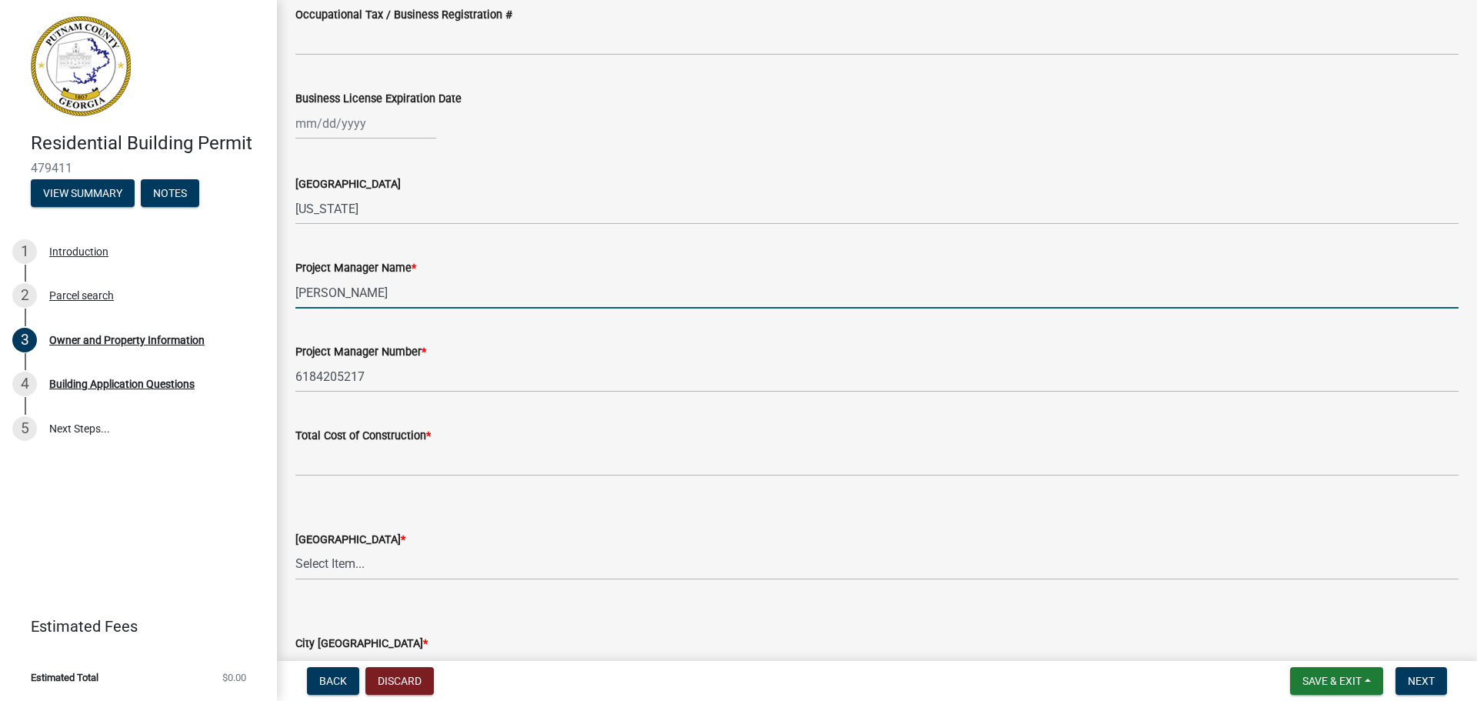
scroll to position [2308, 0]
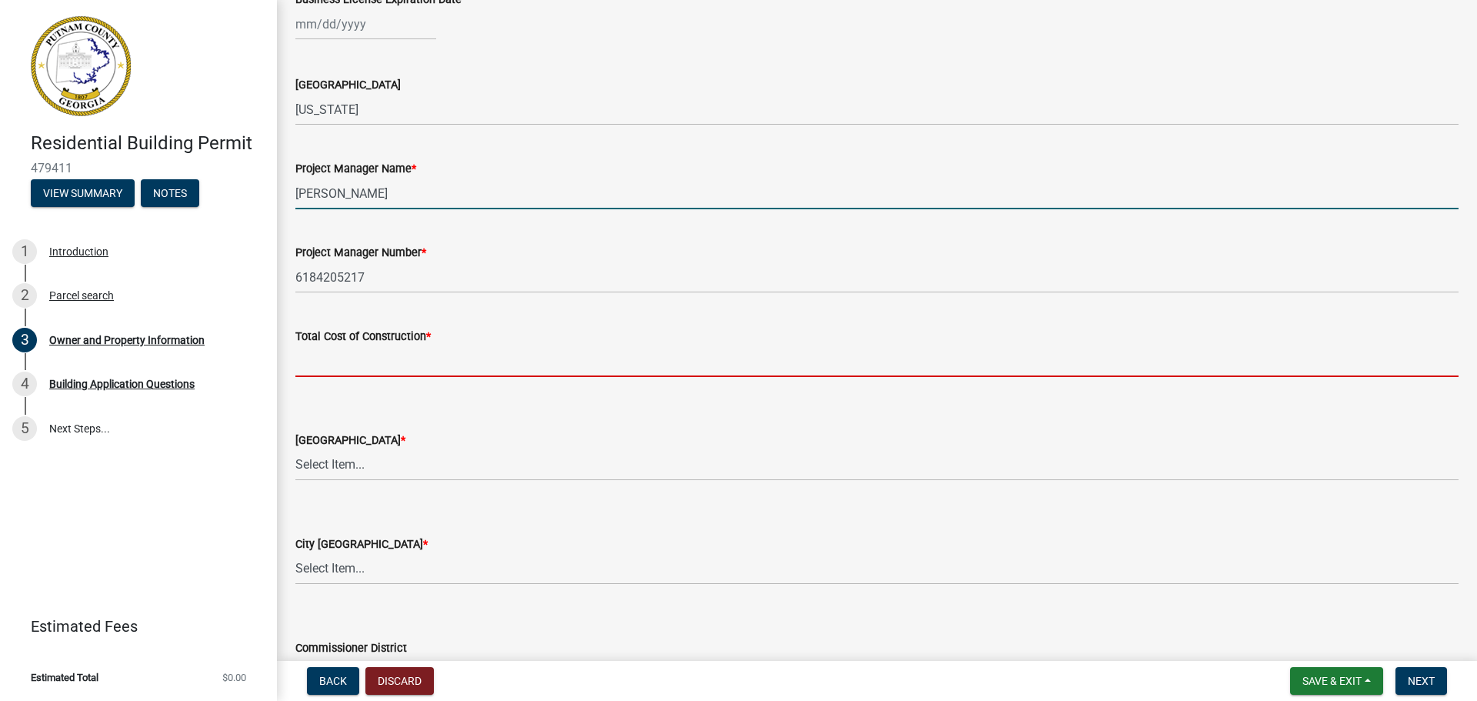
click at [309, 365] on input "text" at bounding box center [876, 361] width 1163 height 32
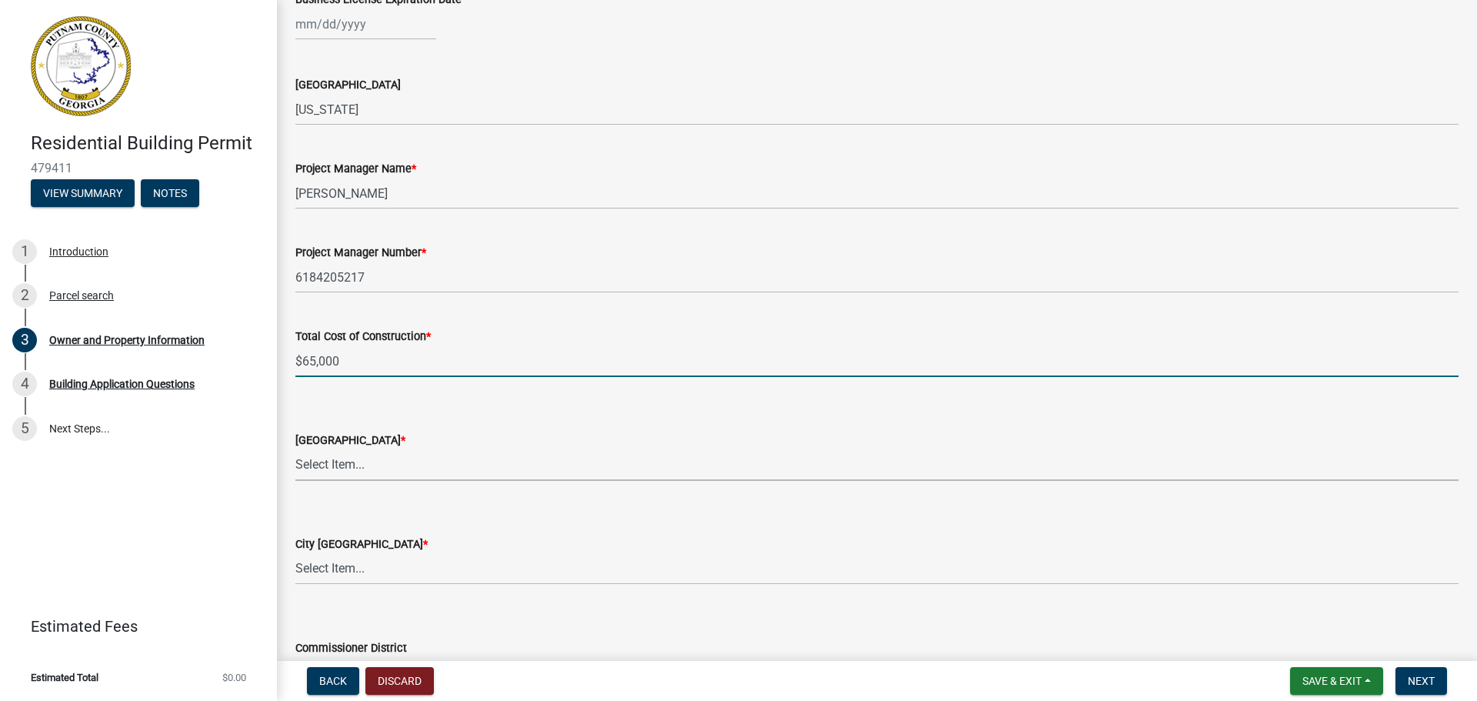
type input "65000"
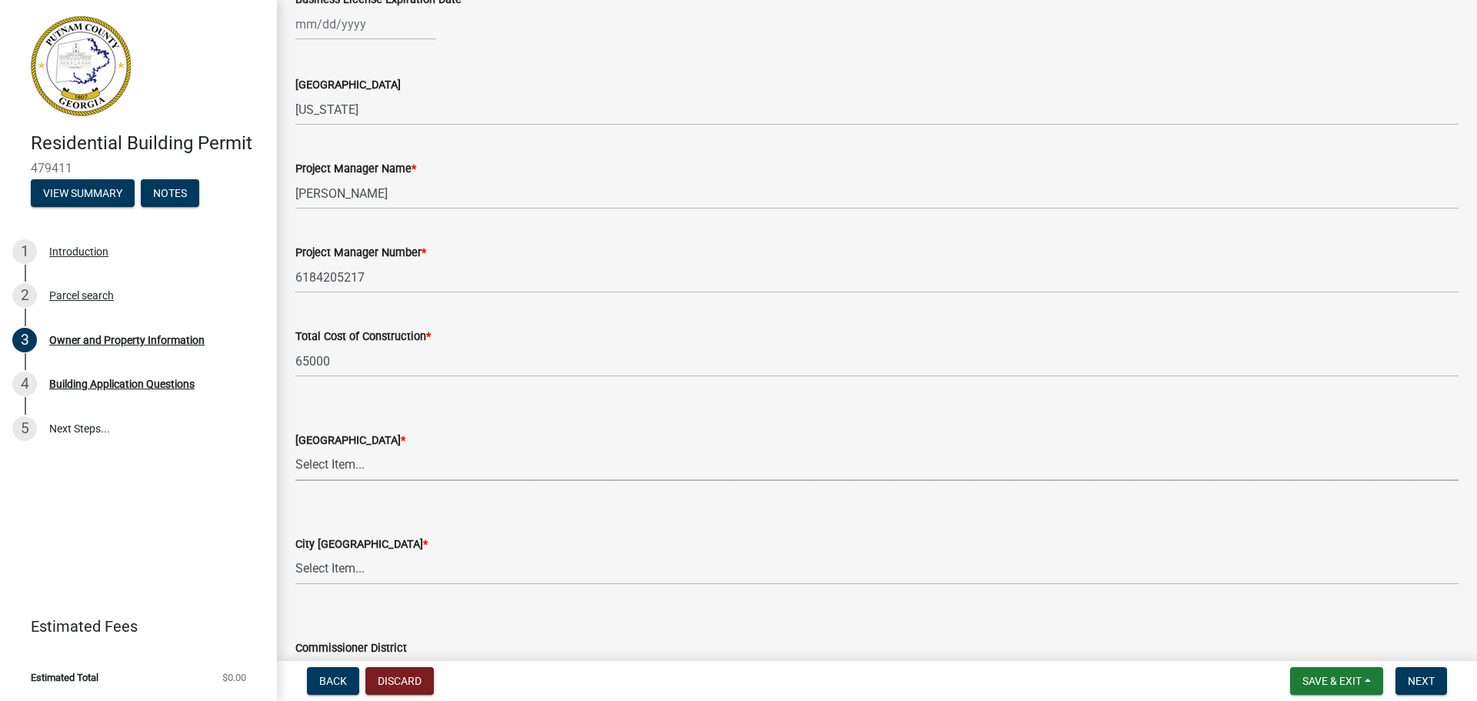
click at [323, 469] on select "Select Item... AG-1 R-1R R-1 R-2 MHP RM-1 RM-3 C-1 C-2 I-M PUD N/A" at bounding box center [876, 465] width 1163 height 32
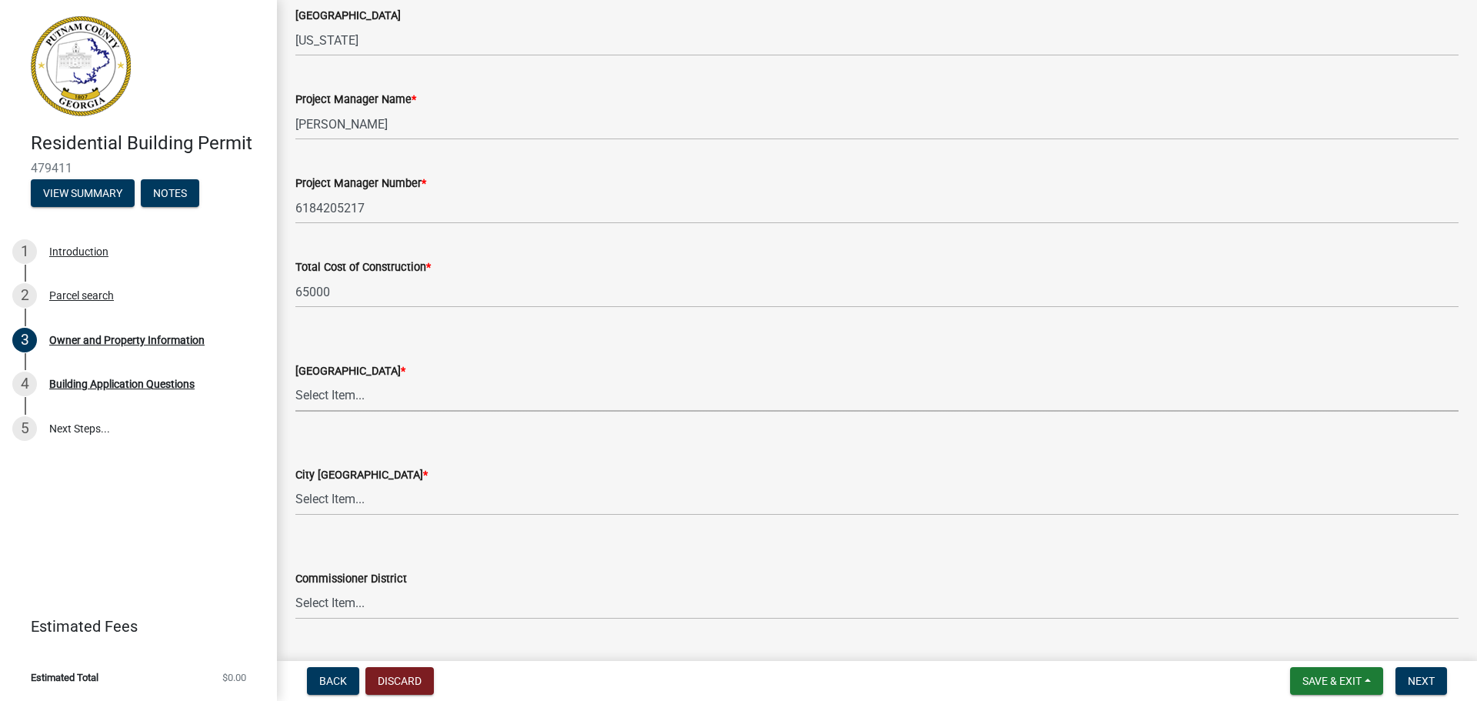
scroll to position [2520, 0]
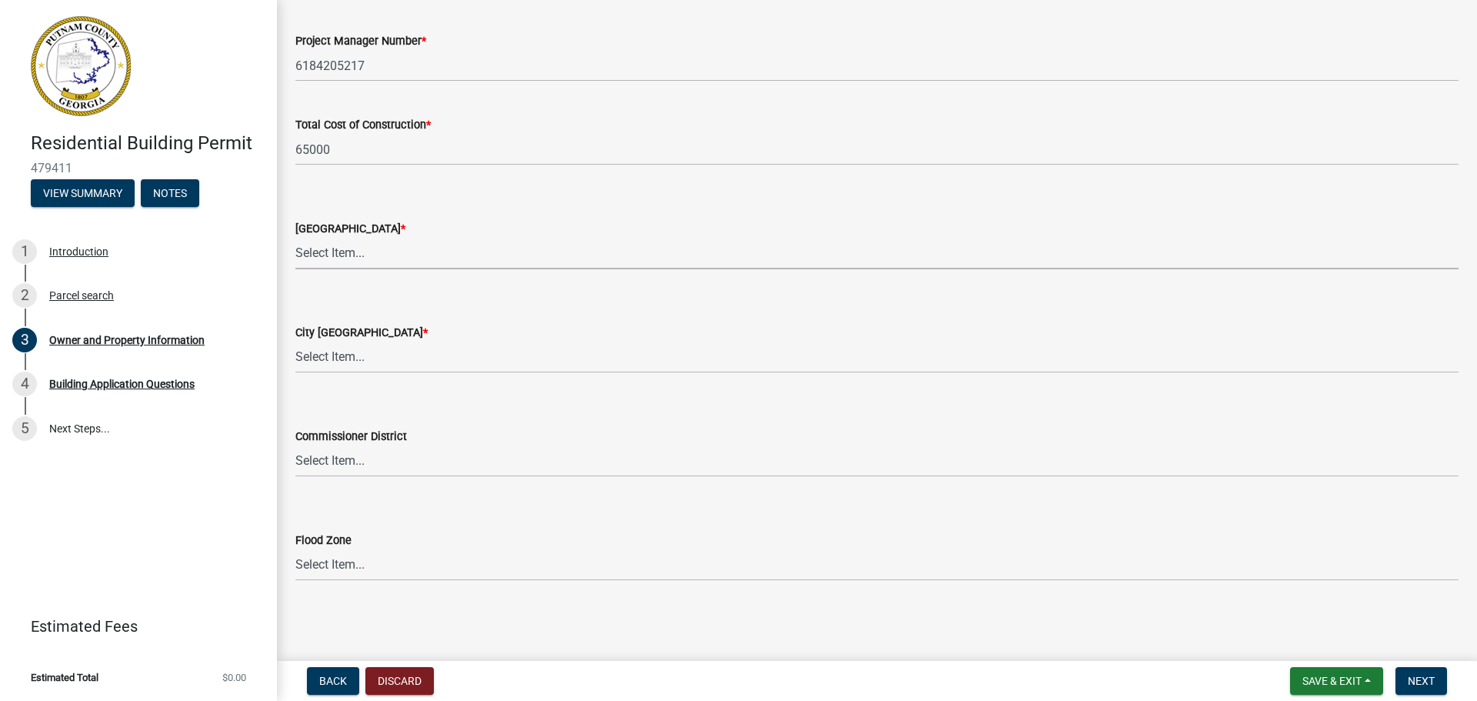
click at [303, 254] on select "Select Item... AG-1 R-1R R-1 R-2 MHP RM-1 RM-3 C-1 C-2 I-M PUD N/A" at bounding box center [876, 254] width 1163 height 32
click at [295, 238] on select "Select Item... AG-1 R-1R R-1 R-2 MHP RM-1 RM-3 C-1 C-2 I-M PUD N/A" at bounding box center [876, 254] width 1163 height 32
select select "a4366e26-0f82-401b-a682-956e4112ff86"
click at [310, 361] on select "Select Item... A-1 A-2 R-1 R-2 R-3 R-4 MHP C-1 C-2 I-1 I-2 DB FH H-P N/A" at bounding box center [876, 358] width 1163 height 32
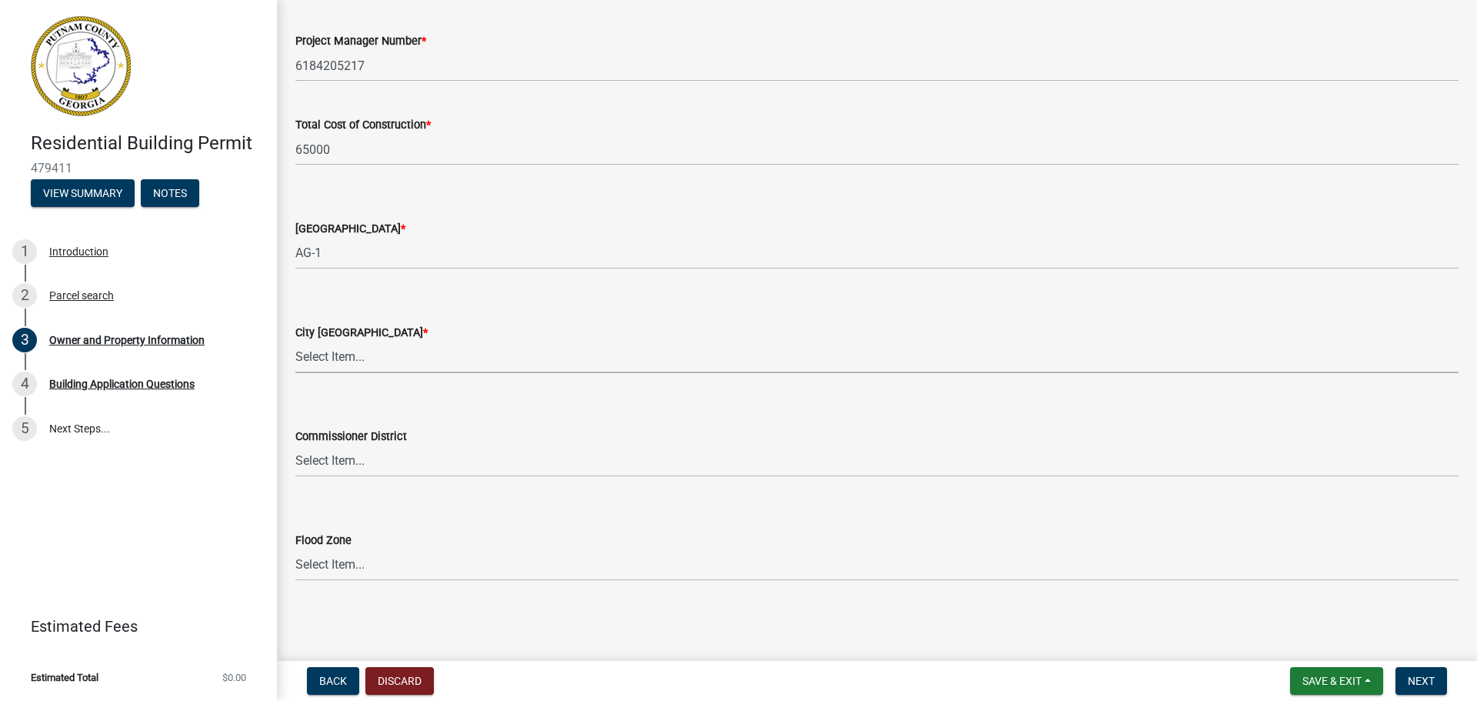
click at [298, 358] on select "Select Item... A-1 A-2 R-1 R-2 R-3 R-4 MHP C-1 C-2 I-1 I-2 DB FH H-P N/A" at bounding box center [876, 358] width 1163 height 32
click at [335, 355] on select "Select Item... A-1 A-2 R-1 R-2 R-3 R-4 MHP C-1 C-2 I-1 I-2 DB FH H-P N/A" at bounding box center [876, 358] width 1163 height 32
click at [322, 357] on select "Select Item... A-1 A-2 R-1 R-2 R-3 R-4 MHP C-1 C-2 I-1 I-2 DB FH H-P N/A" at bounding box center [876, 358] width 1163 height 32
click at [295, 342] on select "Select Item... A-1 A-2 R-1 R-2 R-3 R-4 MHP C-1 C-2 I-1 I-2 DB FH H-P N/A" at bounding box center [876, 358] width 1163 height 32
select select "333e9b37-8f9e-4c36-bc21-2ca50ed92d5c"
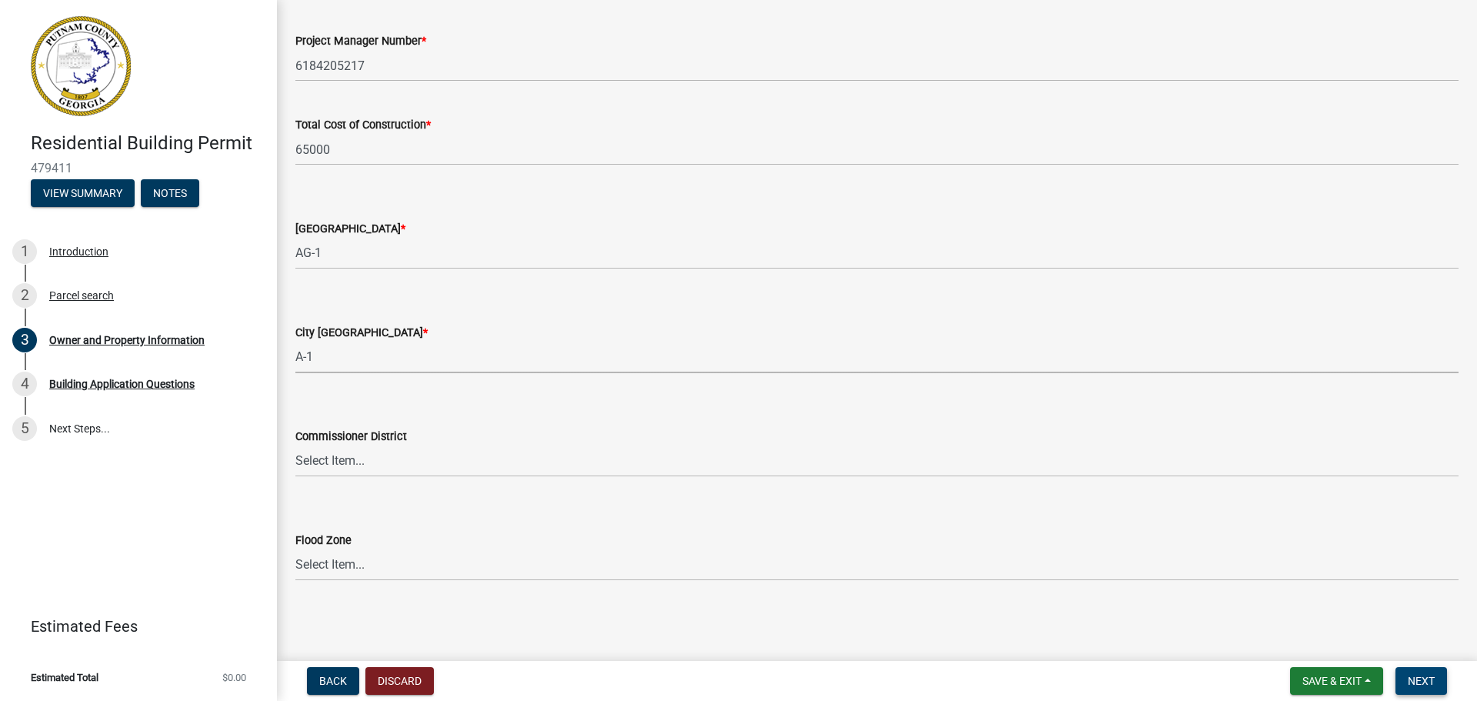
click at [1430, 684] on span "Next" at bounding box center [1421, 681] width 27 height 12
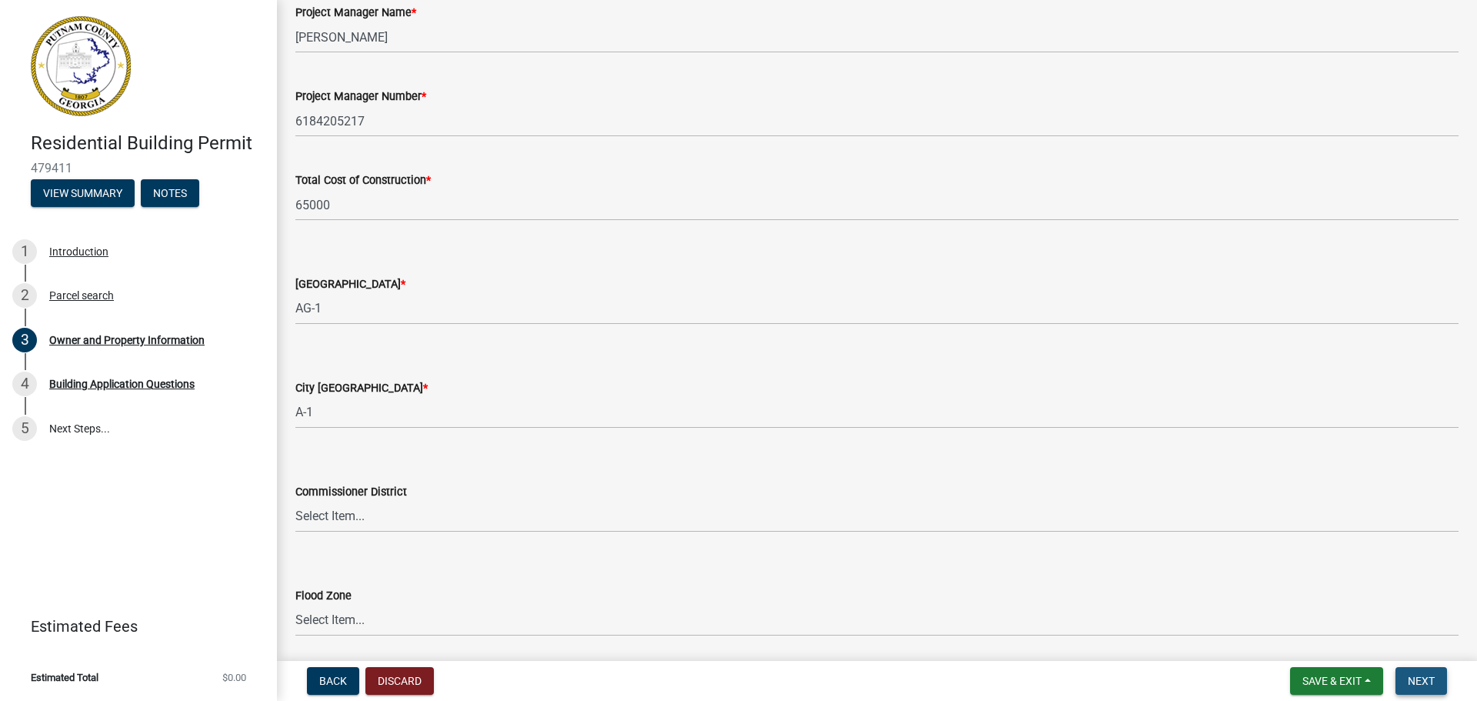
scroll to position [2575, 0]
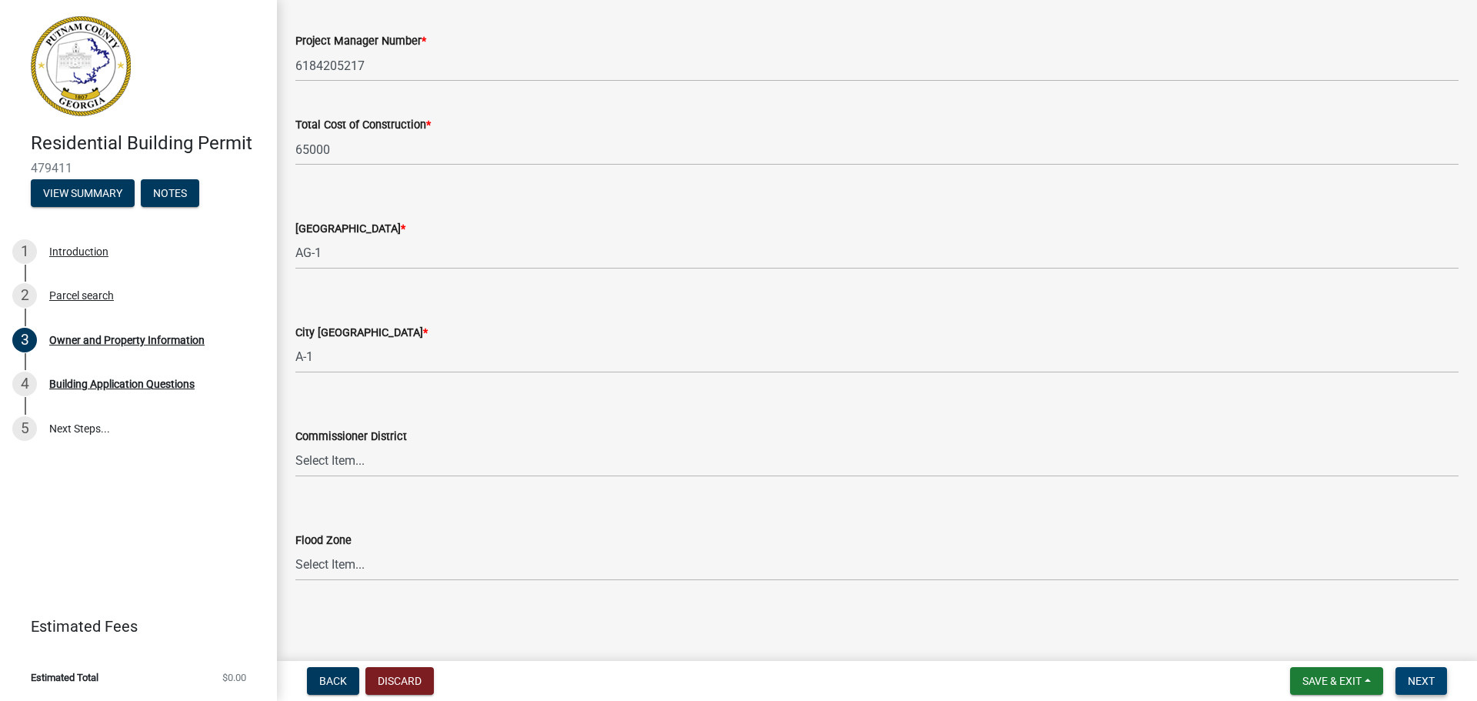
click at [1419, 681] on span "Next" at bounding box center [1421, 681] width 27 height 12
click at [1346, 683] on span "Save & Exit" at bounding box center [1332, 681] width 59 height 12
click at [1300, 633] on button "Save & Exit" at bounding box center [1321, 640] width 123 height 37
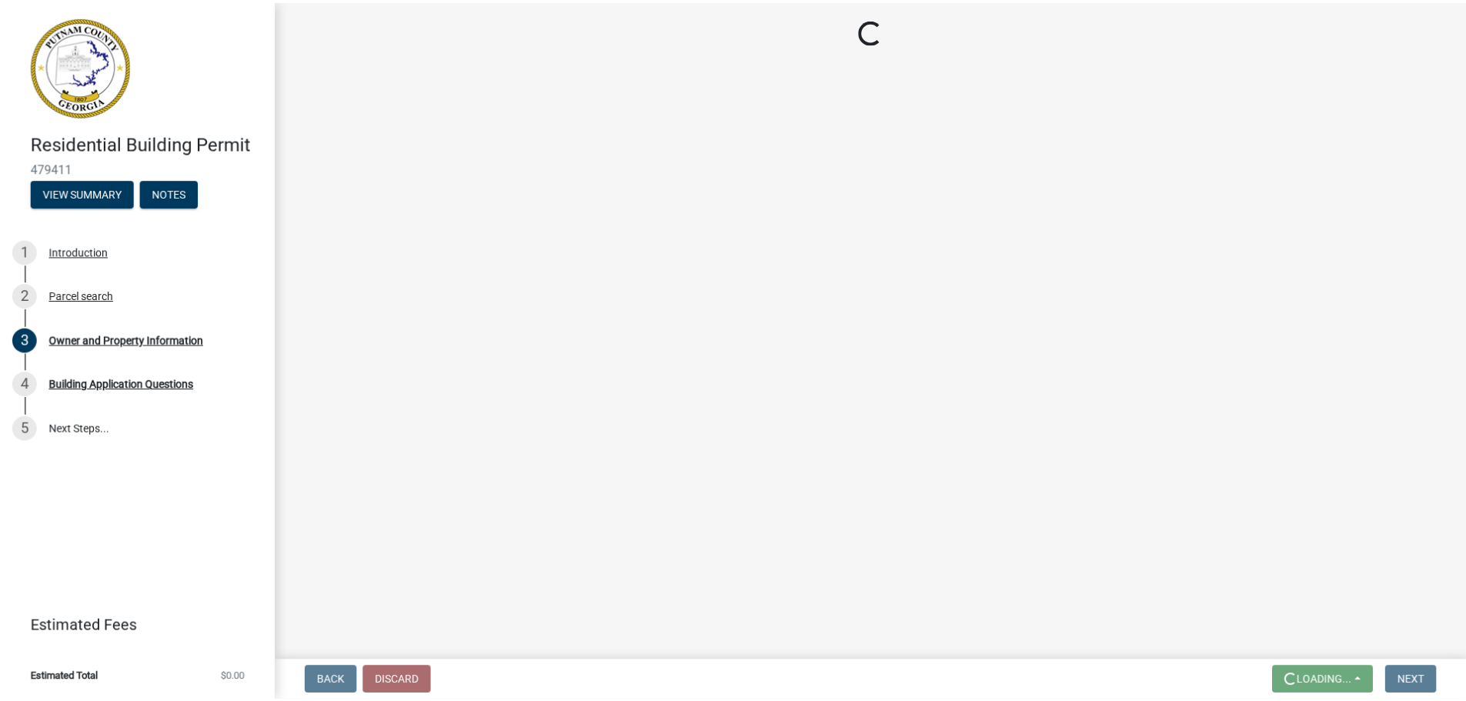
scroll to position [0, 0]
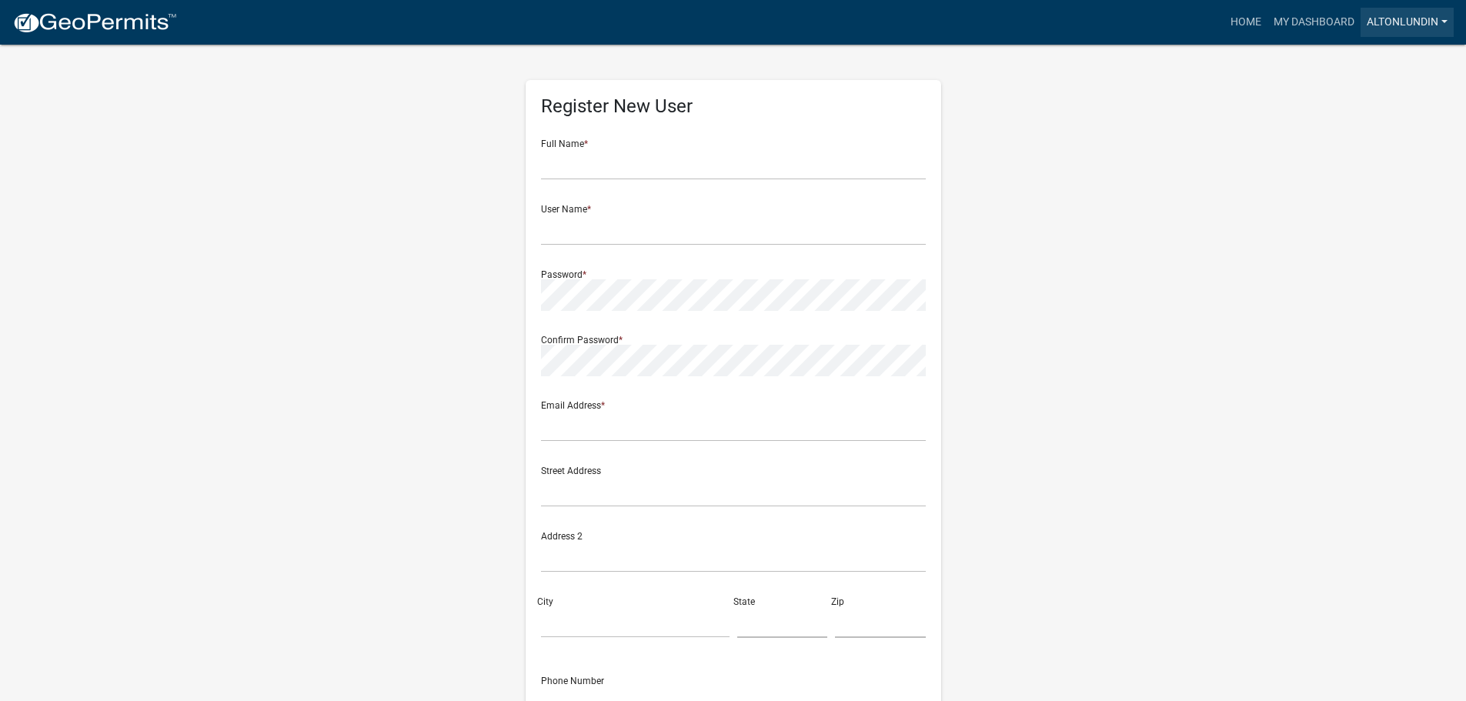
click at [1444, 25] on link "AltonLundin" at bounding box center [1406, 22] width 93 height 29
click at [1367, 114] on link "Logout" at bounding box center [1391, 113] width 123 height 37
